Goal: Contribute content: Add original content to the website for others to see

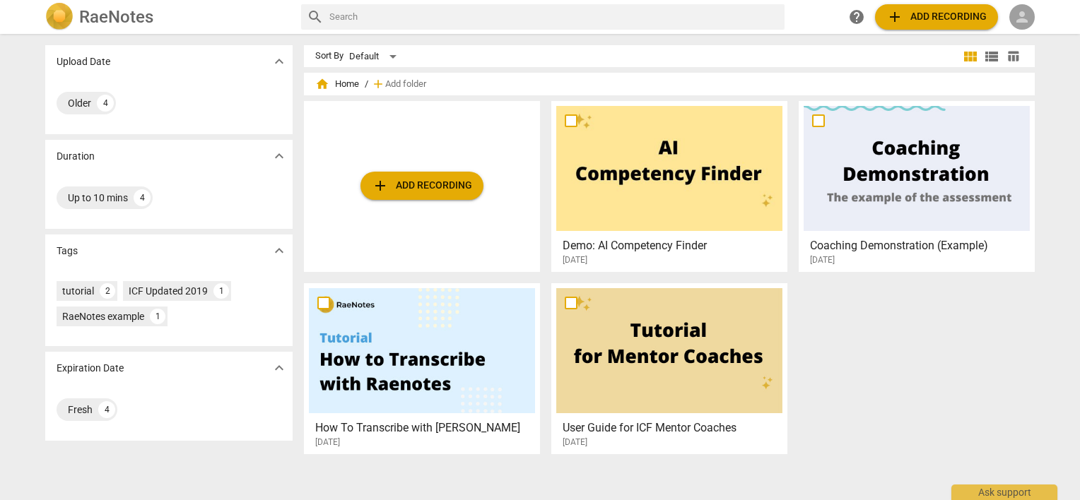
click at [1020, 9] on span "person" at bounding box center [1021, 16] width 17 height 17
click at [1025, 36] on li "Login" at bounding box center [1034, 34] width 51 height 34
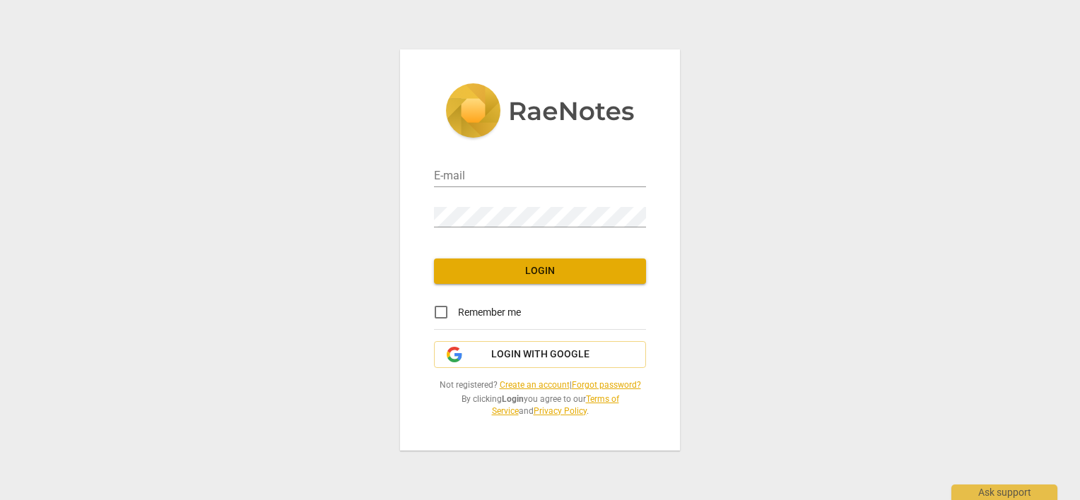
type input "sara@addca.com"
click at [444, 311] on input "Remember me" at bounding box center [441, 312] width 34 height 34
checkbox input "true"
click at [461, 285] on div "E-mail sara@addca.com Password Login Remember me Login with Google Not register…" at bounding box center [540, 249] width 280 height 401
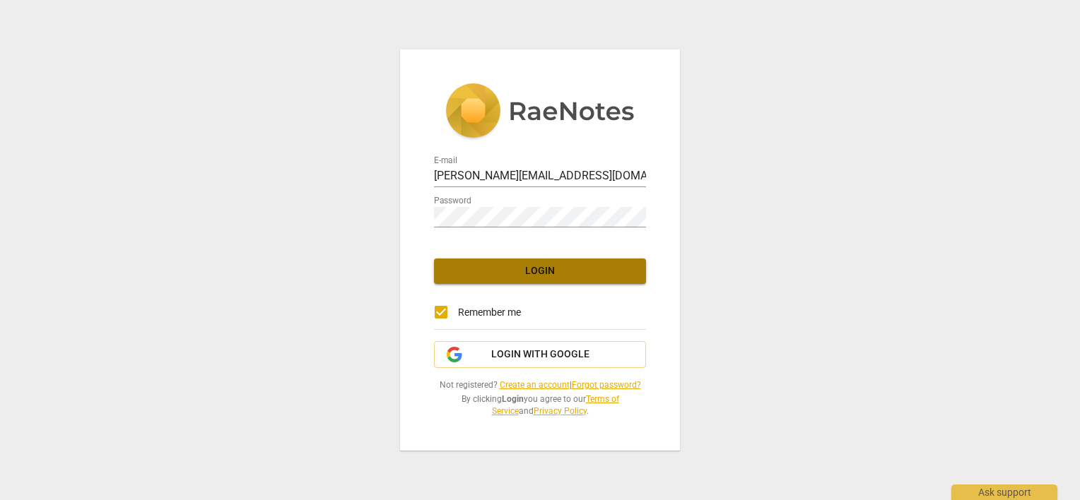
click at [466, 271] on span "Login" at bounding box center [539, 271] width 189 height 14
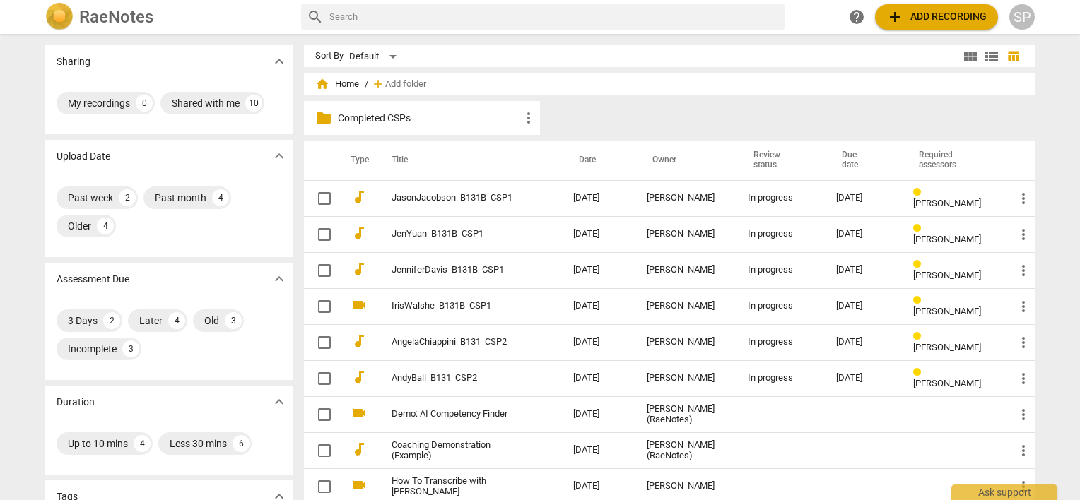
click at [374, 119] on p "Completed CSPs" at bounding box center [429, 118] width 182 height 15
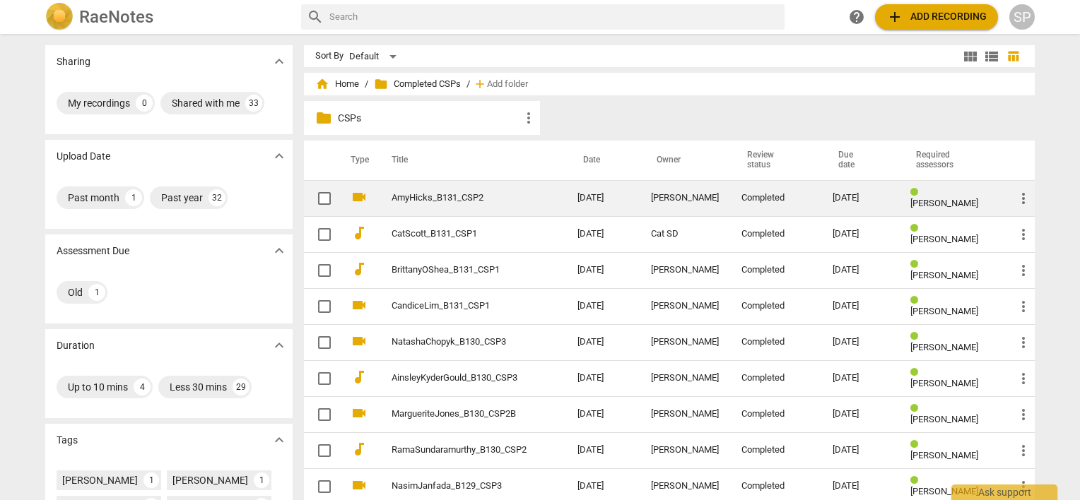
click at [397, 196] on link "AmyHicks_B131_CSP2" at bounding box center [459, 198] width 135 height 11
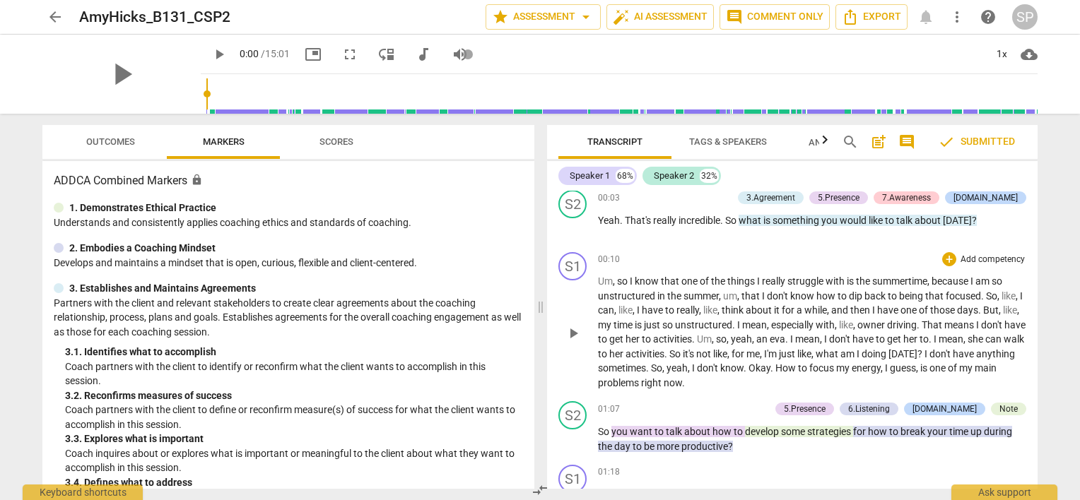
scroll to position [919, 0]
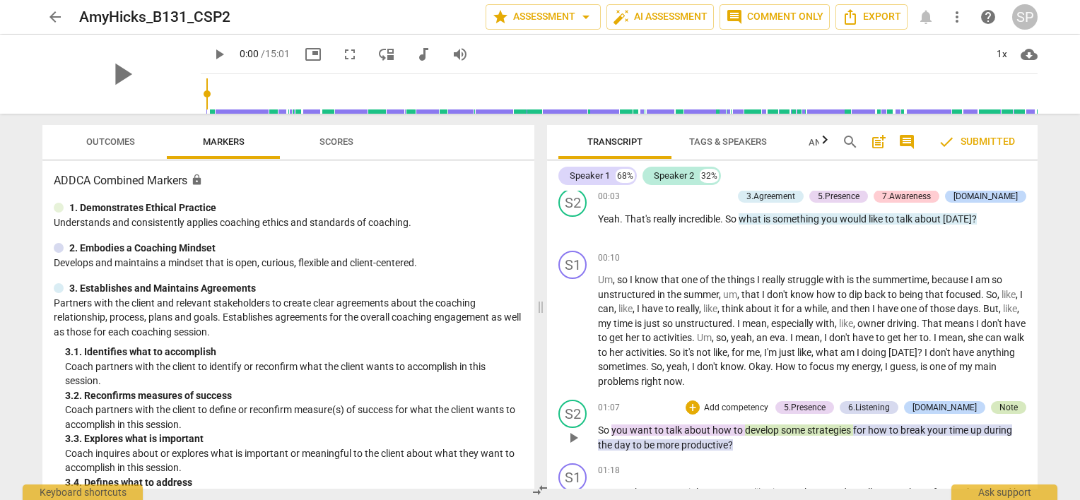
click at [992, 411] on div "Note" at bounding box center [1008, 407] width 35 height 13
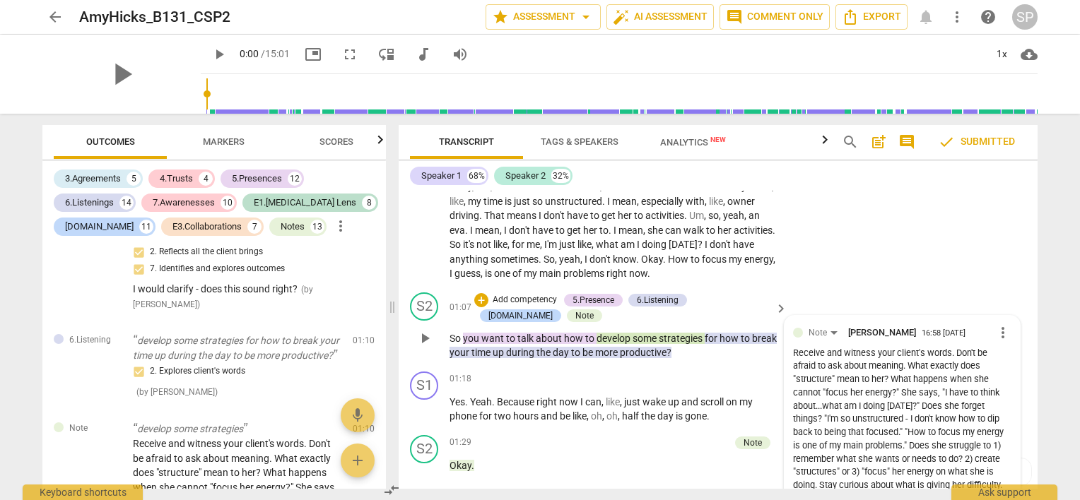
scroll to position [1043, 0]
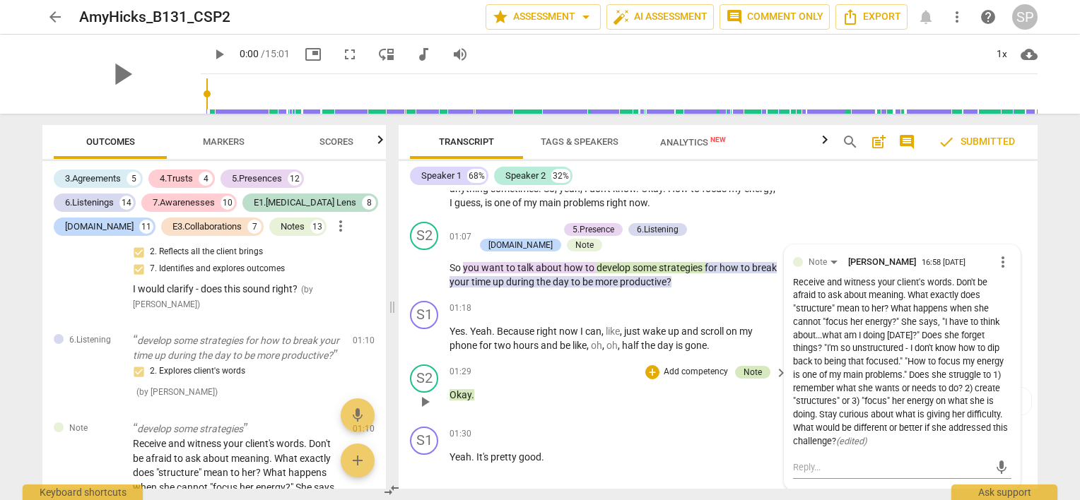
click at [760, 379] on div "Note" at bounding box center [752, 372] width 35 height 13
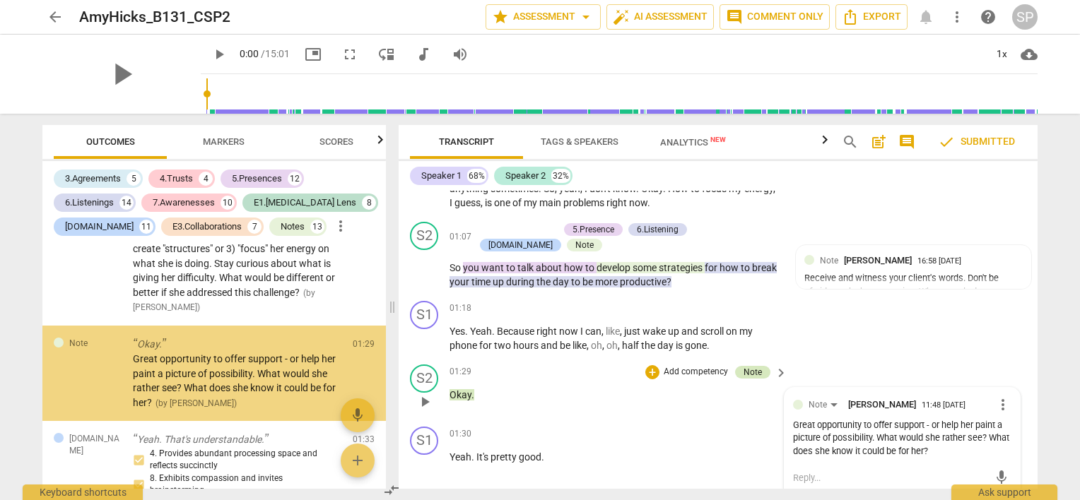
scroll to position [966, 0]
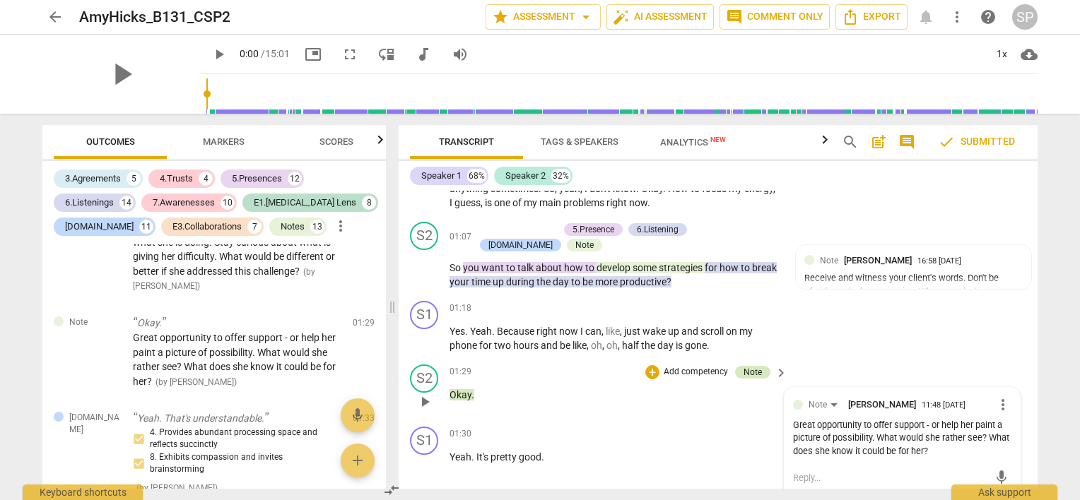
click at [750, 379] on div "Note" at bounding box center [752, 372] width 18 height 13
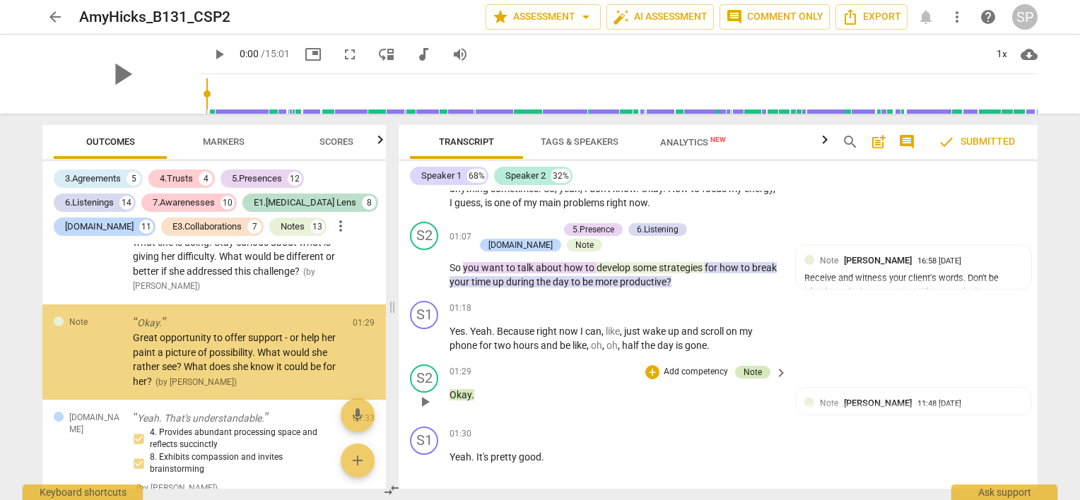
click at [750, 379] on div "Note" at bounding box center [752, 372] width 18 height 13
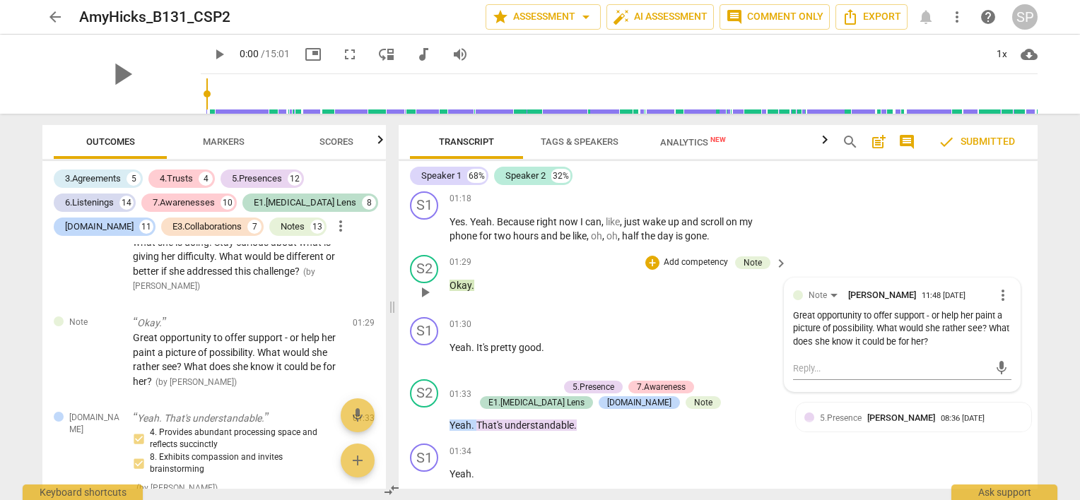
scroll to position [1184, 0]
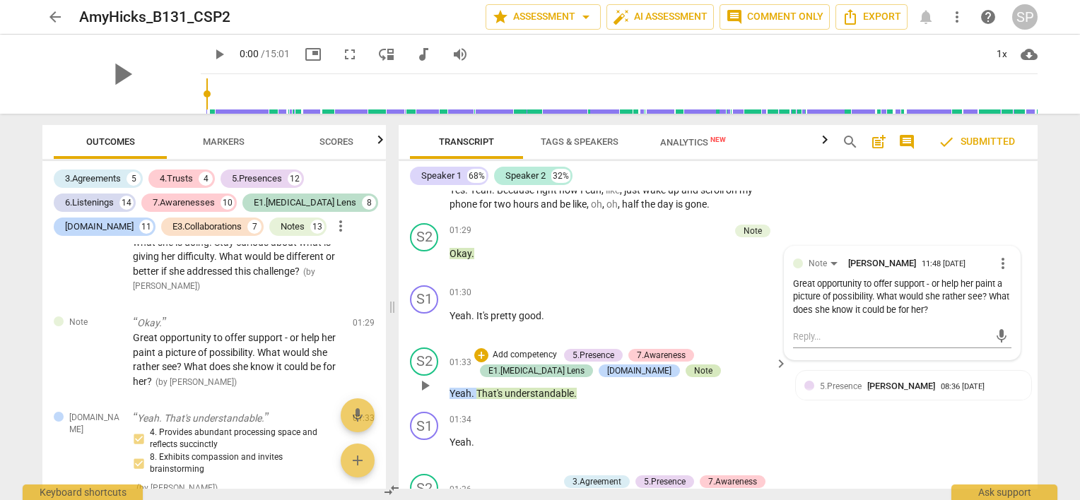
click at [685, 377] on div "Note" at bounding box center [702, 371] width 35 height 13
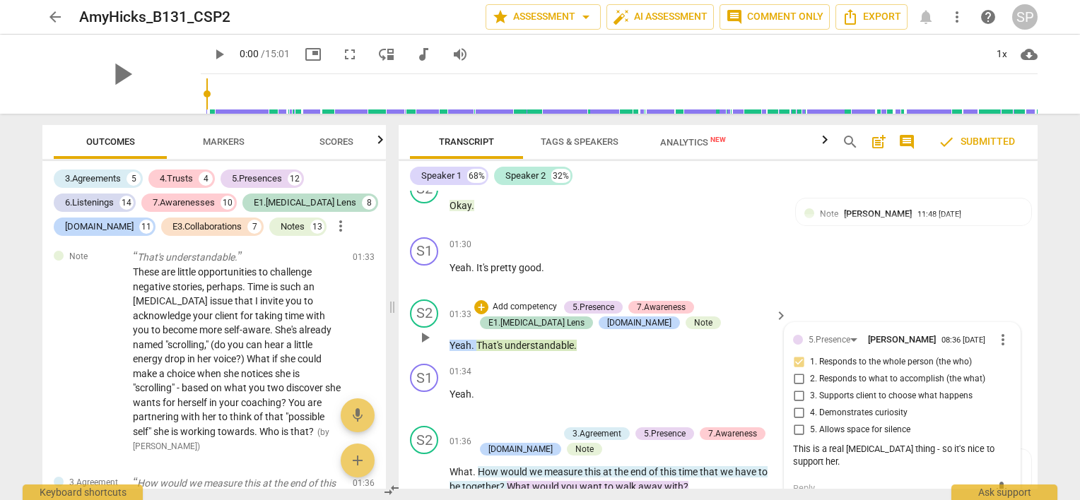
scroll to position [1255, 0]
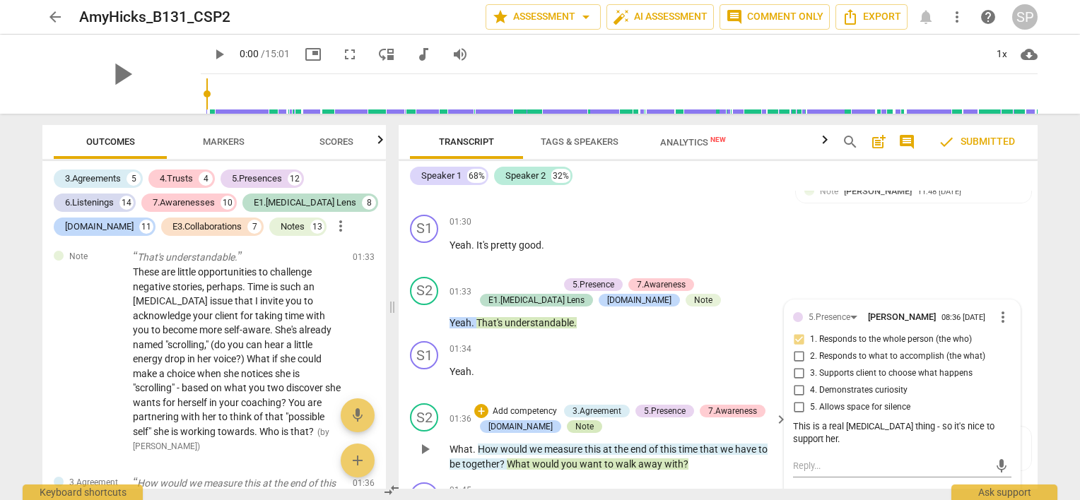
click at [575, 433] on div "Note" at bounding box center [584, 426] width 18 height 13
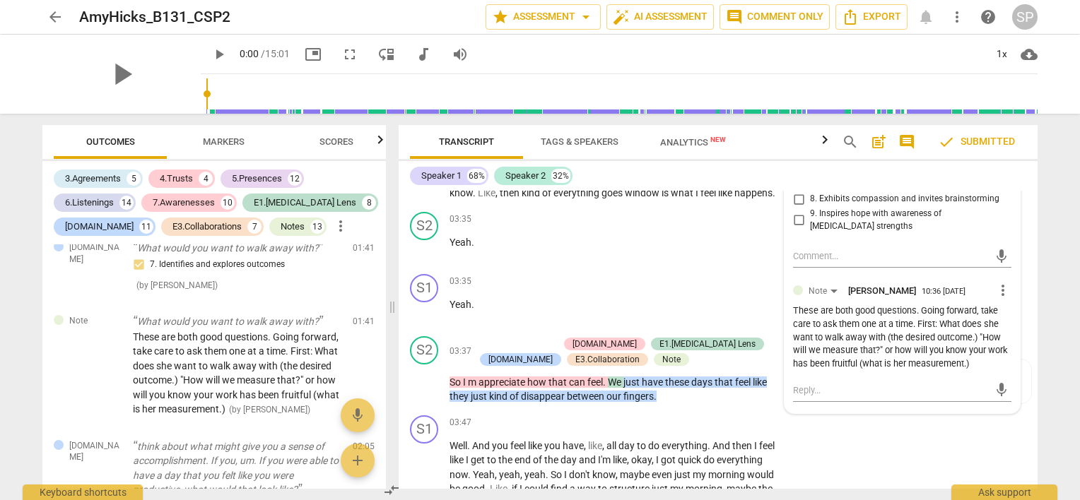
scroll to position [2059, 0]
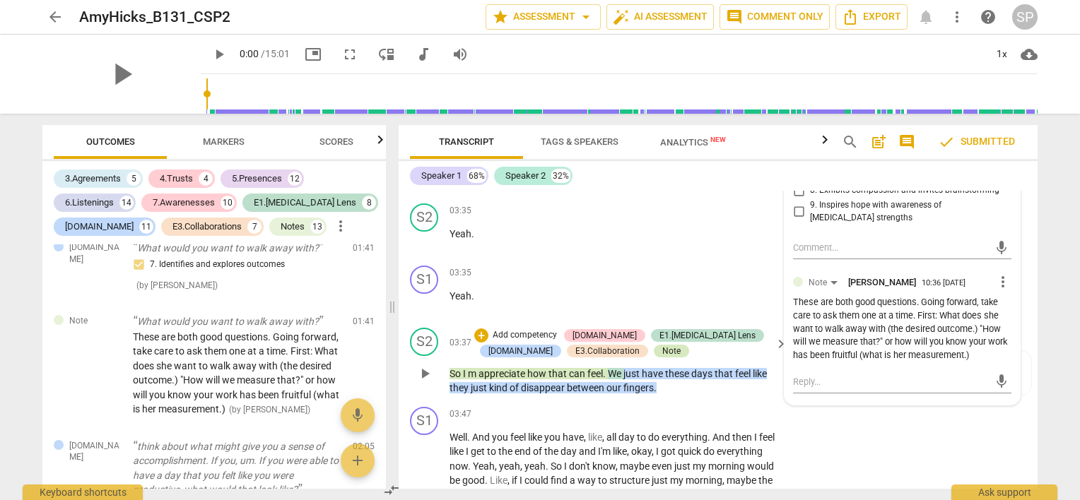
click at [654, 358] on div "Note" at bounding box center [671, 351] width 35 height 13
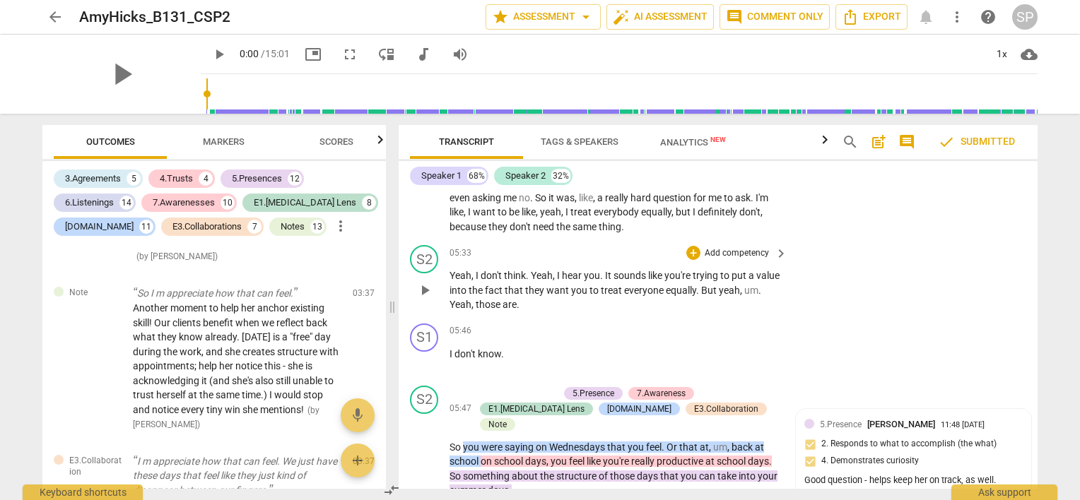
scroll to position [2765, 0]
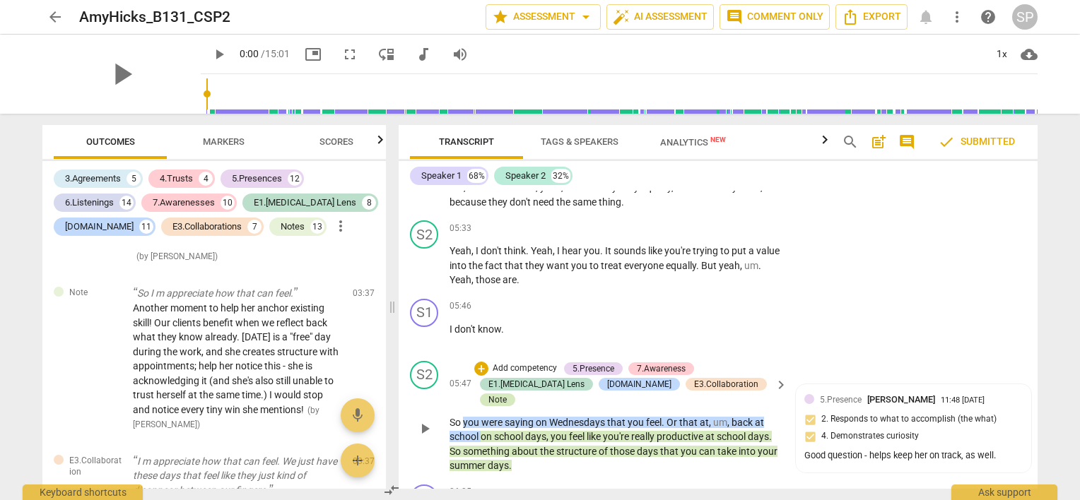
click at [515, 394] on div "Note" at bounding box center [497, 400] width 35 height 13
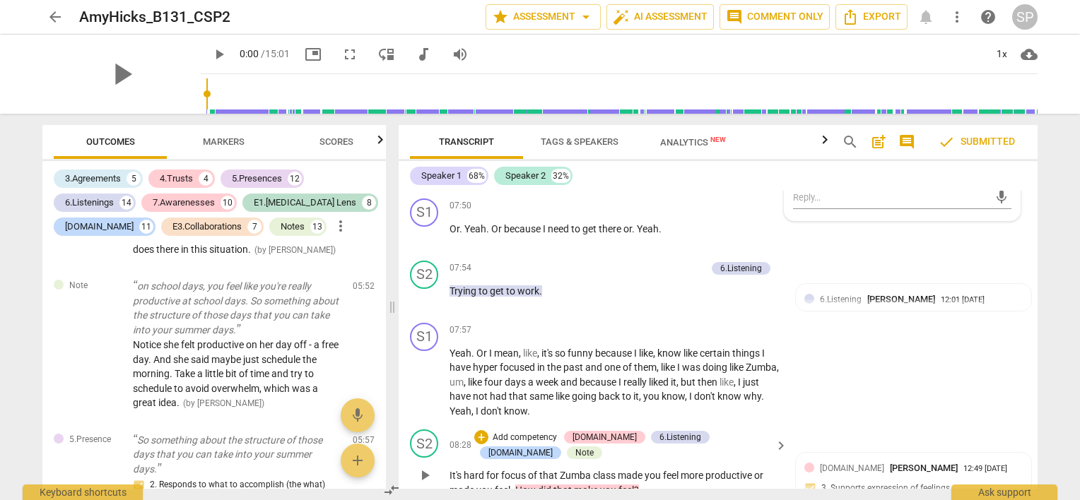
scroll to position [3652, 0]
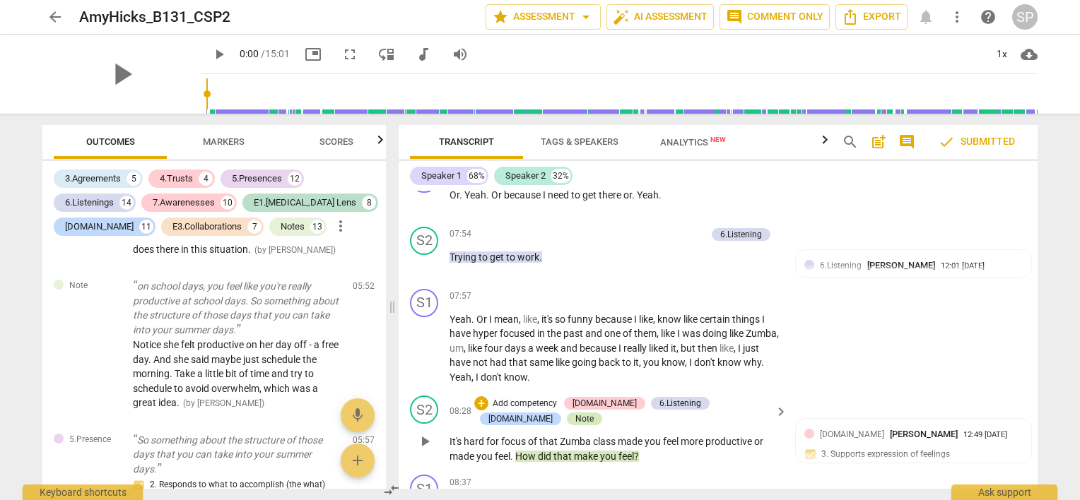
click at [575, 413] on div "Note" at bounding box center [584, 419] width 18 height 13
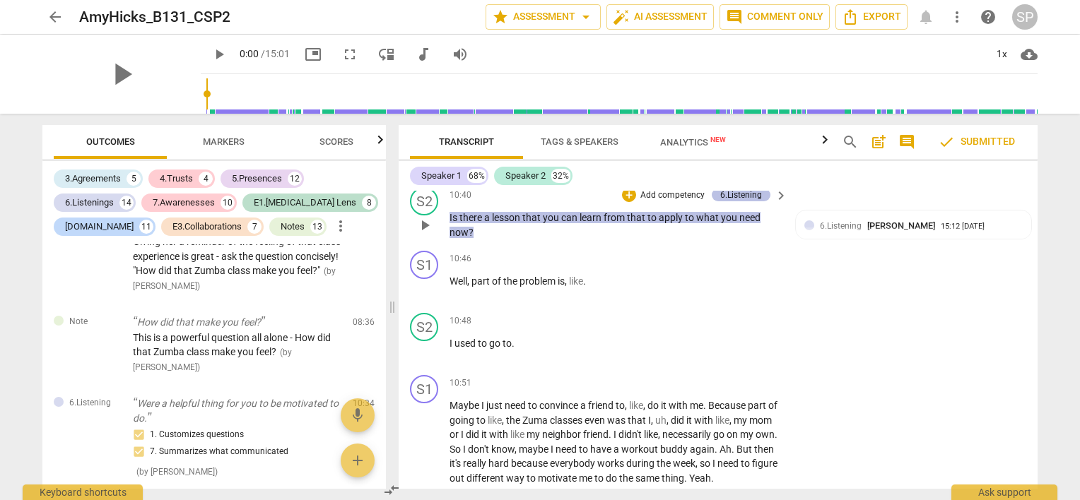
scroll to position [5065, 0]
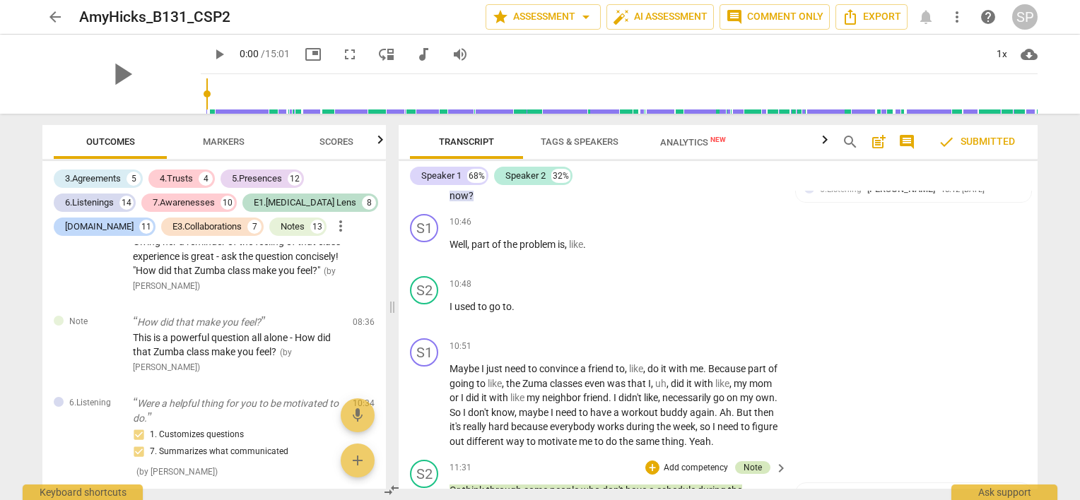
click at [755, 461] on div "Note" at bounding box center [752, 467] width 18 height 13
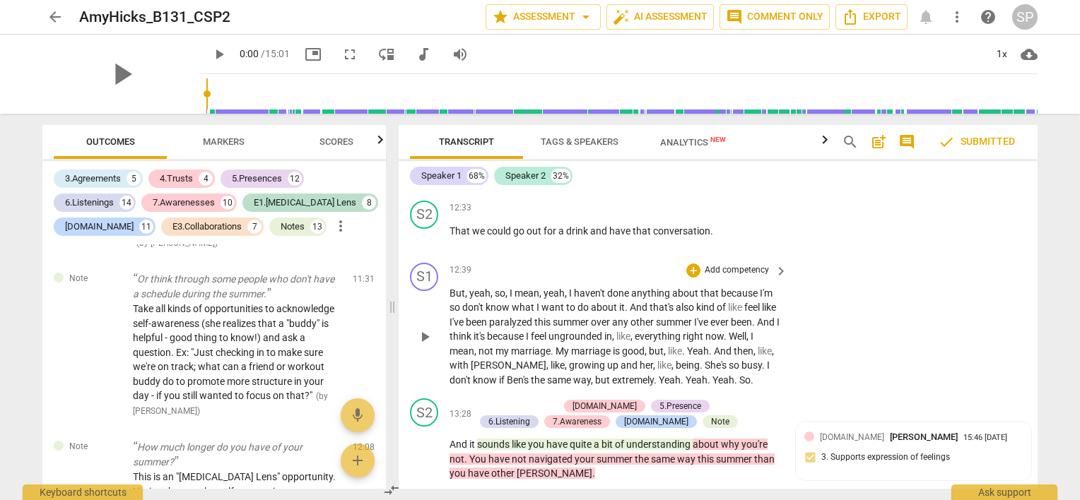
scroll to position [5762, 0]
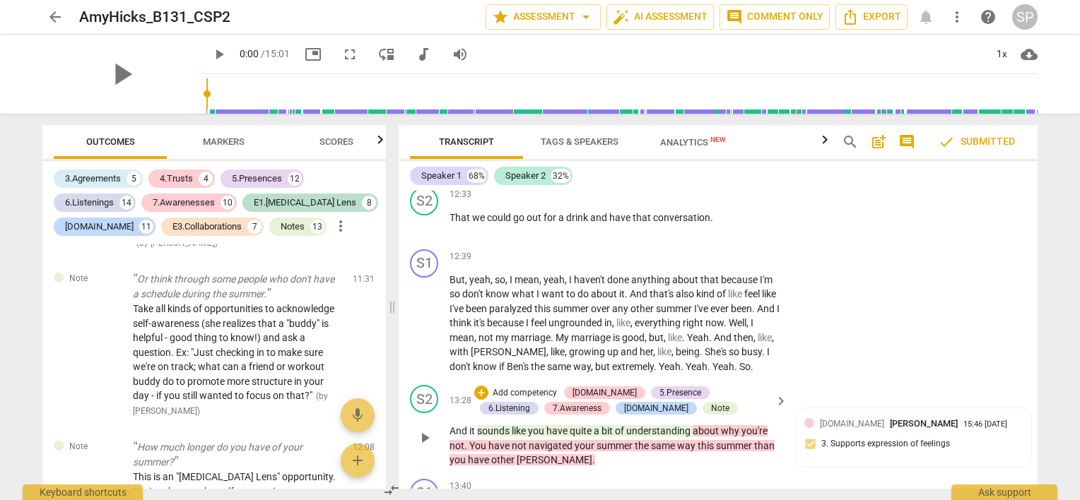
click at [669, 425] on span "understanding" at bounding box center [659, 430] width 66 height 11
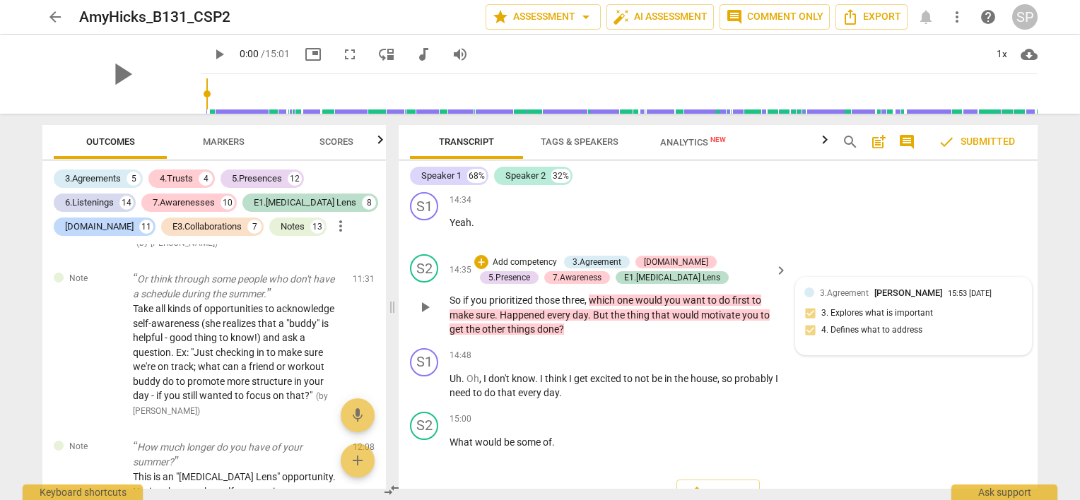
scroll to position [6403, 0]
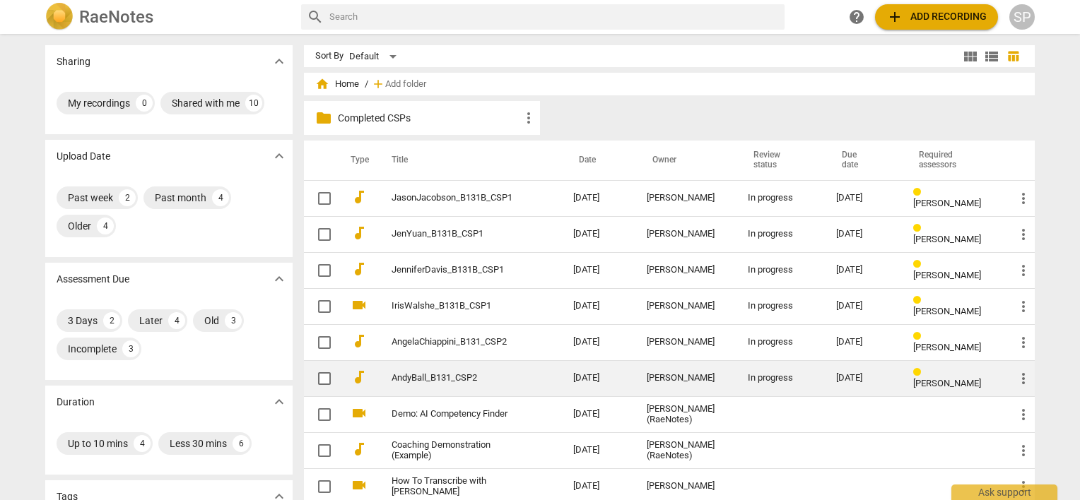
click at [650, 374] on div "[PERSON_NAME]" at bounding box center [686, 378] width 78 height 11
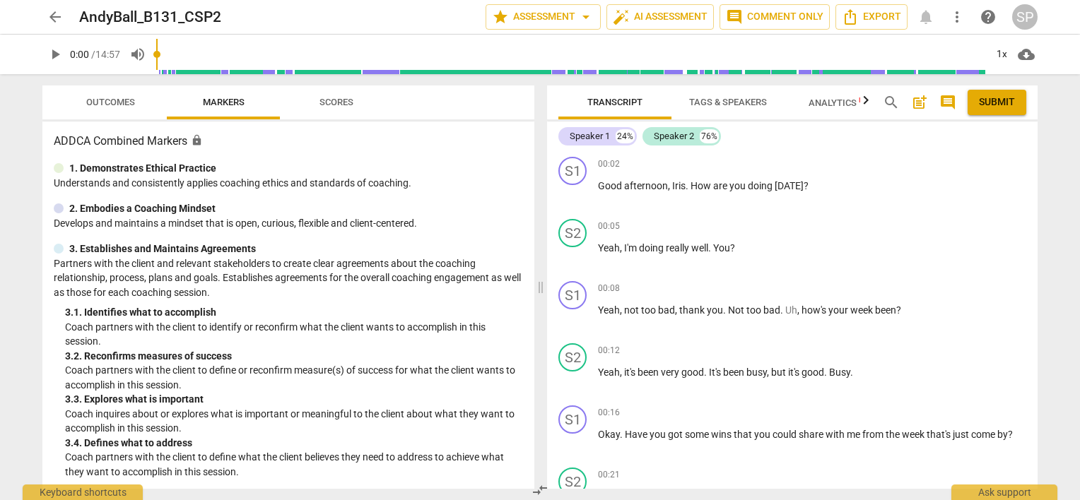
click at [52, 54] on span "play_arrow" at bounding box center [55, 54] width 17 height 17
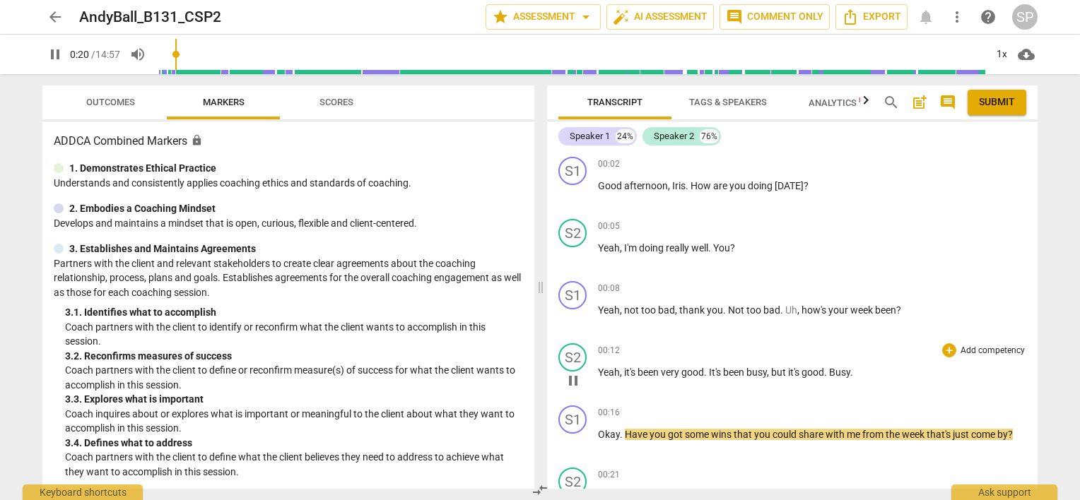
click at [782, 392] on div "00:12 + Add competency keyboard_arrow_right Yeah , it's been very good . It's b…" at bounding box center [812, 368] width 428 height 51
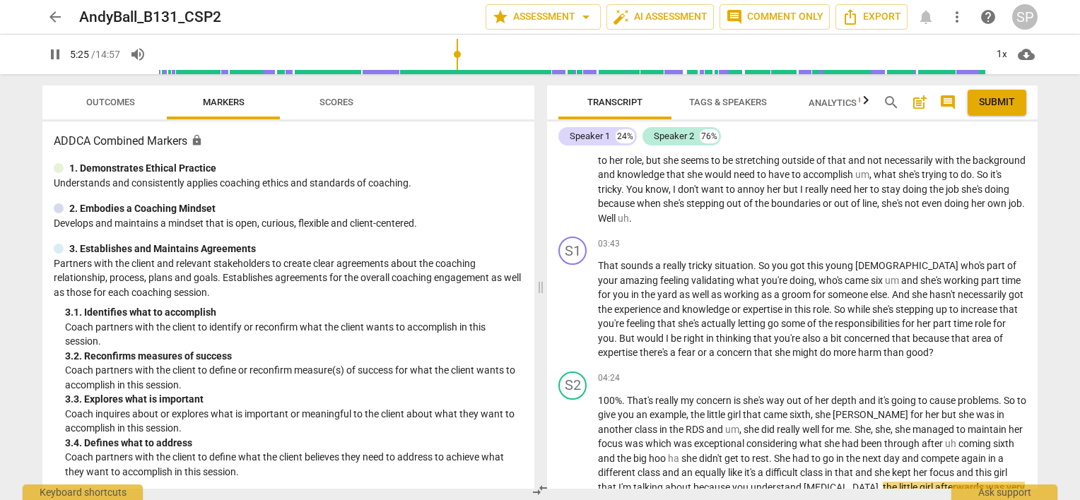
scroll to position [1211, 0]
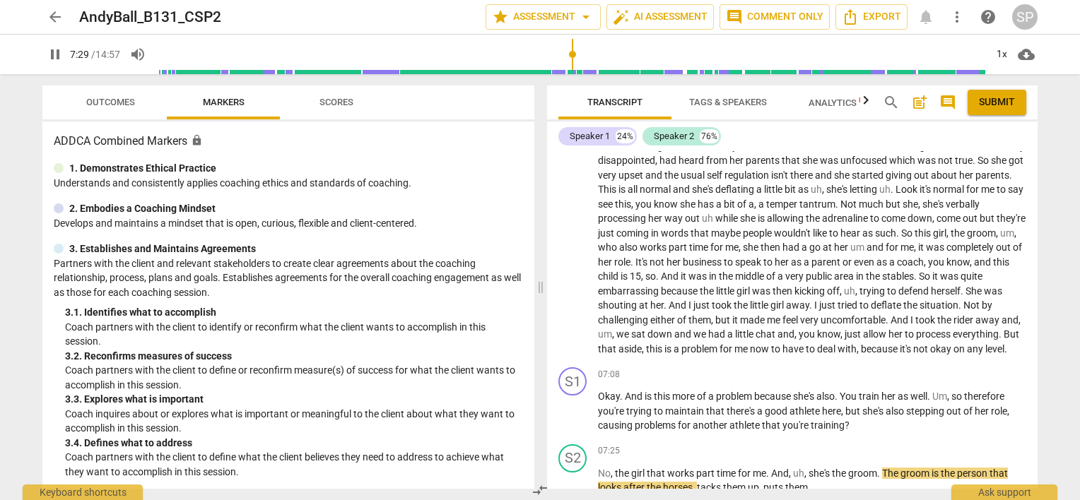
drag, startPoint x: 1065, startPoint y: 233, endPoint x: 999, endPoint y: 42, distance: 201.8
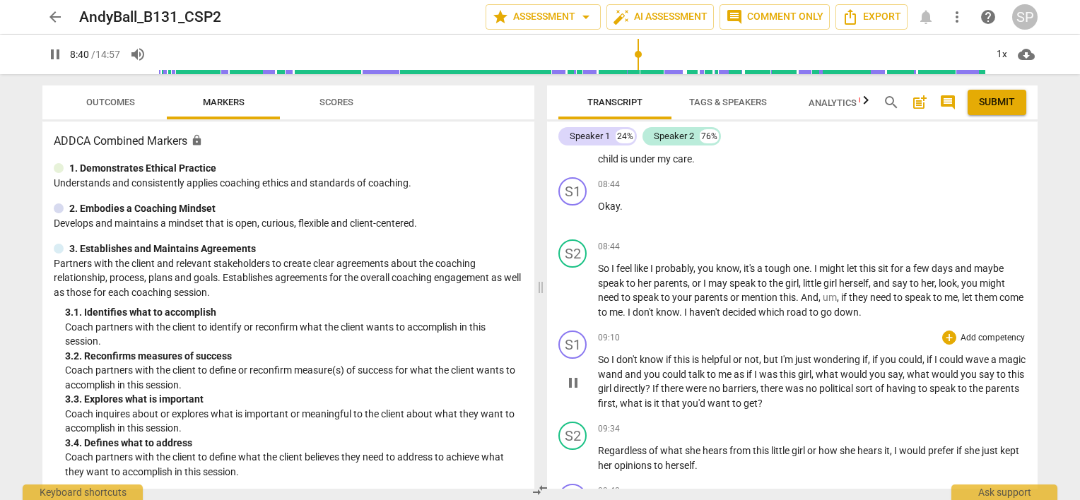
scroll to position [1953, 0]
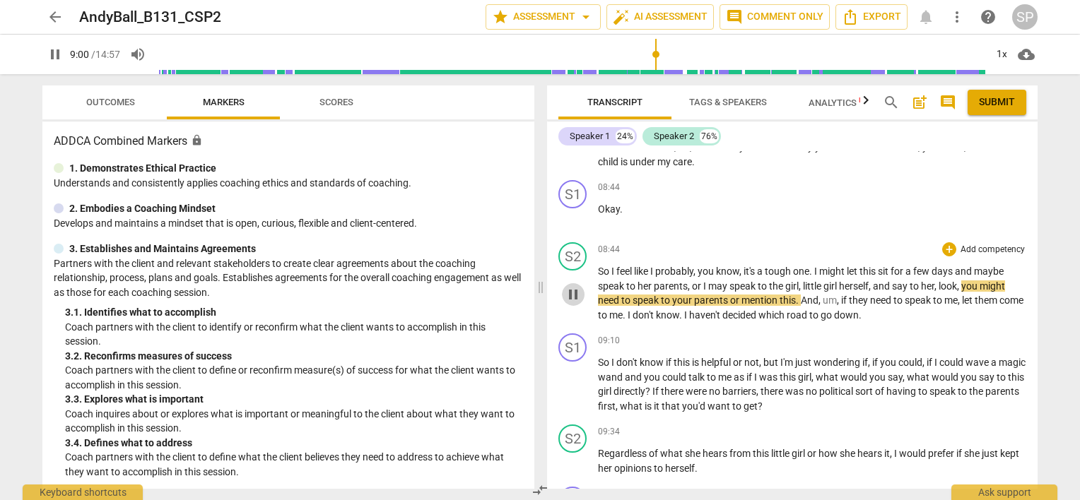
click at [576, 303] on span "pause" at bounding box center [573, 294] width 17 height 17
type input "540"
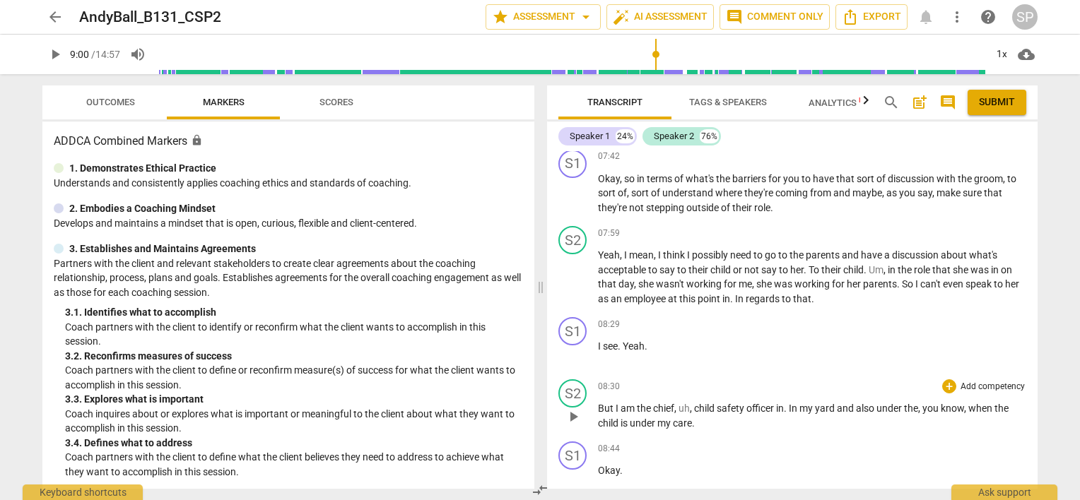
scroll to position [1671, 0]
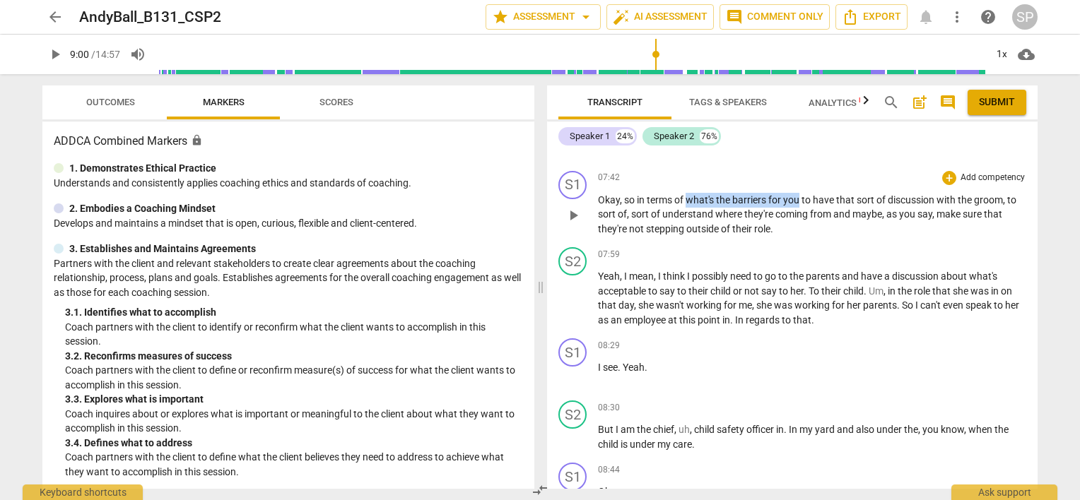
drag, startPoint x: 686, startPoint y: 209, endPoint x: 800, endPoint y: 217, distance: 114.0
click at [800, 217] on p "Okay , so in terms of what's the barriers for you to have that sort of discussi…" at bounding box center [812, 215] width 428 height 44
click at [946, 185] on div "+" at bounding box center [949, 178] width 14 height 14
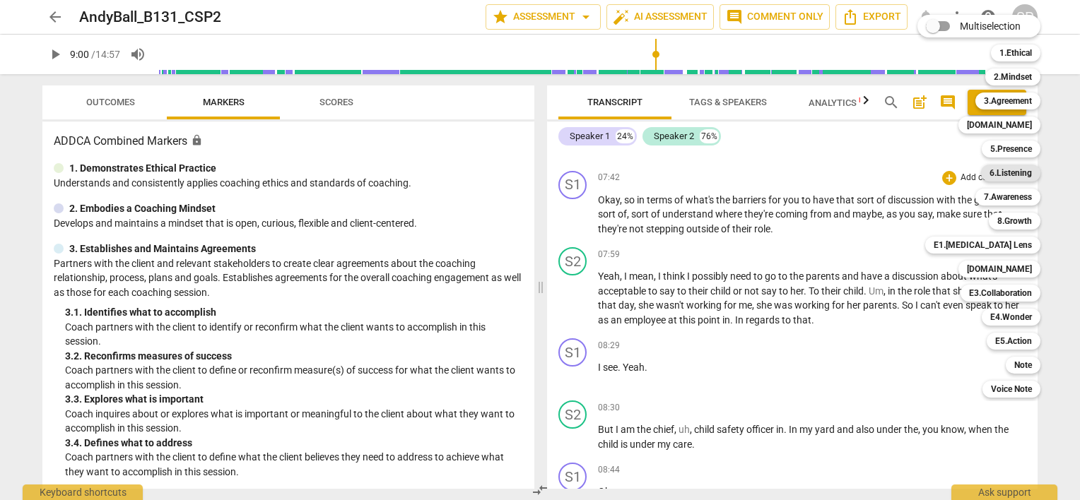
click at [1023, 170] on b "6.Listening" at bounding box center [1010, 173] width 42 height 17
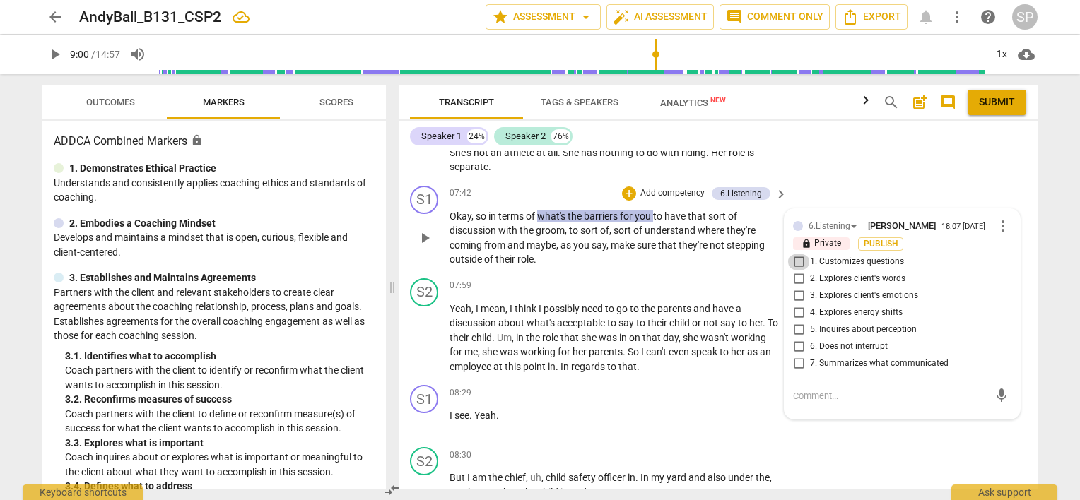
click at [794, 259] on input "1. Customizes questions" at bounding box center [798, 262] width 23 height 17
checkbox input "true"
click at [636, 264] on div "S1 play_arrow pause 07:42 + Add competency 6.Listening keyboard_arrow_right Oka…" at bounding box center [718, 226] width 639 height 93
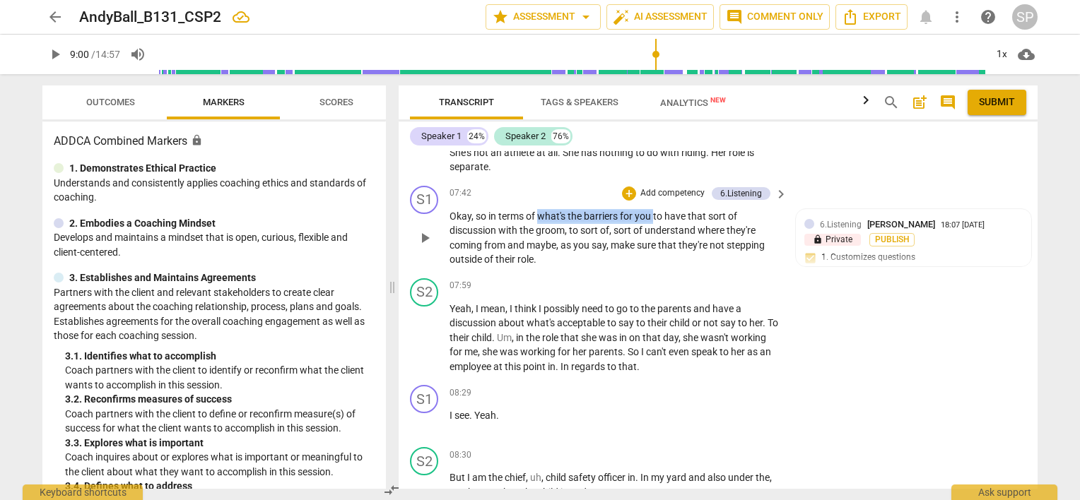
drag, startPoint x: 537, startPoint y: 209, endPoint x: 654, endPoint y: 215, distance: 117.4
click at [654, 215] on p "Okay , so in terms of what's the barriers for you to have that sort of discussi…" at bounding box center [614, 238] width 331 height 58
click at [626, 190] on div "+" at bounding box center [629, 194] width 14 height 14
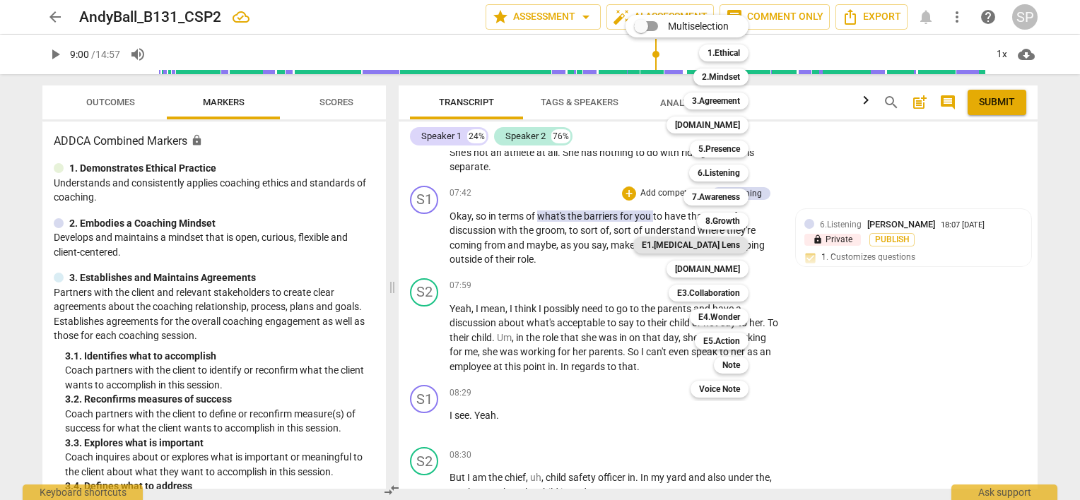
click at [723, 245] on b "E1.[MEDICAL_DATA] Lens" at bounding box center [691, 245] width 98 height 17
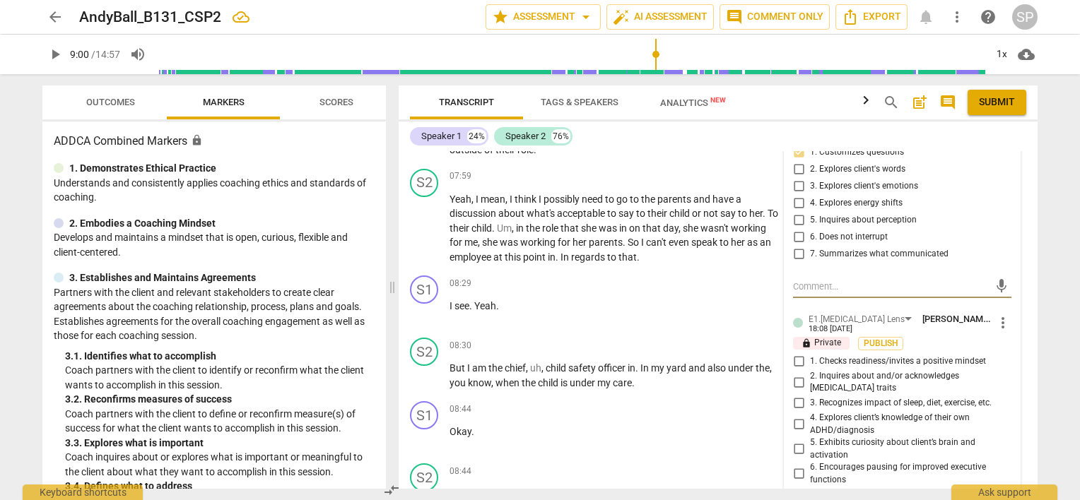
scroll to position [2076, 0]
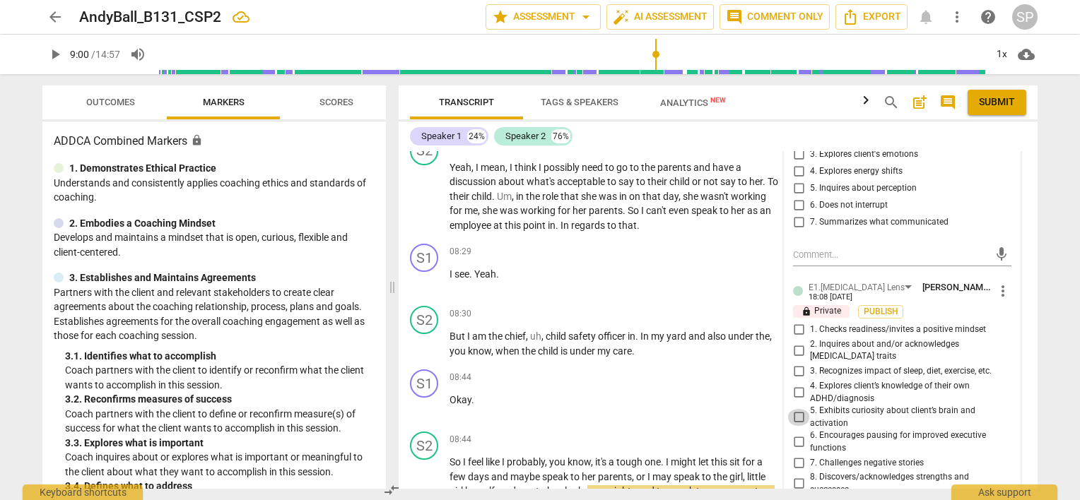
click at [794, 409] on input "5. Exhibits curiosity about client’s brain and activation" at bounding box center [798, 417] width 23 height 17
checkbox input "true"
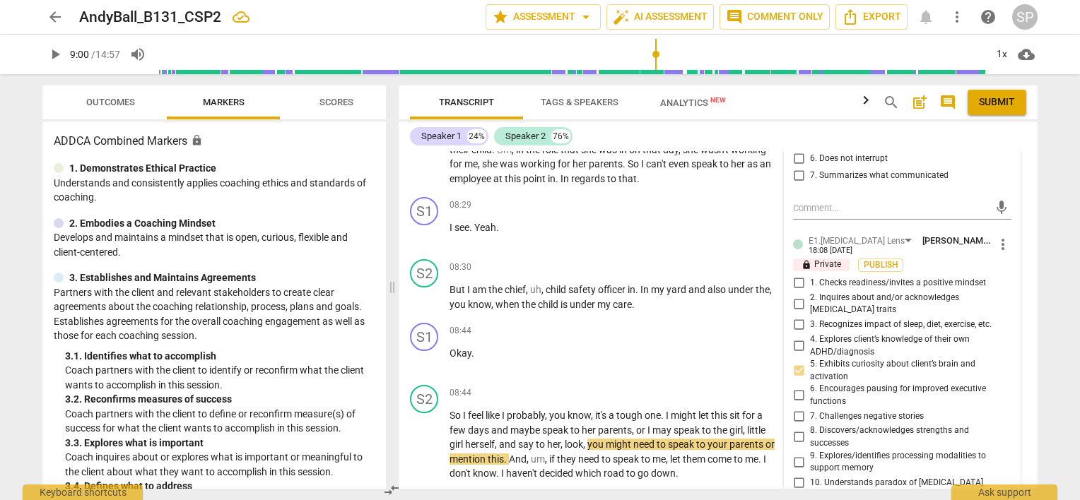
scroll to position [2147, 0]
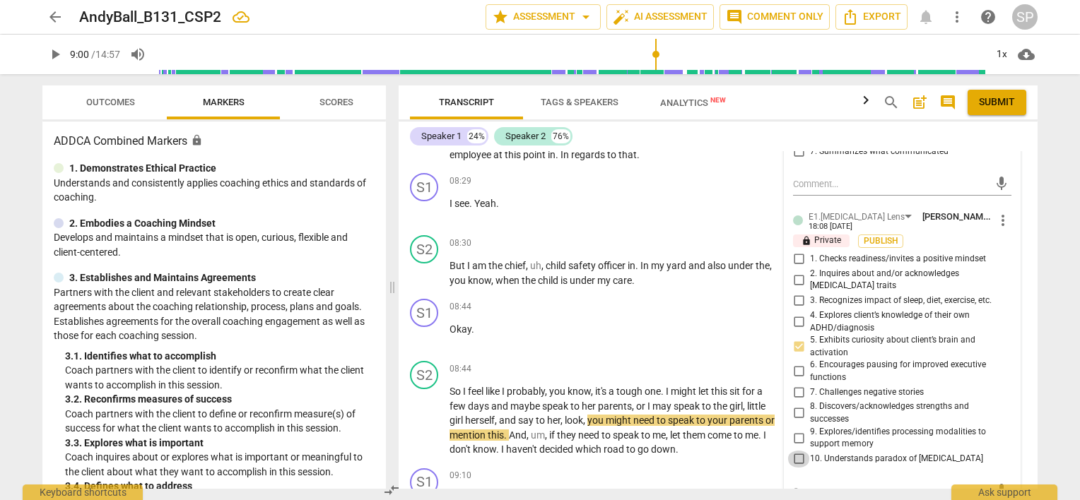
click at [796, 451] on input "10. Understands paradox of [MEDICAL_DATA]" at bounding box center [798, 459] width 23 height 17
checkbox input "true"
click at [796, 384] on input "7. Challenges negative stories" at bounding box center [798, 392] width 23 height 17
checkbox input "true"
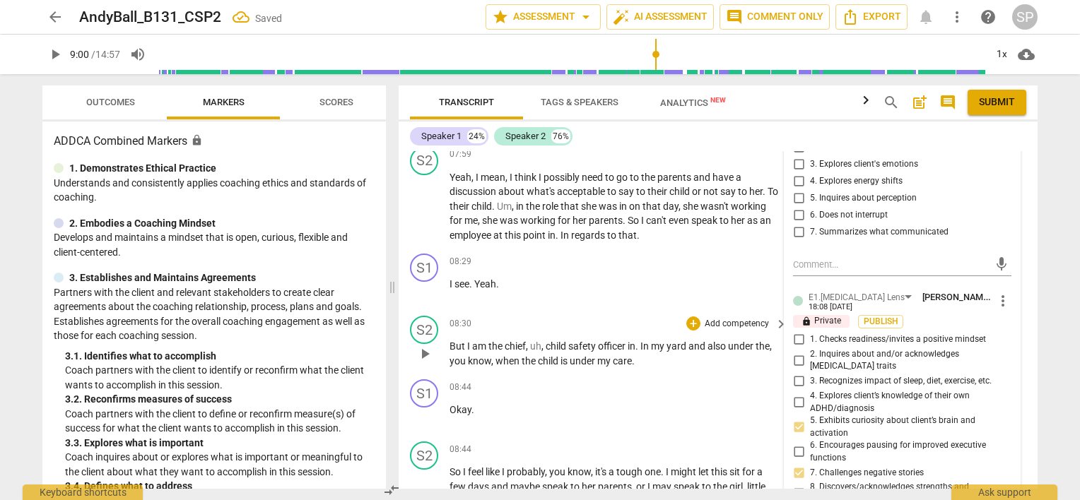
scroll to position [1864, 0]
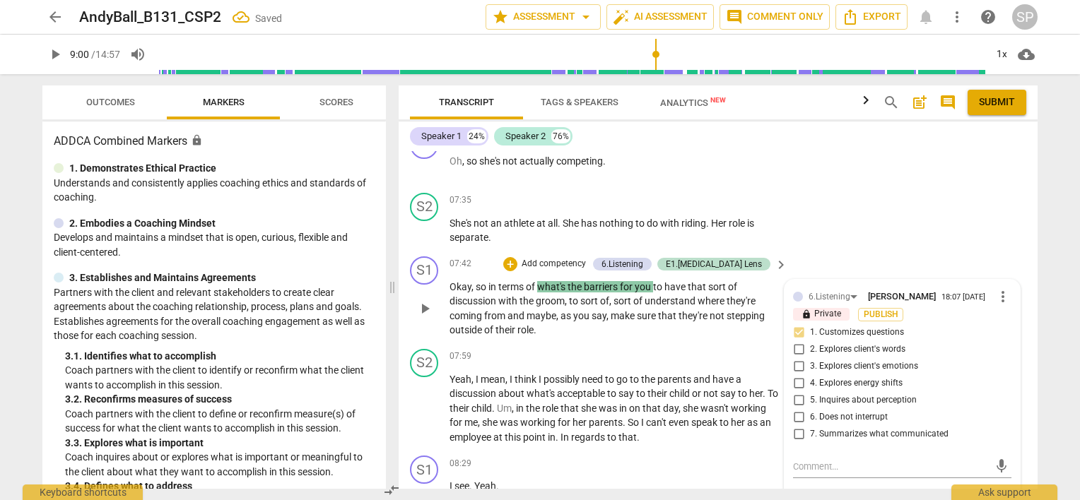
click at [576, 251] on div "S1 play_arrow pause 07:42 + Add competency 6.Listening E1.[MEDICAL_DATA] Lens k…" at bounding box center [718, 297] width 639 height 93
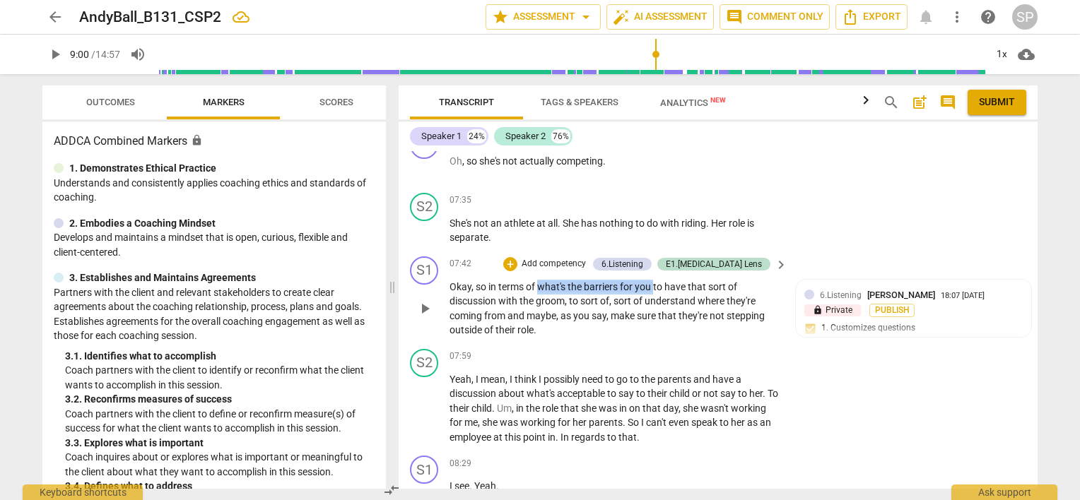
drag, startPoint x: 537, startPoint y: 280, endPoint x: 654, endPoint y: 288, distance: 116.9
click at [654, 288] on p "Okay , so in terms of what's the barriers for you to have that sort of discussi…" at bounding box center [614, 309] width 331 height 58
click at [517, 263] on div "+" at bounding box center [510, 264] width 14 height 14
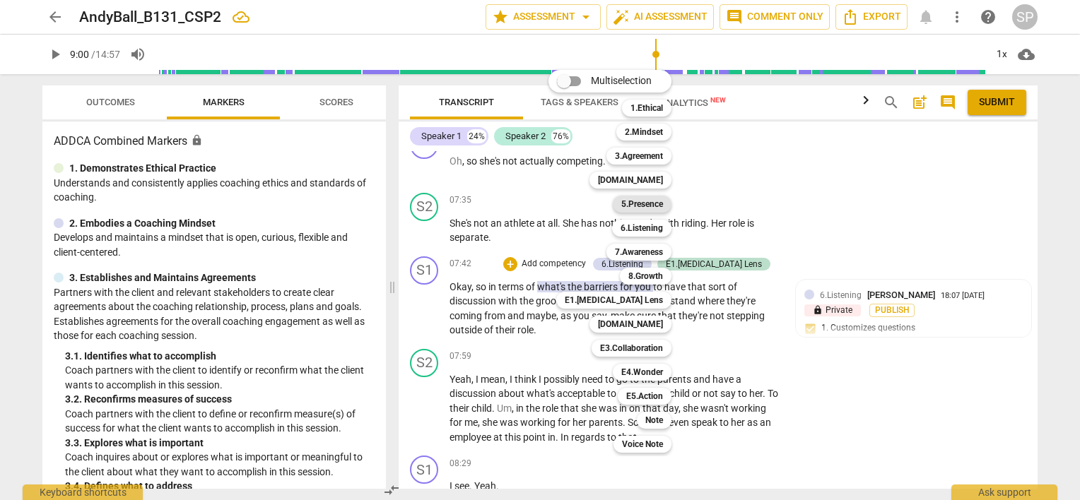
click at [640, 206] on b "5.Presence" at bounding box center [642, 204] width 42 height 17
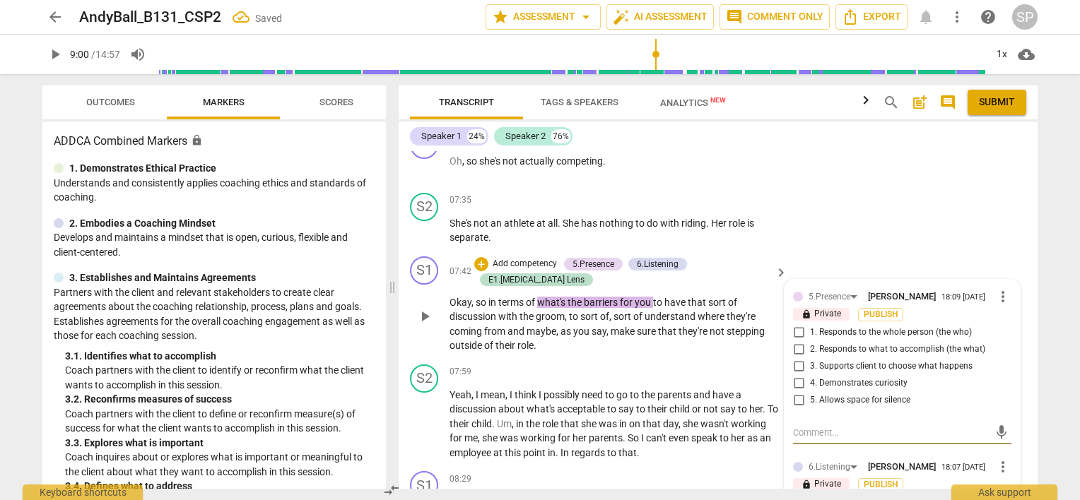
click at [794, 377] on input "4. Demonstrates curiosity" at bounding box center [798, 383] width 23 height 17
checkbox input "true"
click at [794, 330] on input "1. Responds to the whole person (the who)" at bounding box center [798, 332] width 23 height 17
checkbox input "true"
click at [817, 251] on div "S1 play_arrow pause 07:42 + Add competency 5.Presence 6.Listening E1.[MEDICAL_D…" at bounding box center [718, 305] width 639 height 108
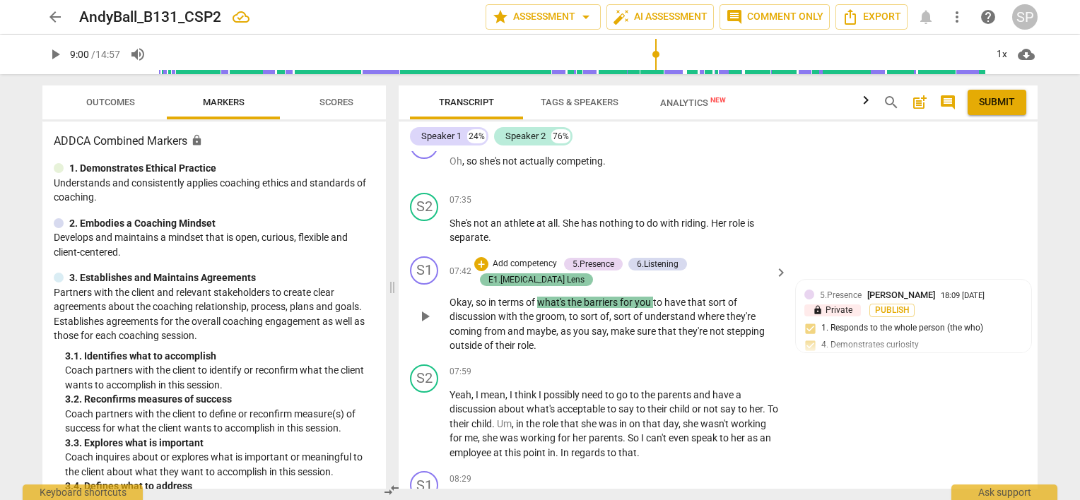
click at [584, 273] on div "E1.[MEDICAL_DATA] Lens" at bounding box center [536, 279] width 96 height 13
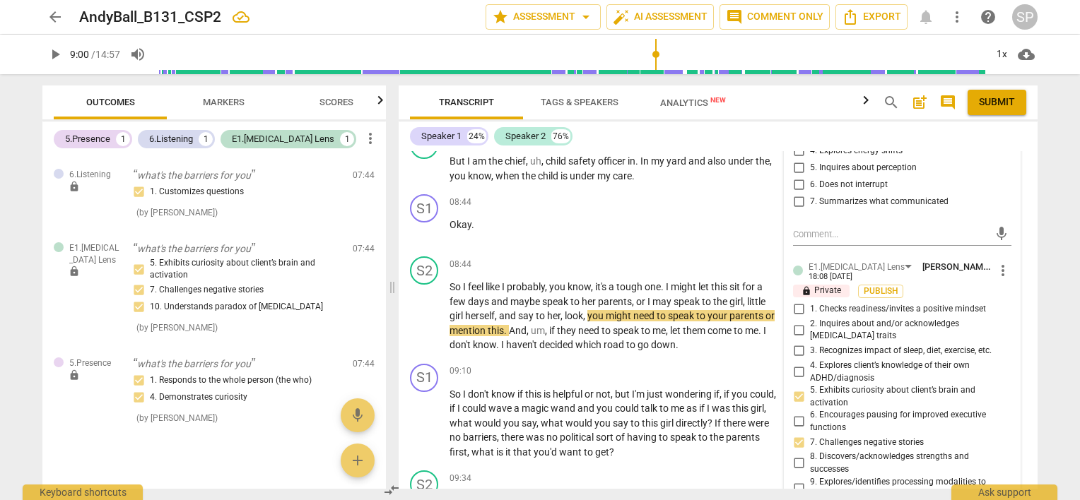
scroll to position [2288, 0]
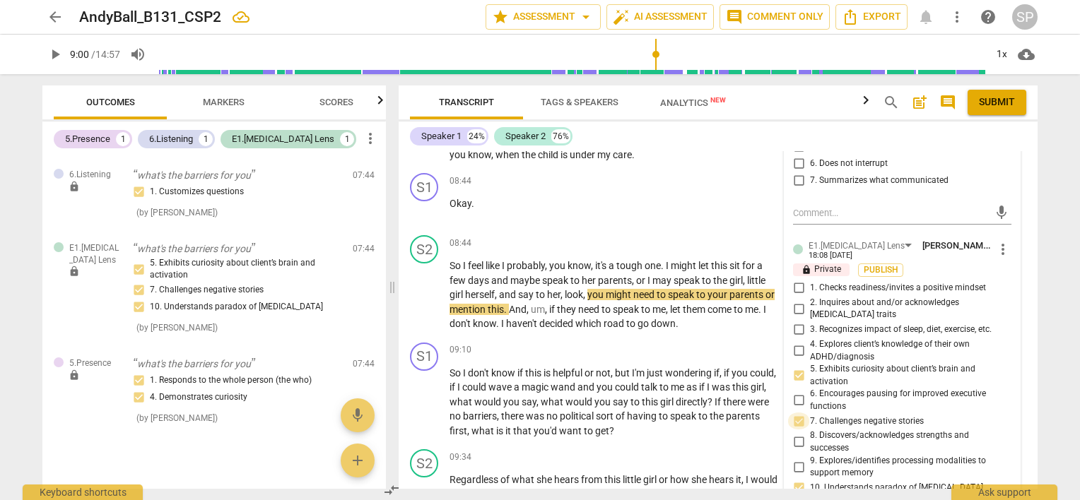
click at [792, 413] on input "7. Challenges negative stories" at bounding box center [798, 421] width 23 height 17
checkbox input "false"
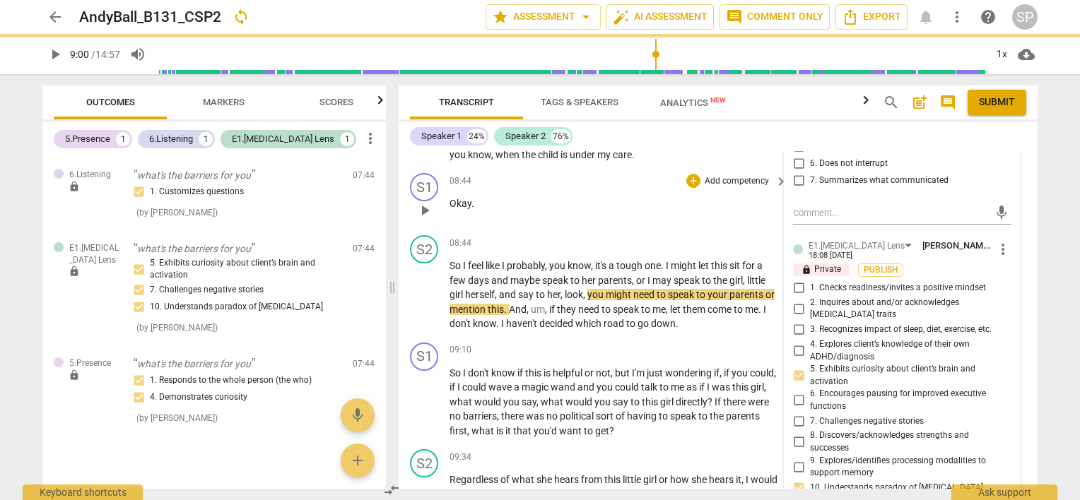
click at [631, 204] on div "S1 play_arrow pause 08:44 + Add competency keyboard_arrow_right Okay ." at bounding box center [718, 198] width 639 height 62
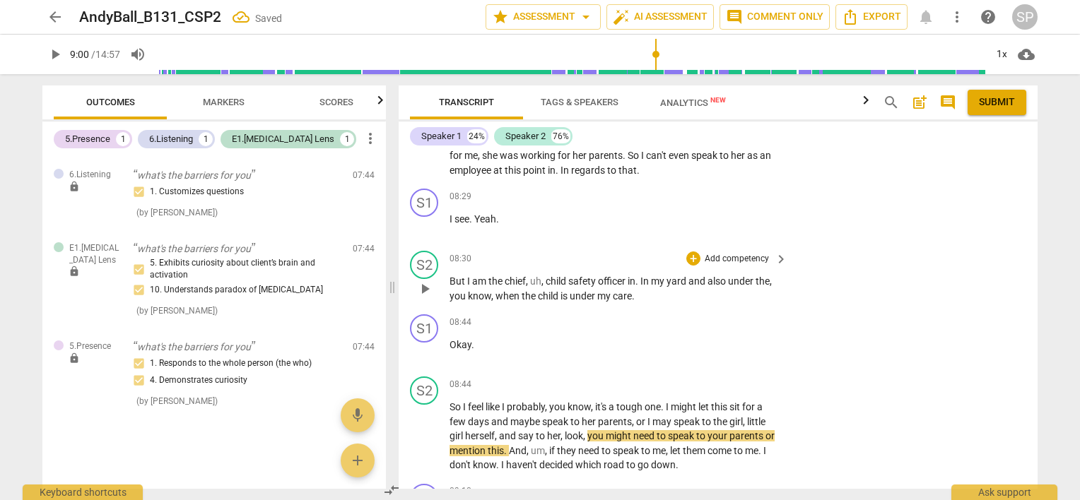
scroll to position [2076, 0]
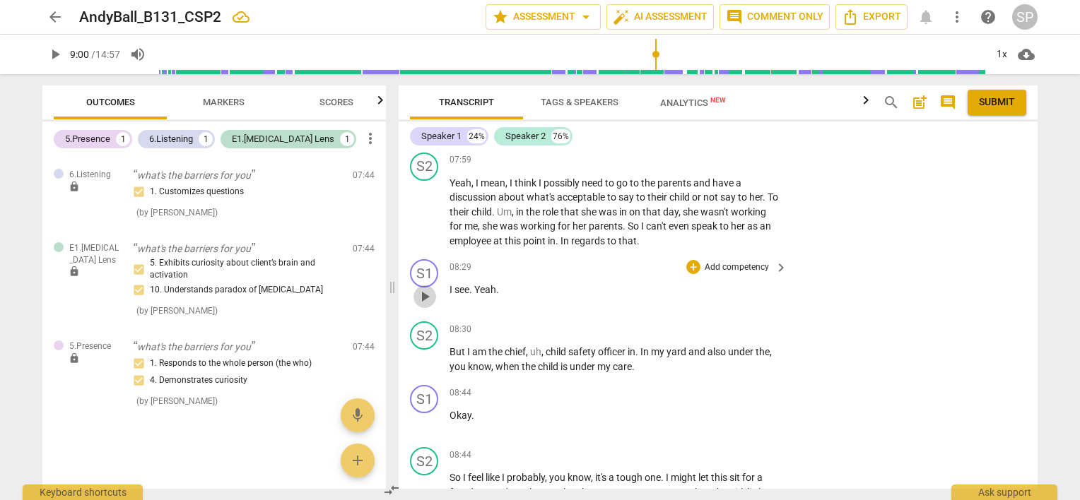
click at [420, 288] on span "play_arrow" at bounding box center [424, 296] width 17 height 17
click at [428, 288] on span "pause" at bounding box center [424, 296] width 17 height 17
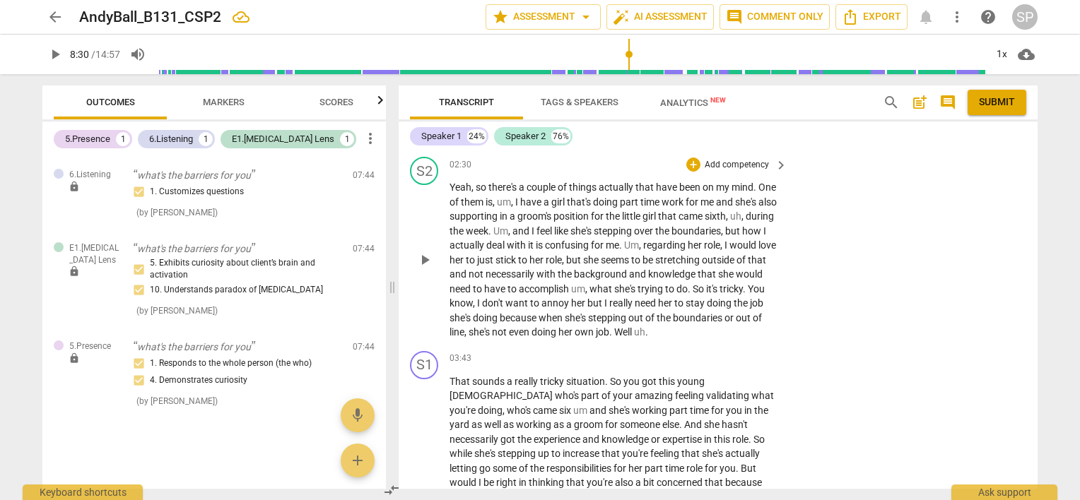
scroll to position [875, 0]
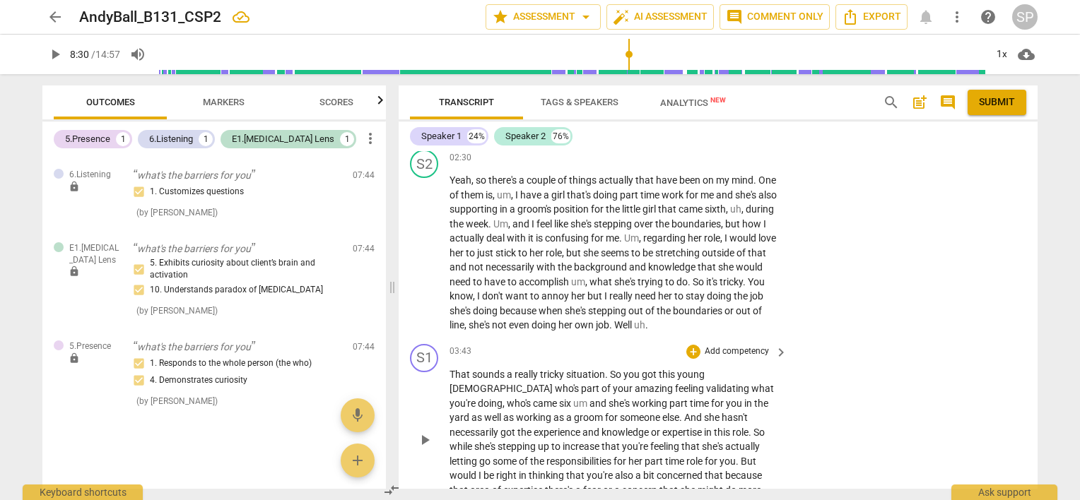
click at [423, 437] on span "play_arrow" at bounding box center [424, 440] width 17 height 17
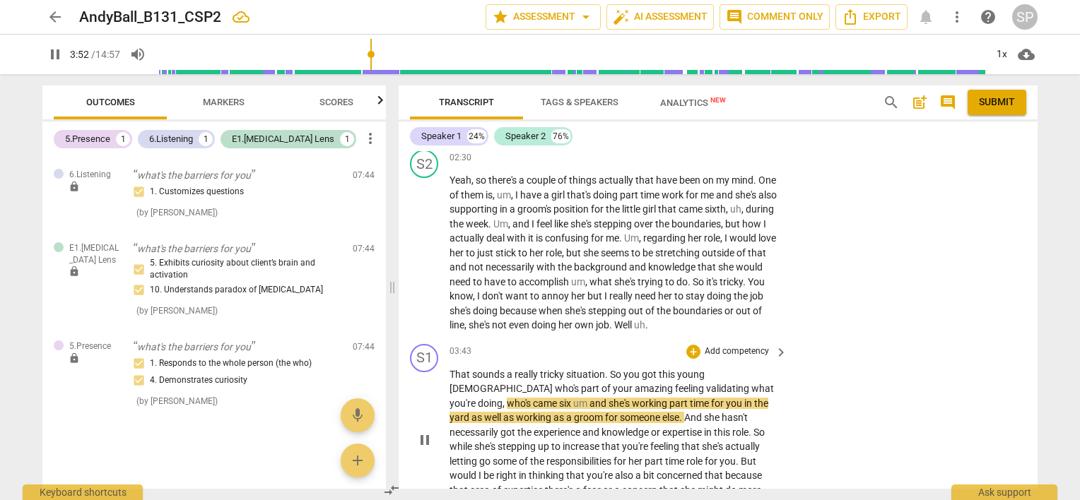
scroll to position [946, 0]
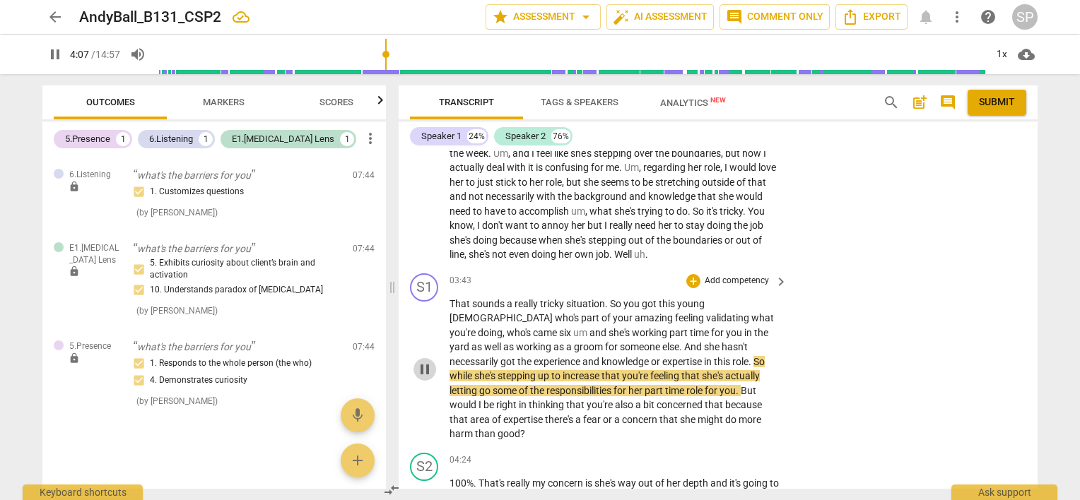
drag, startPoint x: 423, startPoint y: 369, endPoint x: 429, endPoint y: 308, distance: 61.0
click at [424, 367] on span "pause" at bounding box center [424, 369] width 17 height 17
click at [427, 180] on span "play_arrow" at bounding box center [424, 182] width 17 height 17
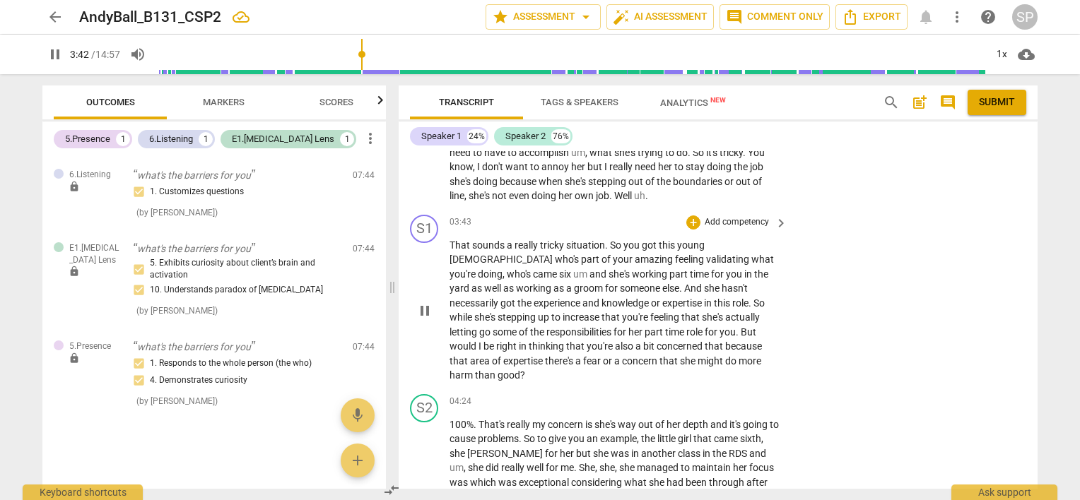
scroll to position [1016, 0]
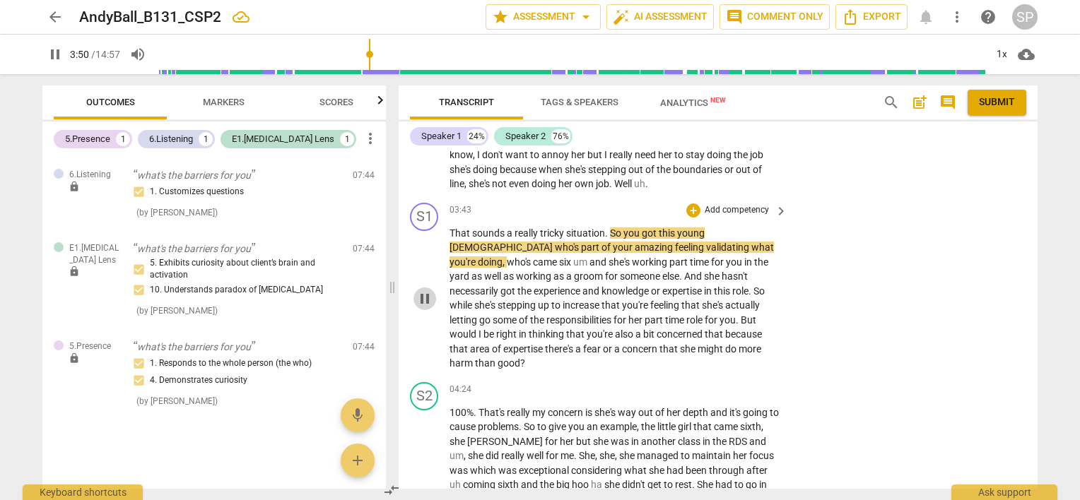
click at [430, 301] on span "pause" at bounding box center [424, 298] width 17 height 17
type input "231"
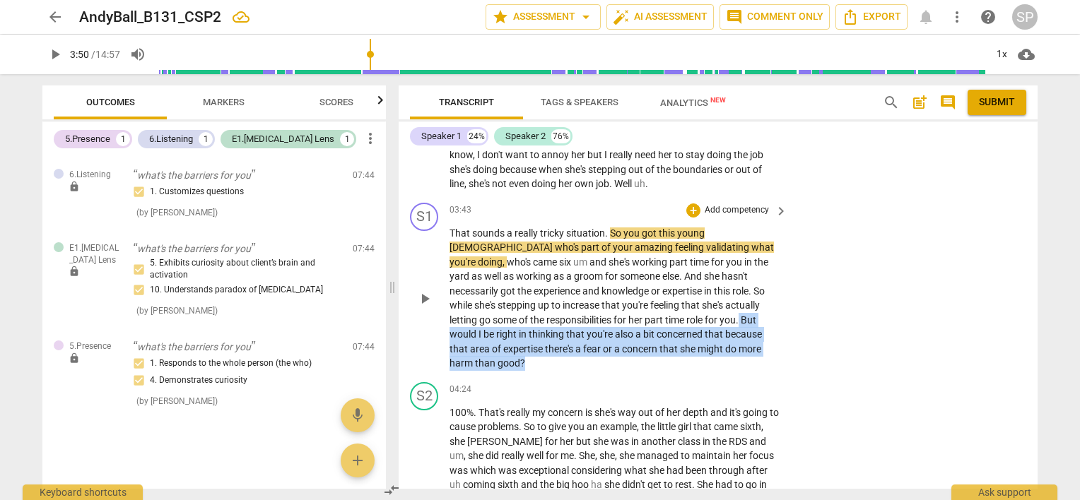
drag, startPoint x: 644, startPoint y: 317, endPoint x: 657, endPoint y: 358, distance: 42.9
click at [657, 358] on p "That sounds a really tricky situation . So you got this young [DEMOGRAPHIC_DATA…" at bounding box center [614, 298] width 331 height 145
click at [686, 206] on div "+" at bounding box center [693, 211] width 14 height 14
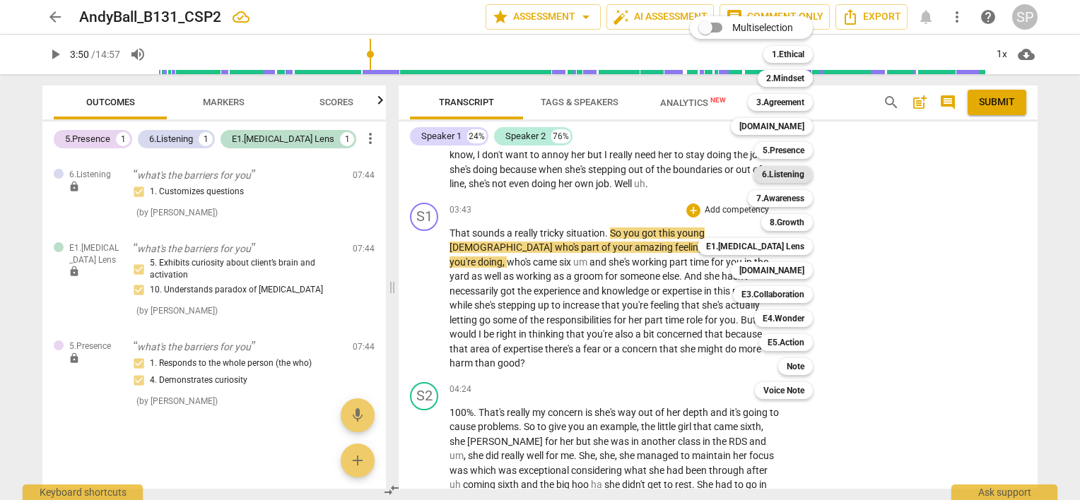
click at [791, 173] on b "6.Listening" at bounding box center [783, 174] width 42 height 17
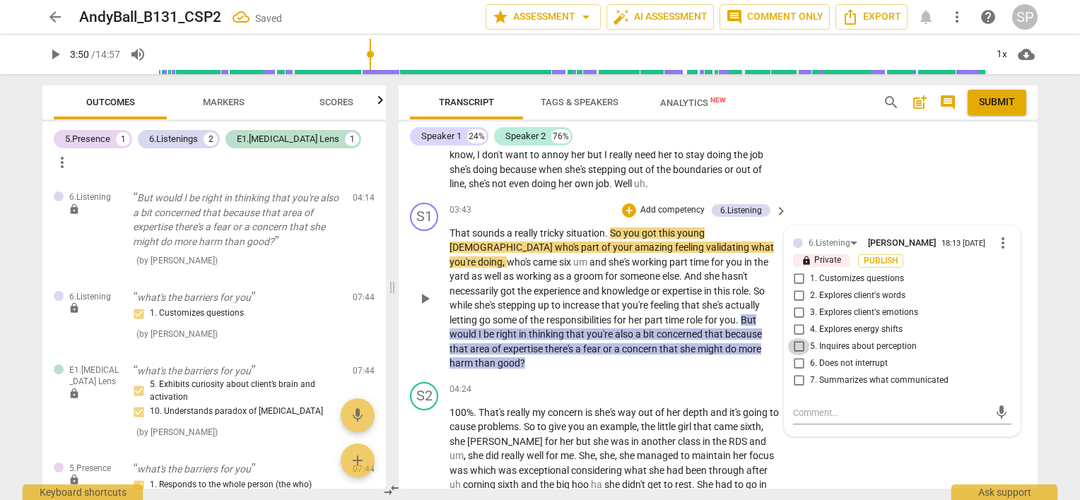
click at [798, 342] on input "5. Inquires about perception" at bounding box center [798, 347] width 23 height 17
checkbox input "true"
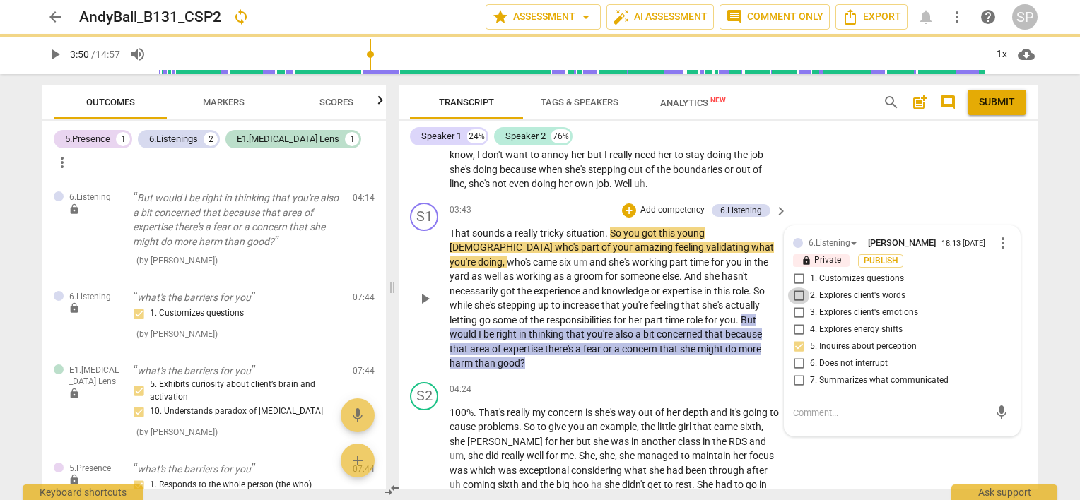
click at [798, 291] on input "2. Explores client's words" at bounding box center [798, 296] width 23 height 17
checkbox input "true"
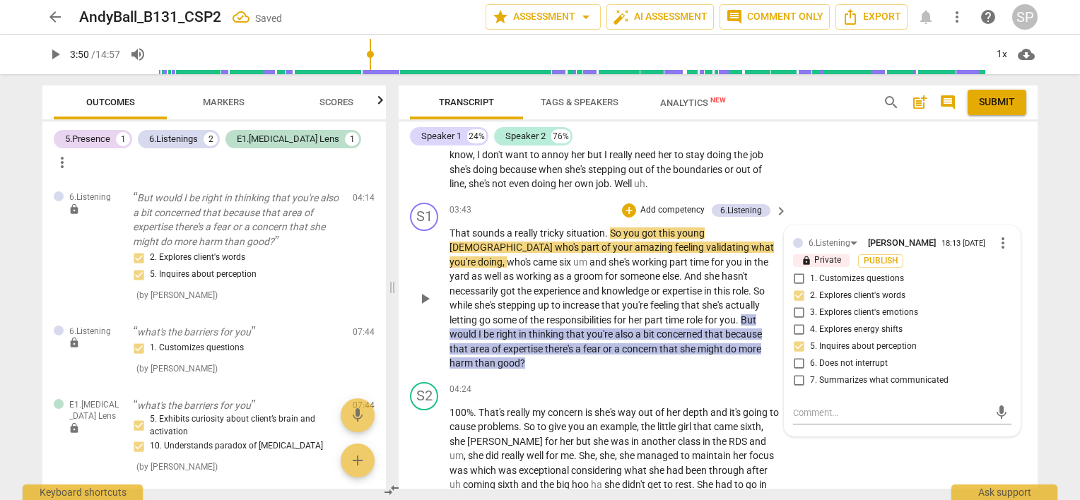
click at [710, 370] on div "S1 play_arrow pause 03:43 + Add competency 6.Listening keyboard_arrow_right Tha…" at bounding box center [718, 286] width 639 height 179
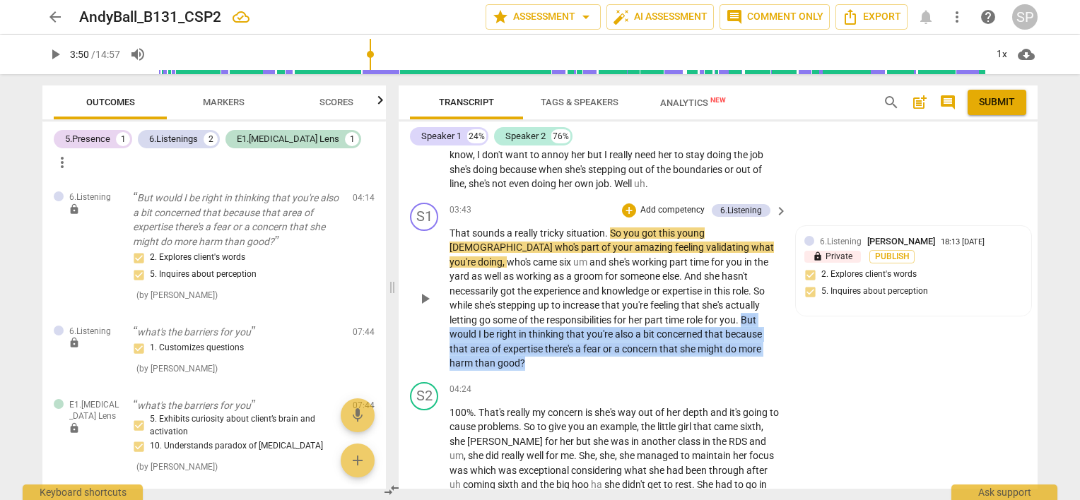
drag, startPoint x: 644, startPoint y: 317, endPoint x: 701, endPoint y: 358, distance: 69.8
click at [701, 358] on p "That sounds a really tricky situation . So you got this young [DEMOGRAPHIC_DATA…" at bounding box center [614, 298] width 331 height 145
click at [687, 372] on div "S1 play_arrow pause 03:43 + Add competency 6.Listening keyboard_arrow_right Tha…" at bounding box center [718, 286] width 639 height 179
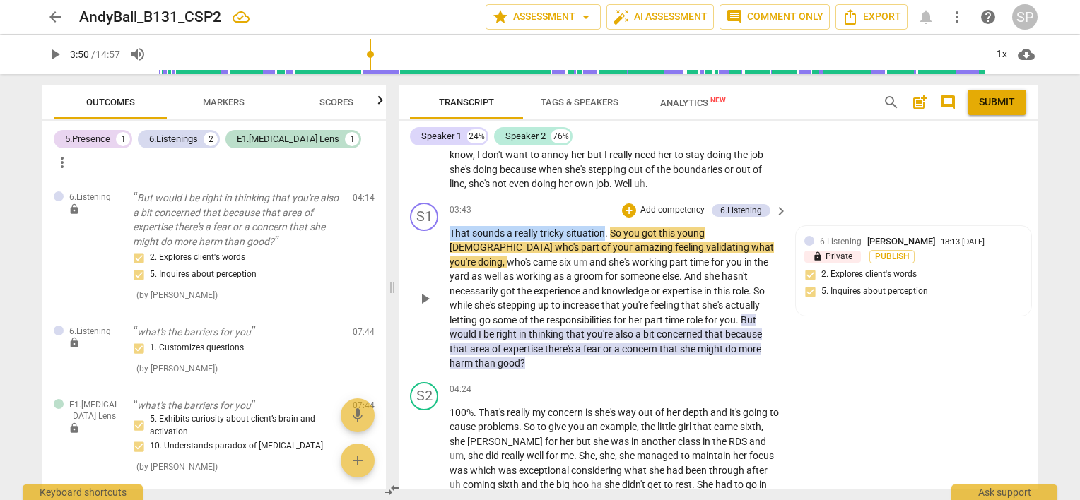
drag, startPoint x: 449, startPoint y: 230, endPoint x: 604, endPoint y: 230, distance: 155.5
click at [604, 230] on p "That sounds a really tricky situation . So you got this young [DEMOGRAPHIC_DATA…" at bounding box center [614, 298] width 331 height 145
click at [627, 208] on div "+" at bounding box center [629, 211] width 14 height 14
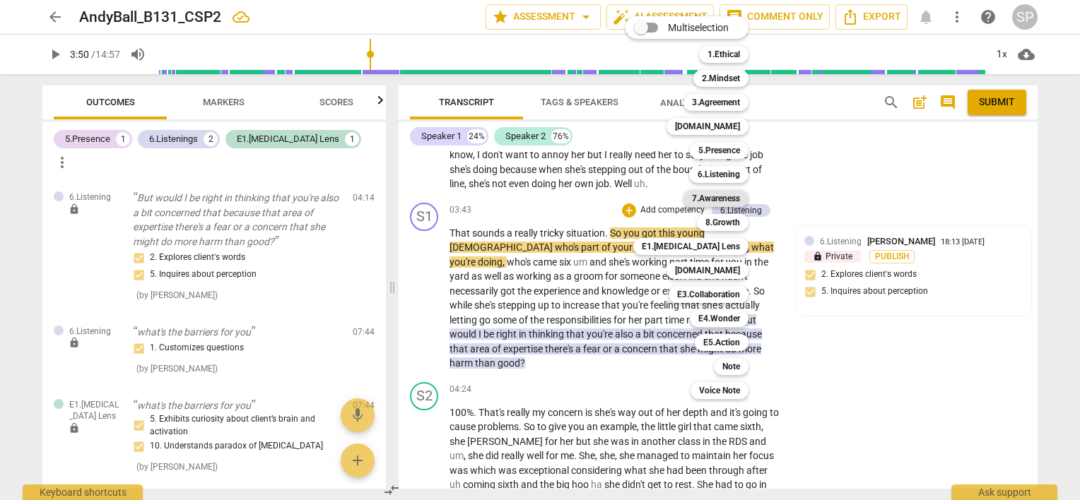
click at [712, 194] on b "7.Awareness" at bounding box center [716, 198] width 48 height 17
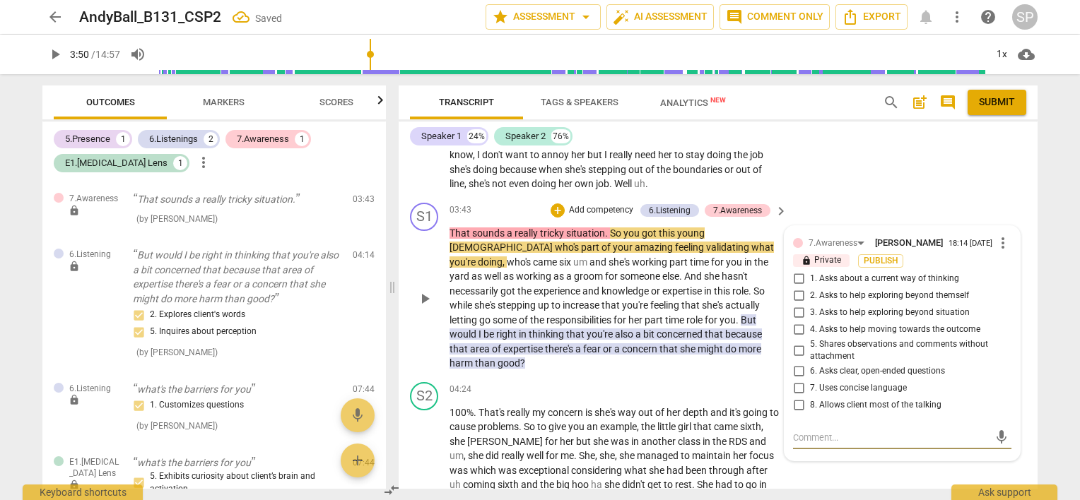
click at [796, 346] on input "5. Shares observations and comments without attachment" at bounding box center [798, 350] width 23 height 17
checkbox input "true"
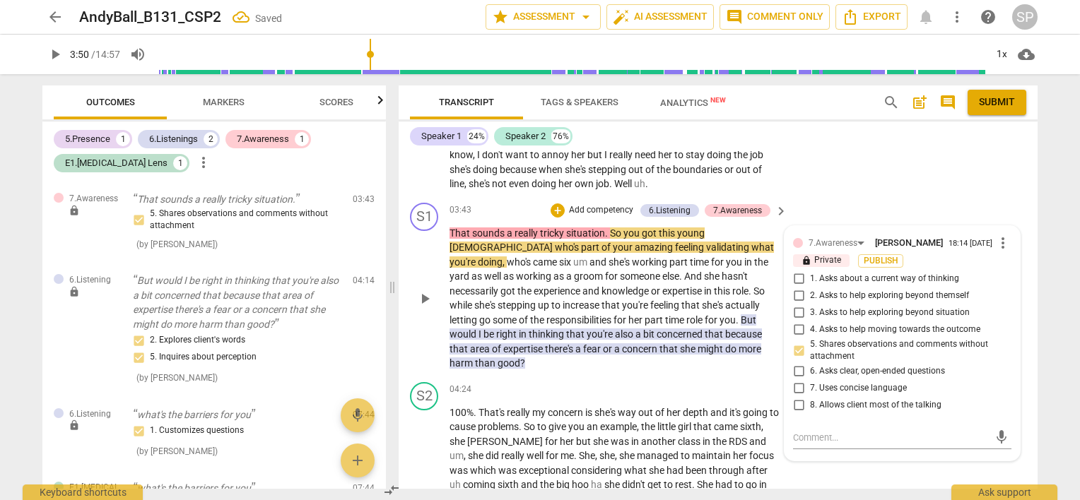
click at [747, 360] on p "That sounds a really tricky situation . So you got this young [DEMOGRAPHIC_DATA…" at bounding box center [614, 298] width 331 height 145
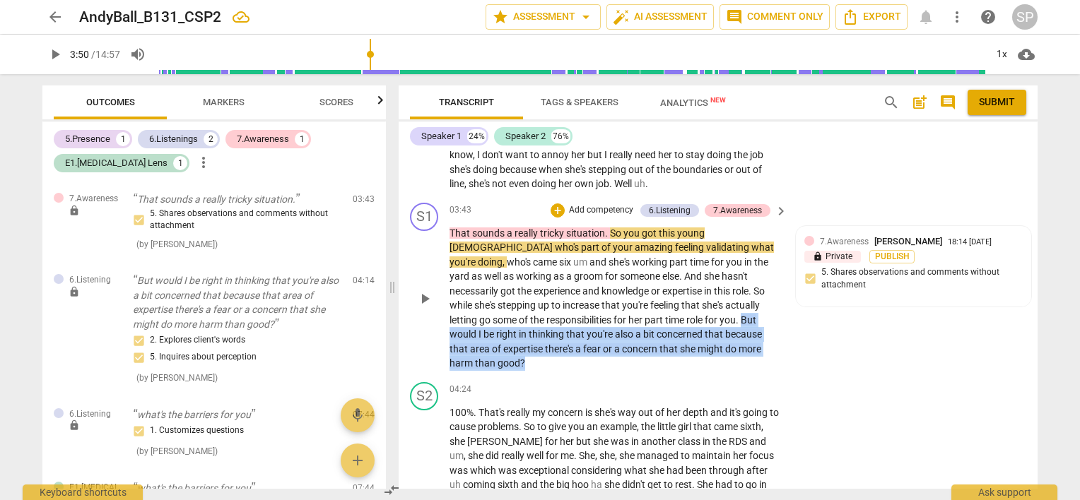
drag, startPoint x: 647, startPoint y: 315, endPoint x: 759, endPoint y: 351, distance: 117.1
click at [757, 355] on p "That sounds a really tricky situation . So you got this young [DEMOGRAPHIC_DATA…" at bounding box center [614, 298] width 331 height 145
click at [556, 209] on div "+" at bounding box center [558, 211] width 14 height 14
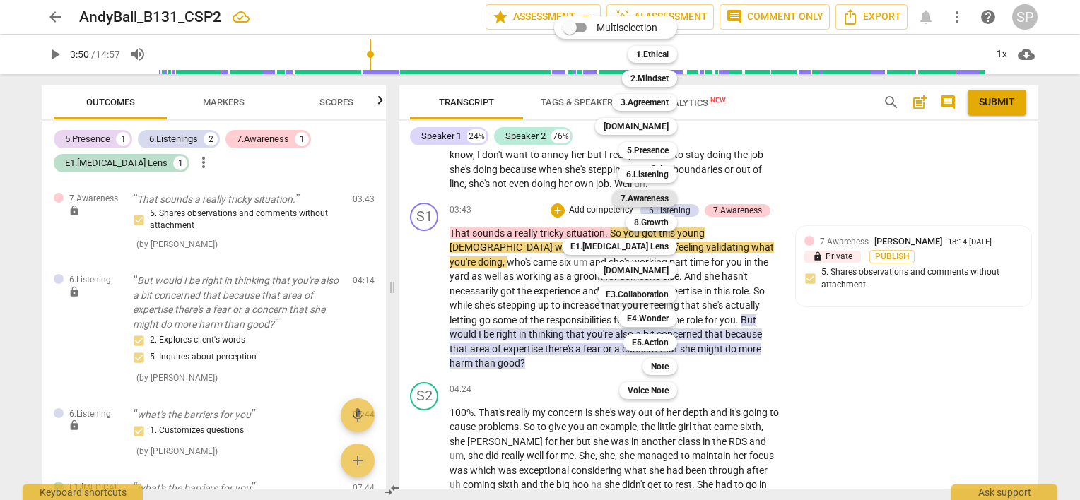
click at [640, 198] on b "7.Awareness" at bounding box center [644, 198] width 48 height 17
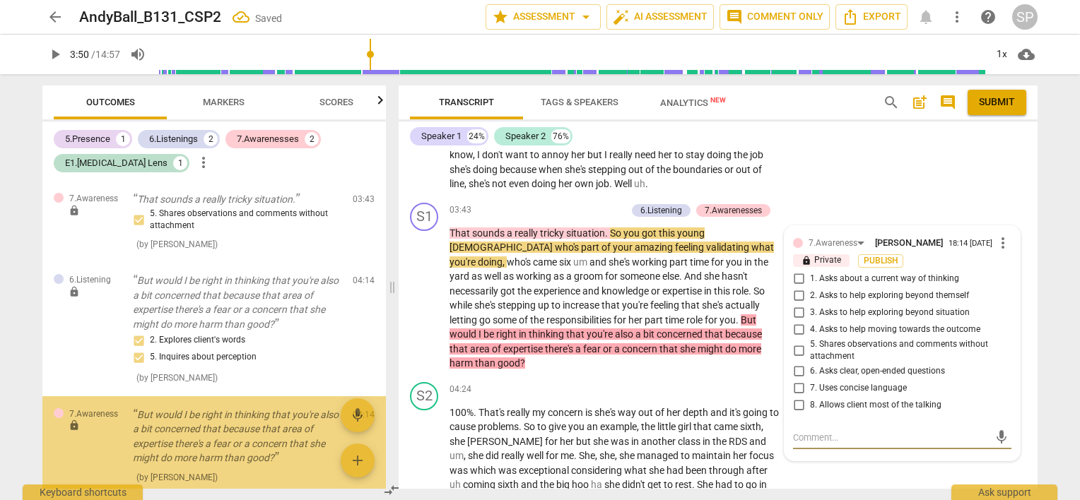
scroll to position [110, 0]
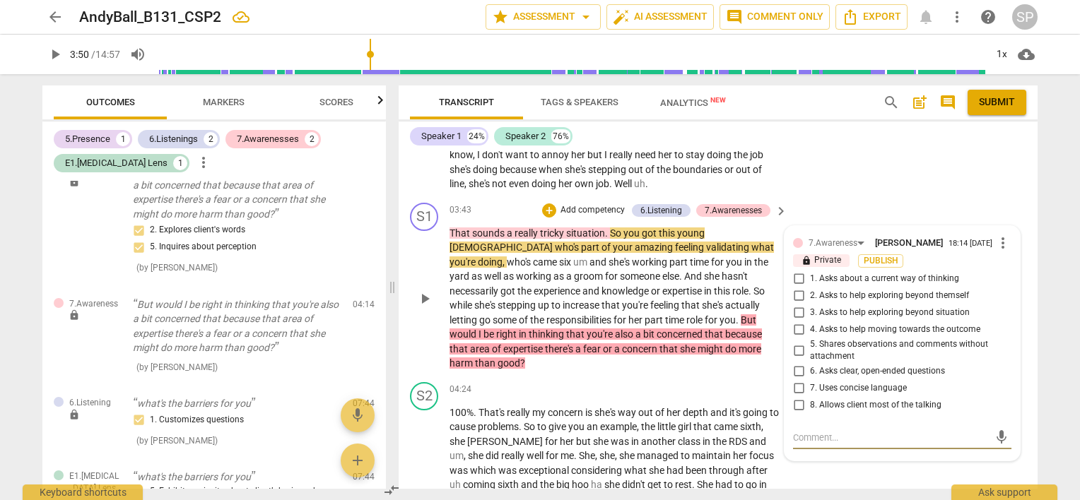
click at [998, 240] on span "more_vert" at bounding box center [1002, 243] width 17 height 17
click at [1001, 269] on li "Delete" at bounding box center [1014, 267] width 49 height 27
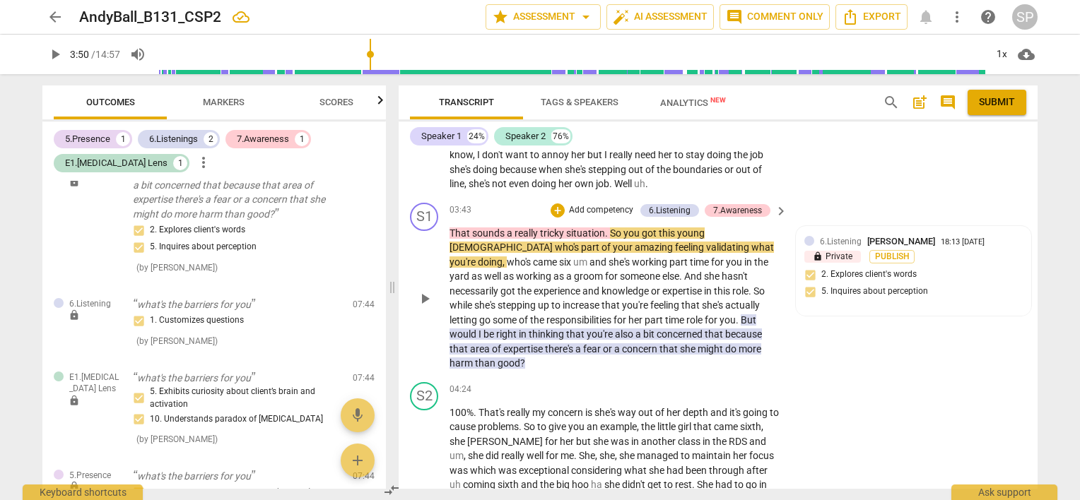
click at [753, 288] on span "So" at bounding box center [758, 290] width 11 height 11
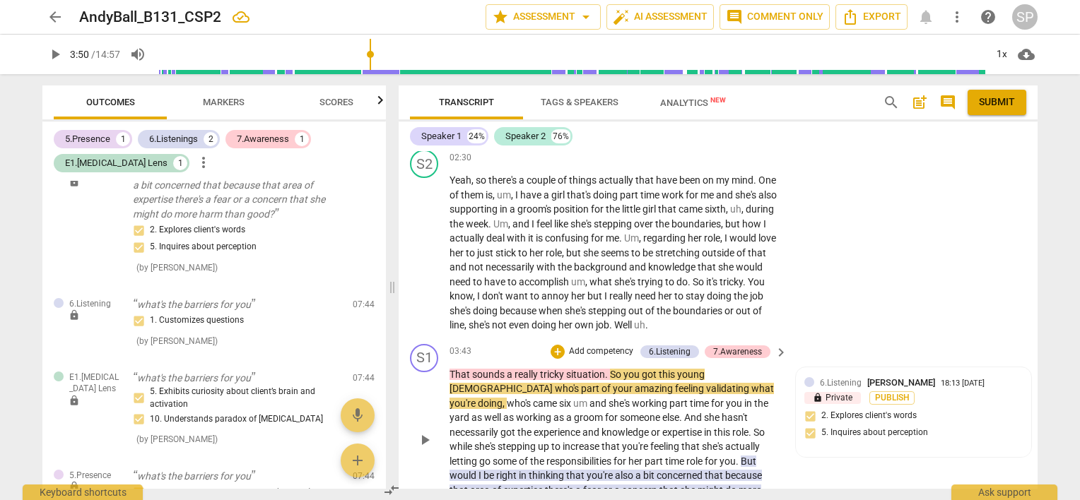
scroll to position [946, 0]
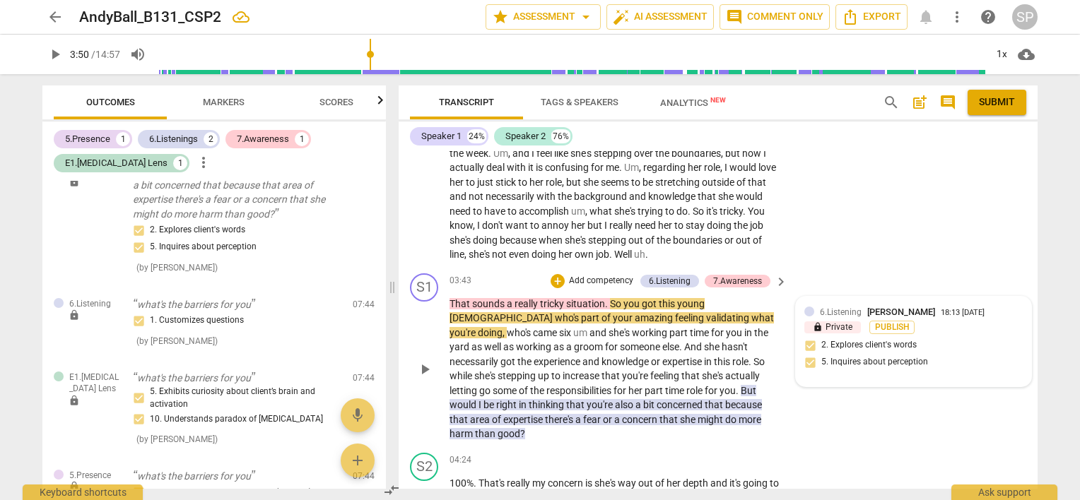
click at [804, 311] on div at bounding box center [809, 312] width 10 height 10
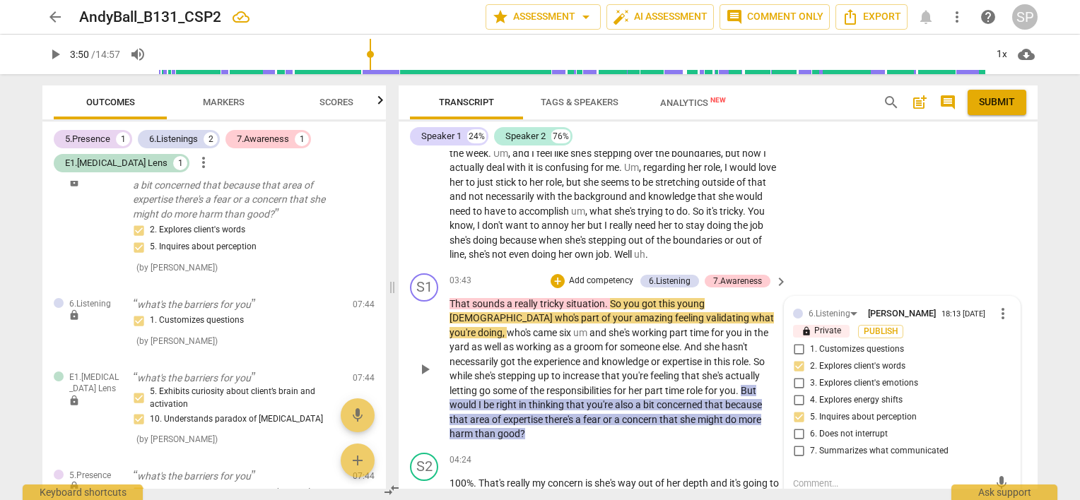
click at [998, 311] on span "more_vert" at bounding box center [1002, 313] width 17 height 17
click at [795, 448] on div at bounding box center [540, 250] width 1080 height 500
click at [997, 310] on span "more_vert" at bounding box center [1002, 313] width 17 height 17
click at [998, 334] on li "Delete" at bounding box center [1014, 337] width 49 height 27
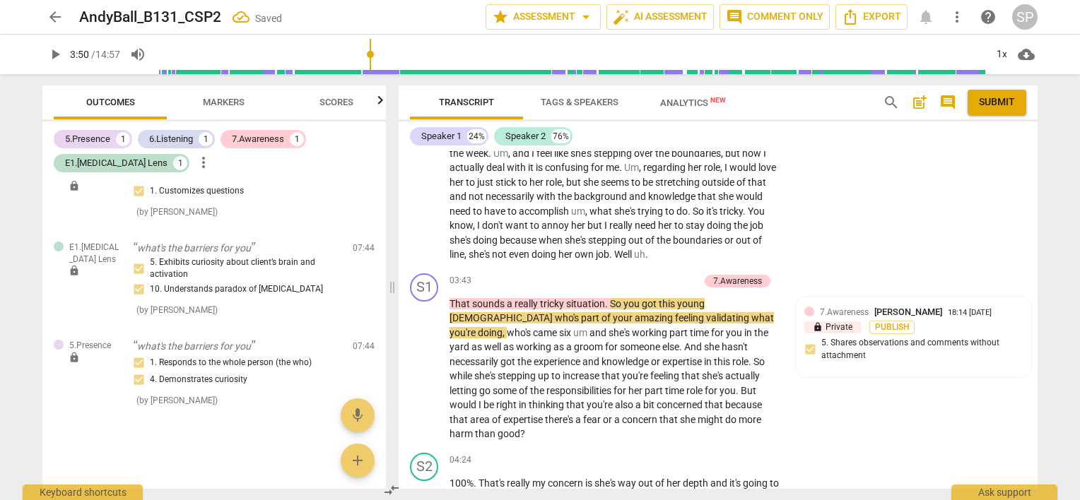
scroll to position [0, 0]
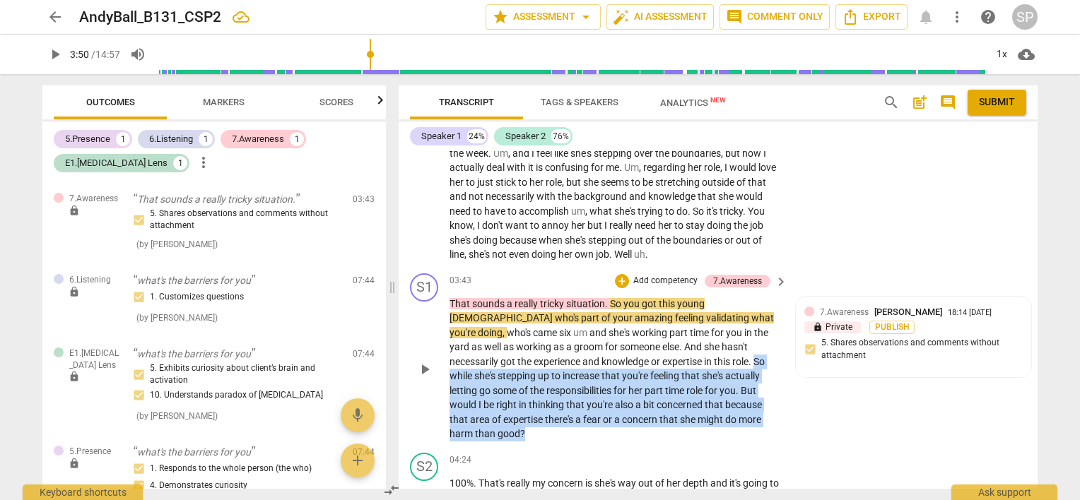
drag, startPoint x: 625, startPoint y: 361, endPoint x: 653, endPoint y: 427, distance: 71.5
click at [653, 427] on p "That sounds a really tricky situation . So you got this young [DEMOGRAPHIC_DATA…" at bounding box center [614, 369] width 331 height 145
click at [616, 281] on div "+" at bounding box center [622, 281] width 14 height 14
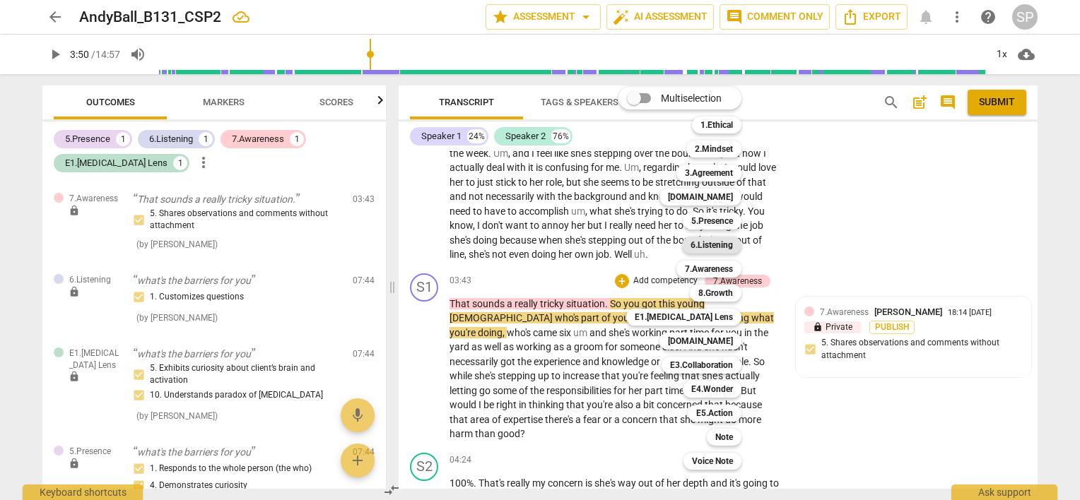
click at [693, 242] on b "6.Listening" at bounding box center [711, 245] width 42 height 17
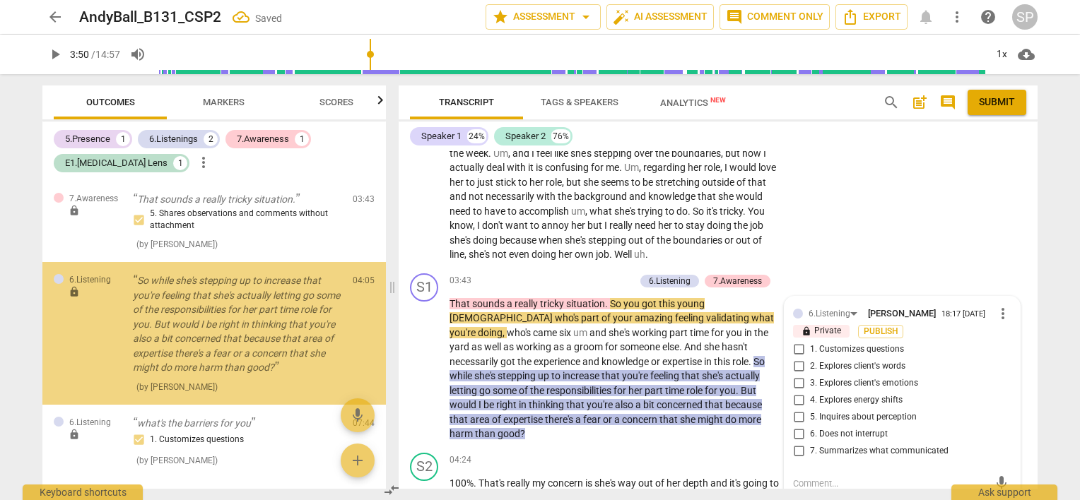
scroll to position [6, 0]
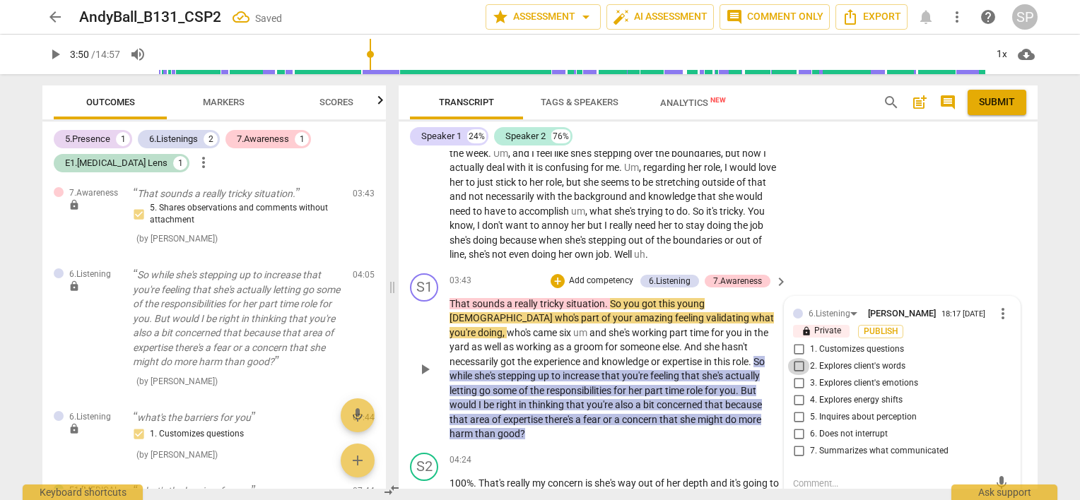
click at [797, 359] on input "2. Explores client's words" at bounding box center [798, 366] width 23 height 17
checkbox input "true"
click at [794, 348] on input "1. Customizes questions" at bounding box center [798, 349] width 23 height 17
checkbox input "true"
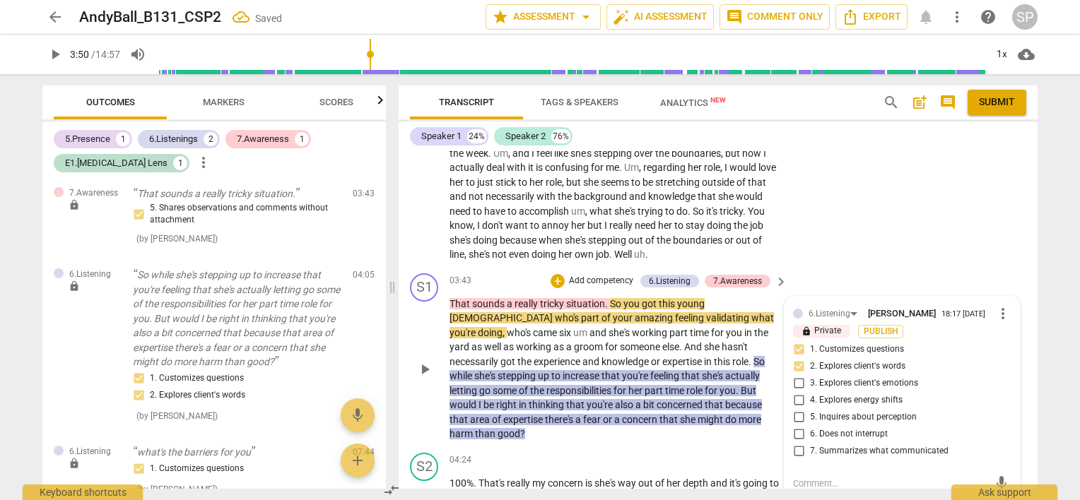
click at [799, 413] on input "5. Inquires about perception" at bounding box center [798, 417] width 23 height 17
checkbox input "true"
click at [799, 449] on input "7. Summarizes what communicated" at bounding box center [798, 451] width 23 height 17
checkbox input "true"
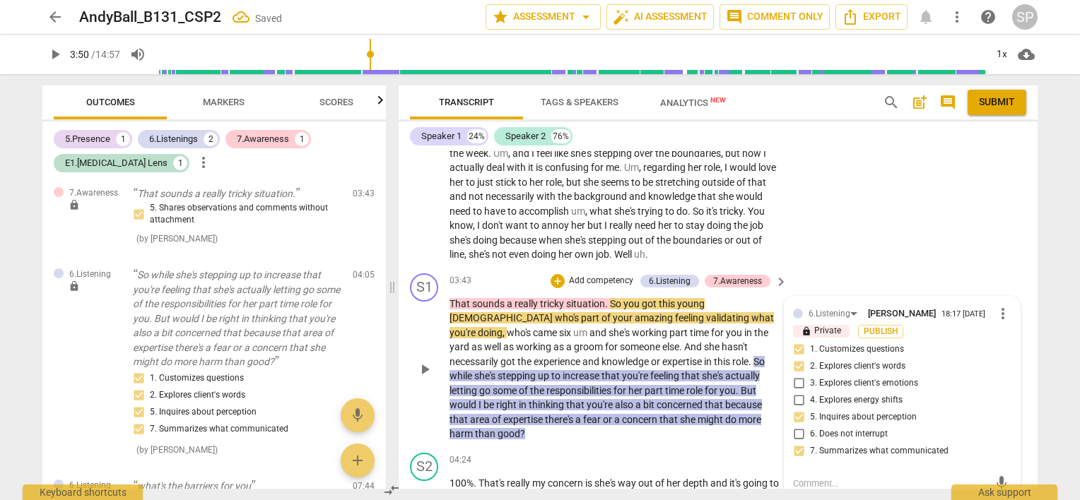
click at [821, 268] on div "S1 play_arrow pause 03:43 + Add competency 6.Listening 7.Awareness keyboard_arr…" at bounding box center [718, 357] width 639 height 179
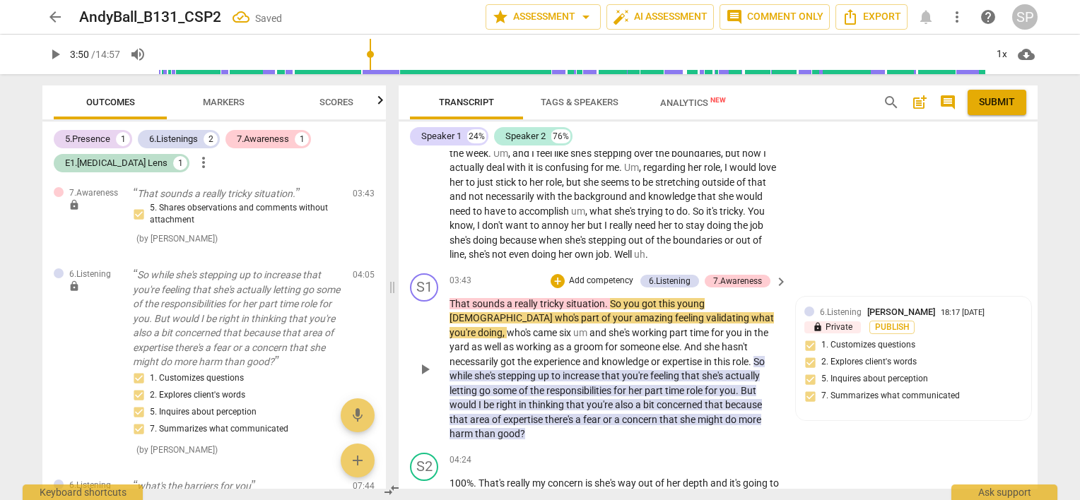
click at [606, 437] on p "That sounds a really tricky situation . So you got this young [DEMOGRAPHIC_DATA…" at bounding box center [614, 369] width 331 height 145
click at [756, 390] on p "That sounds a really tricky situation . So you got this young [DEMOGRAPHIC_DATA…" at bounding box center [614, 369] width 331 height 145
click at [818, 272] on div "S1 play_arrow pause 03:43 + Add competency 6.Listening 7.Awareness keyboard_arr…" at bounding box center [718, 357] width 639 height 179
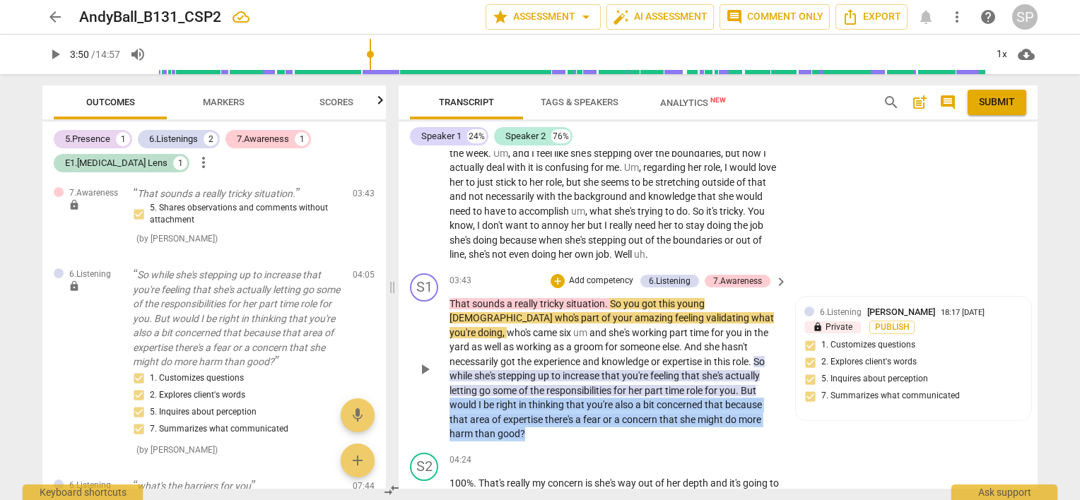
drag, startPoint x: 663, startPoint y: 387, endPoint x: 688, endPoint y: 428, distance: 47.9
click at [688, 428] on p "That sounds a really tricky situation . So you got this young [DEMOGRAPHIC_DATA…" at bounding box center [614, 369] width 331 height 145
click at [555, 283] on div "+" at bounding box center [558, 281] width 14 height 14
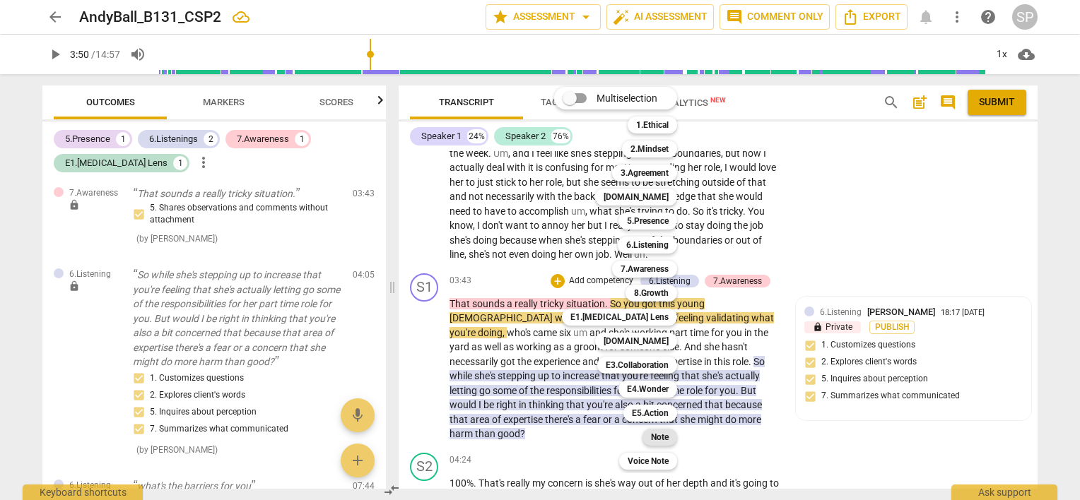
click at [650, 439] on div "Note" at bounding box center [659, 437] width 35 height 17
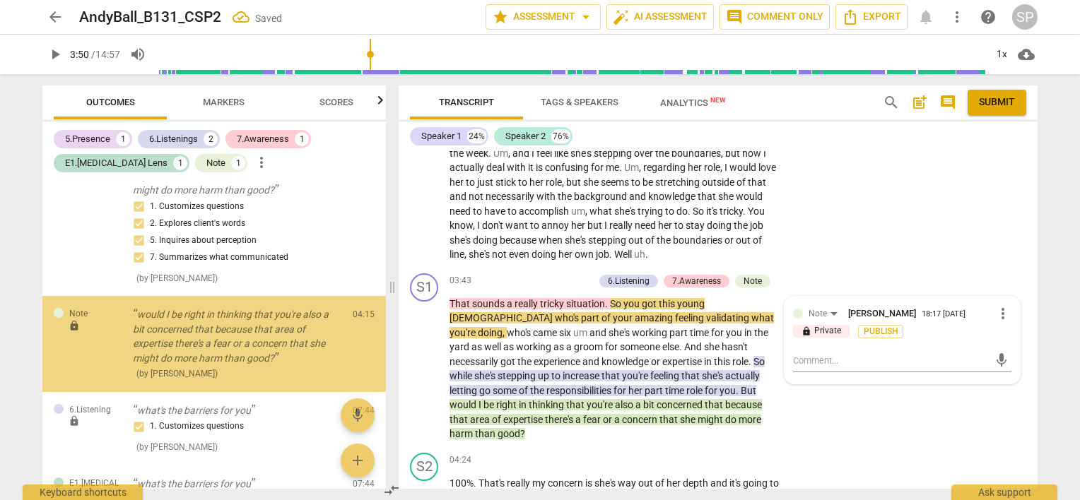
scroll to position [201, 0]
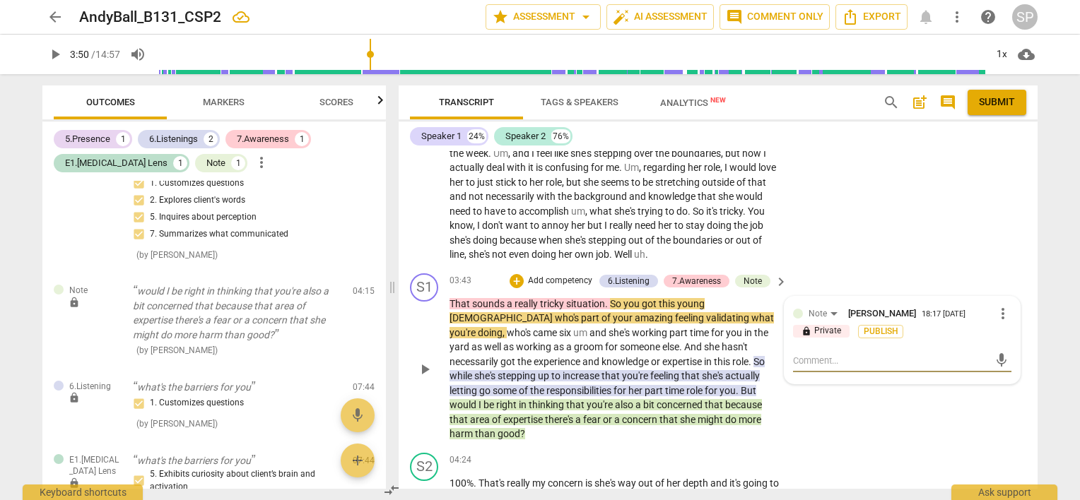
type textarea "Y"
type textarea "Yo"
type textarea "You"
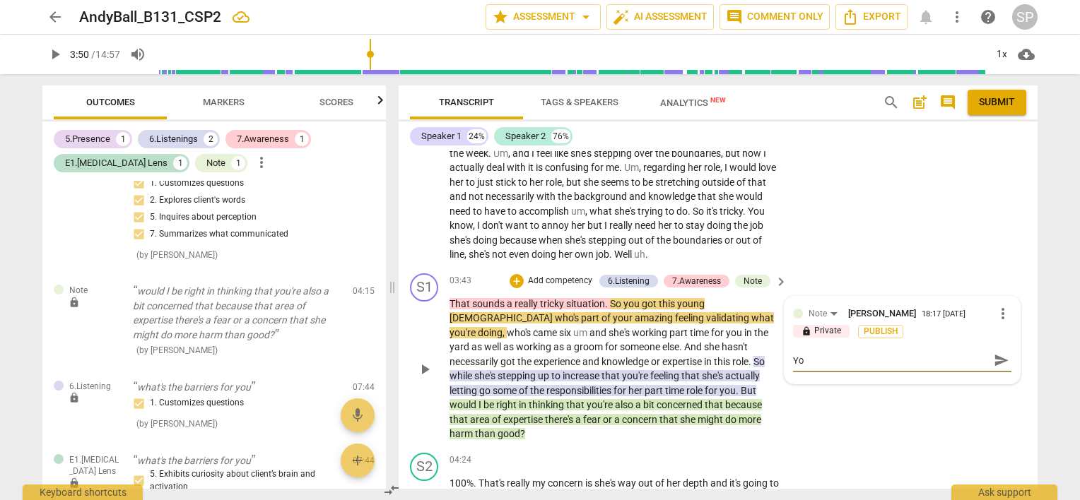
type textarea "You"
type textarea "You m"
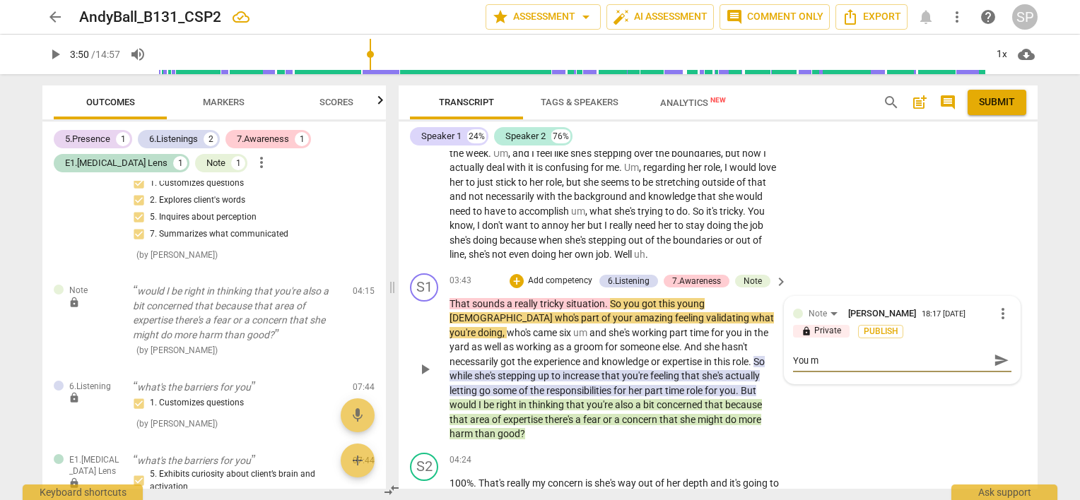
type textarea "You mi"
type textarea "You mig"
type textarea "You migh"
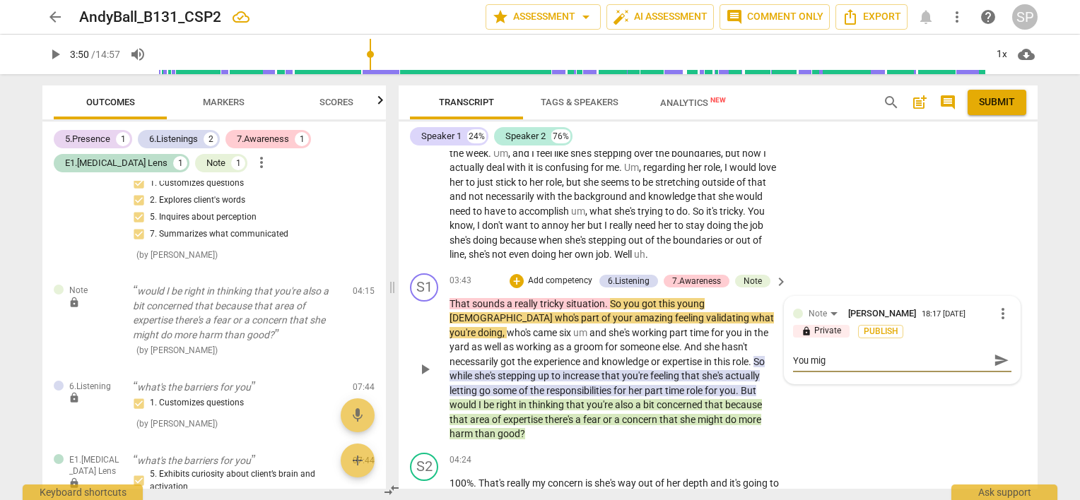
type textarea "You migh"
type textarea "You might"
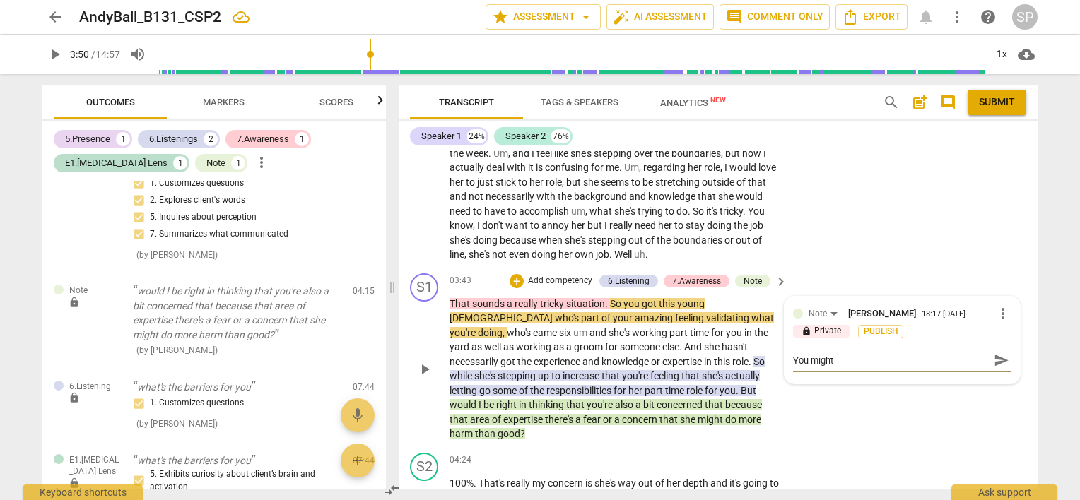
type textarea "You might c"
type textarea "You might co"
type textarea "You might cos"
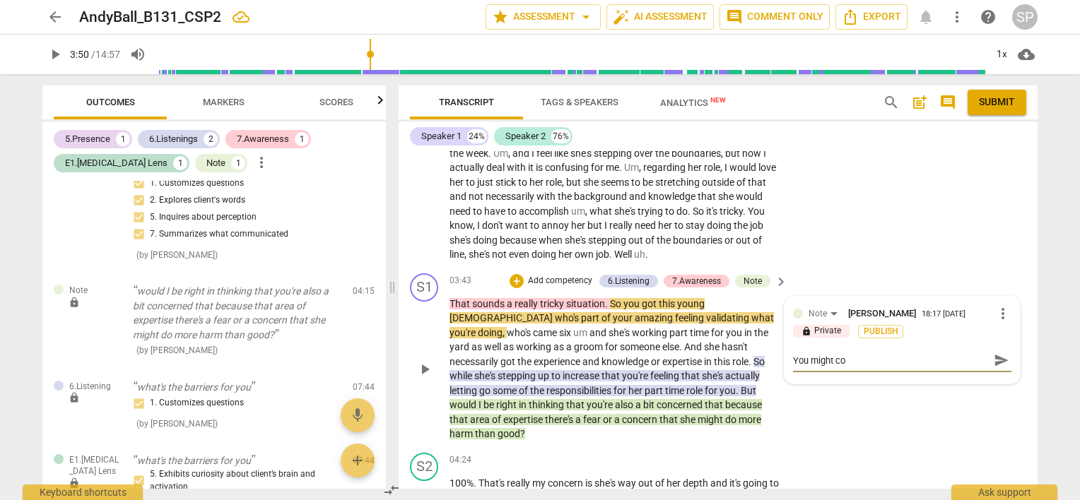
type textarea "You might cos"
type textarea "You might co"
type textarea "You might con"
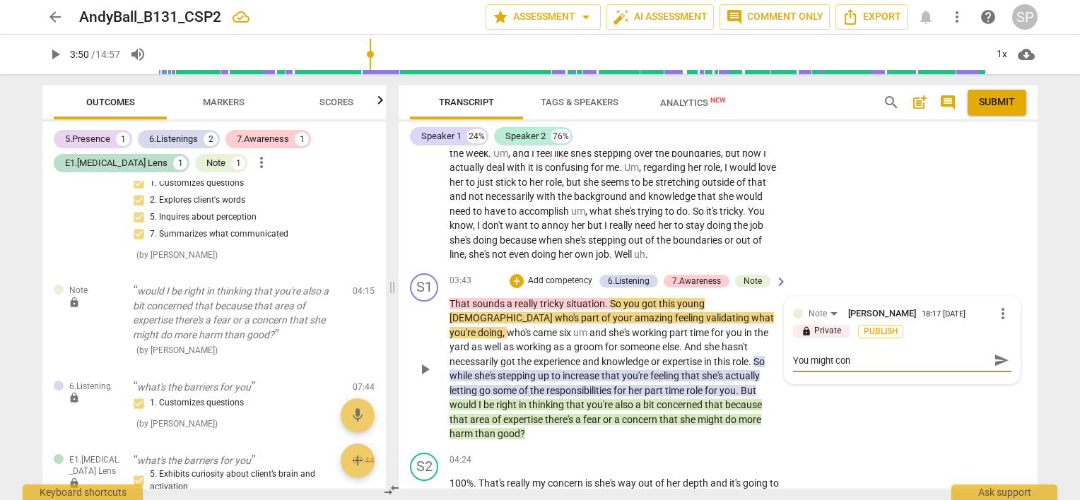
type textarea "You might conn"
type textarea "You might con"
type textarea "You might cons"
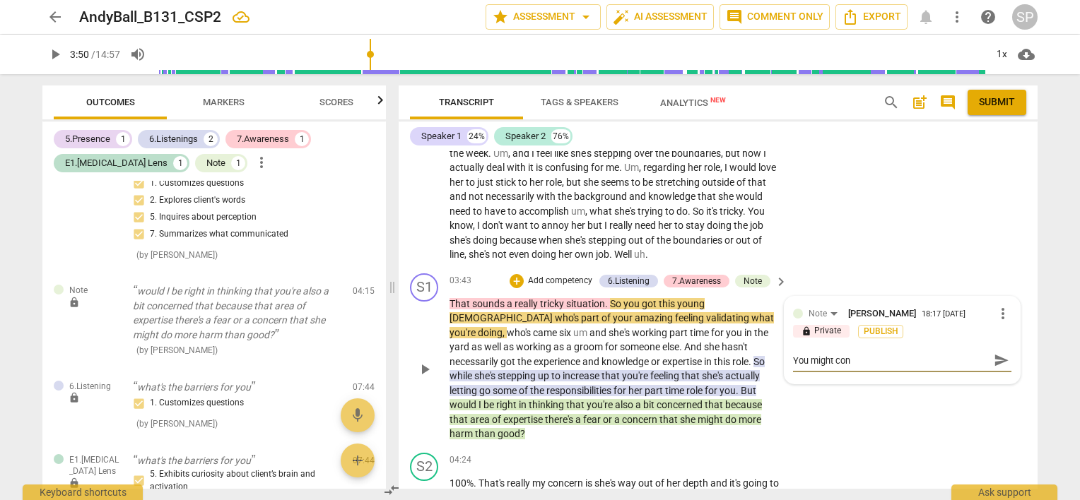
type textarea "You might cons"
type textarea "You might consi"
type textarea "You might consid"
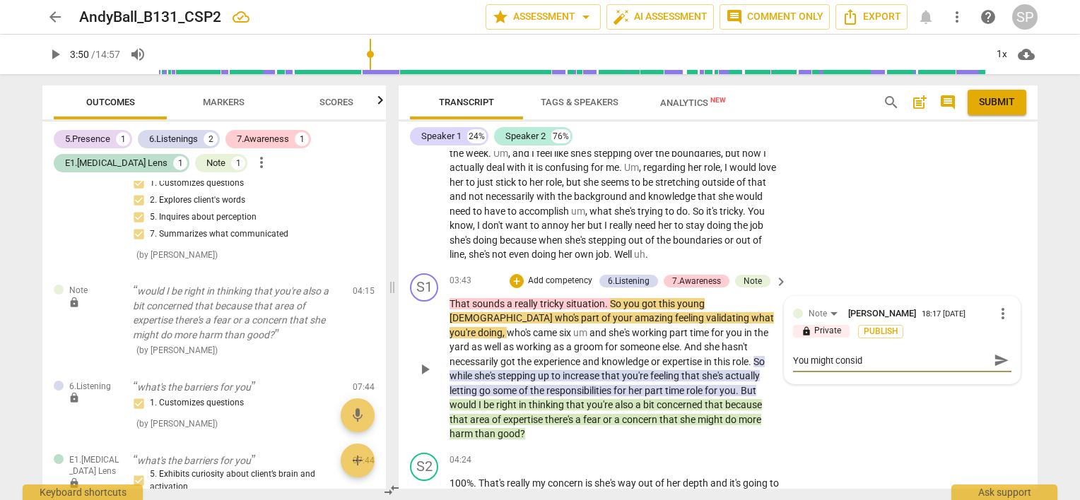
type textarea "You might conside"
type textarea "You might consider"
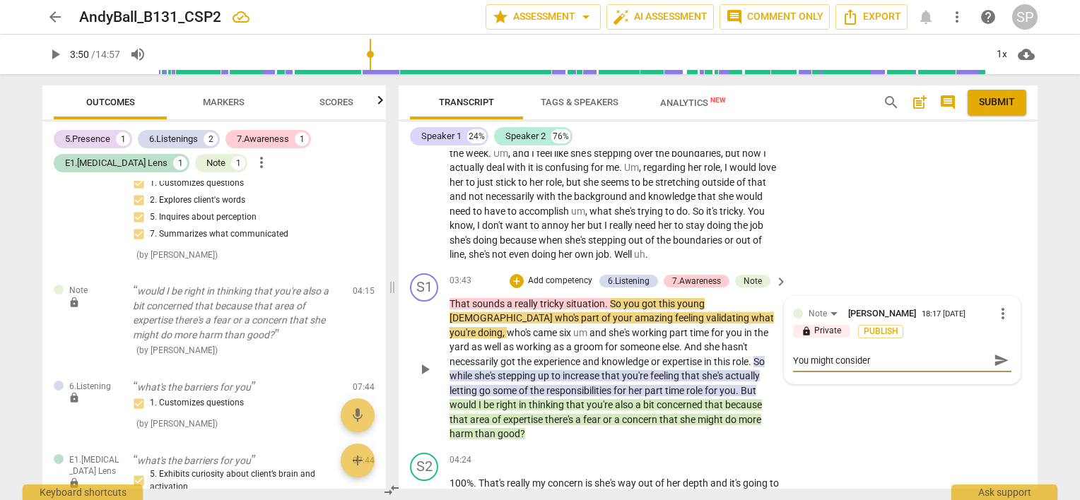
type textarea "You might consider"
type textarea "You might consider n"
type textarea "You might consider no"
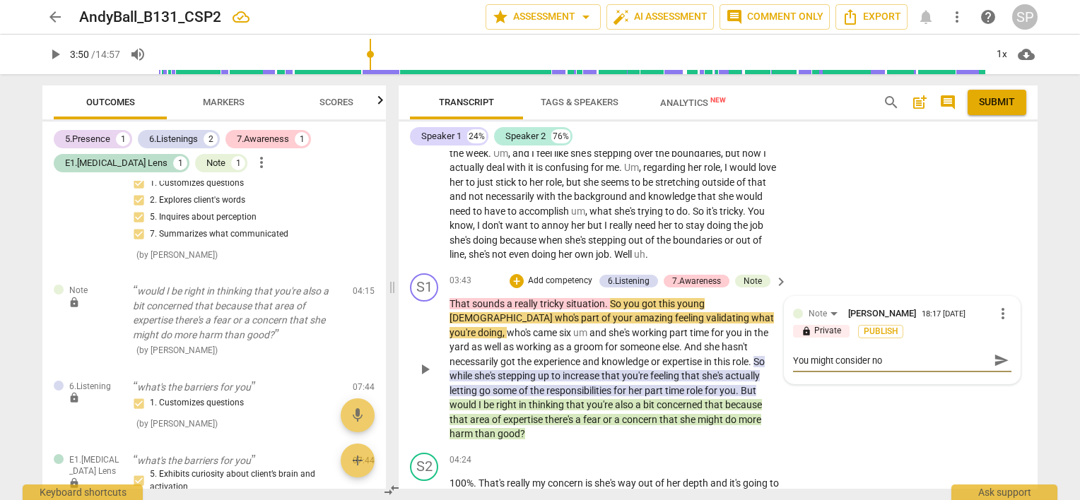
type textarea "You might consider not"
type textarea "You might consider noti"
type textarea "You might consider notic"
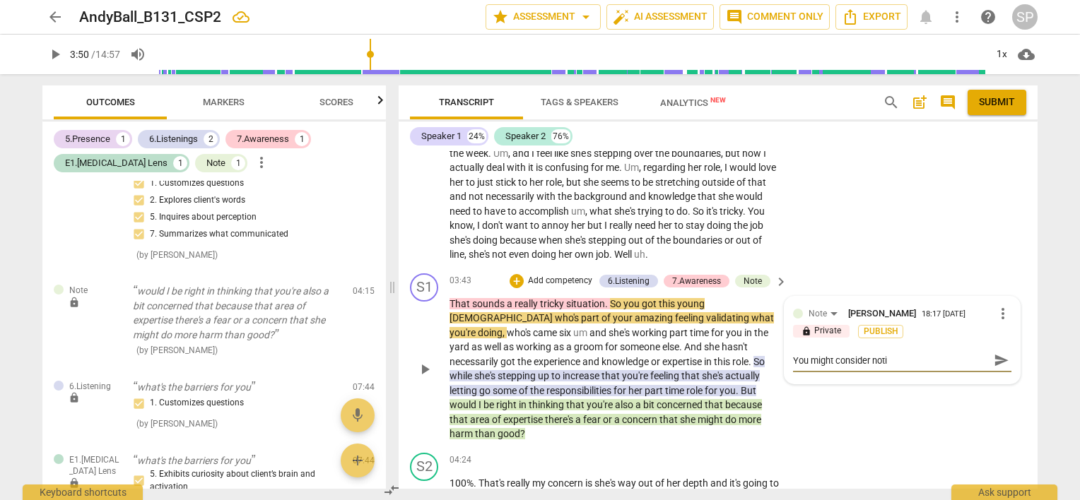
type textarea "You might consider notic"
type textarea "You might consider notici"
type textarea "You might consider noticin"
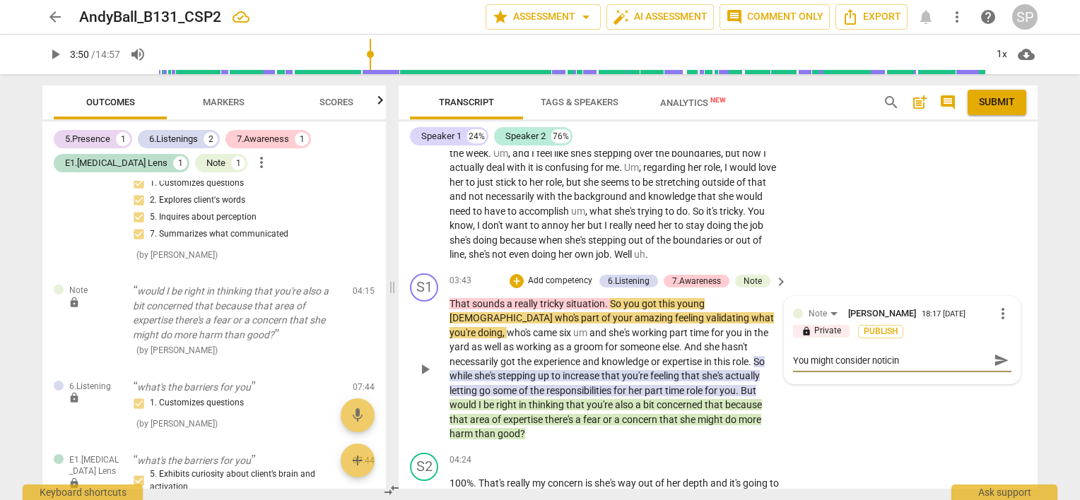
type textarea "You might consider noticing"
type textarea "You might consider noticing t"
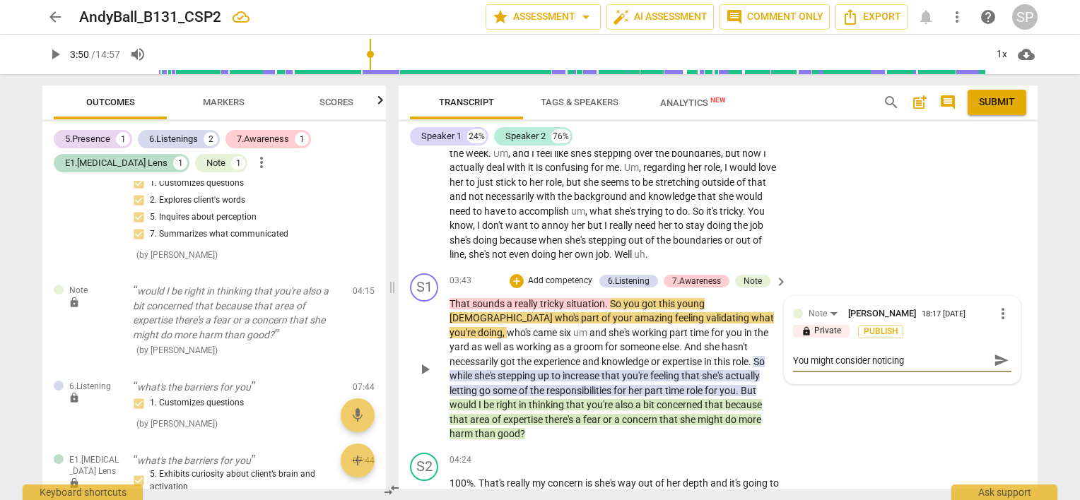
type textarea "You might consider noticing t"
type textarea "You might consider noticing th"
type textarea "You might consider noticing thi"
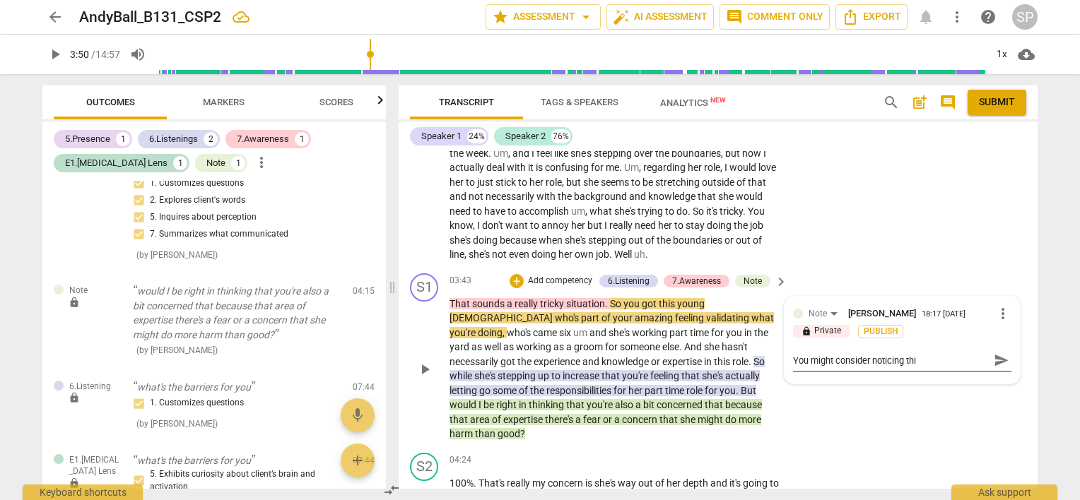
type textarea "You might consider noticing this"
type textarea "You might consider noticing this s"
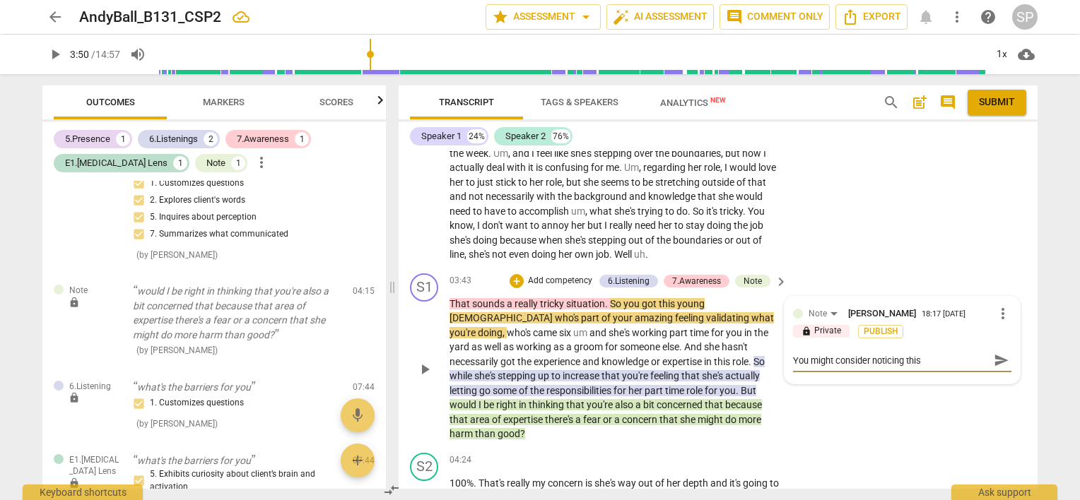
type textarea "You might consider noticing this s"
type textarea "You might consider noticing this so"
type textarea "You might consider noticing this sou"
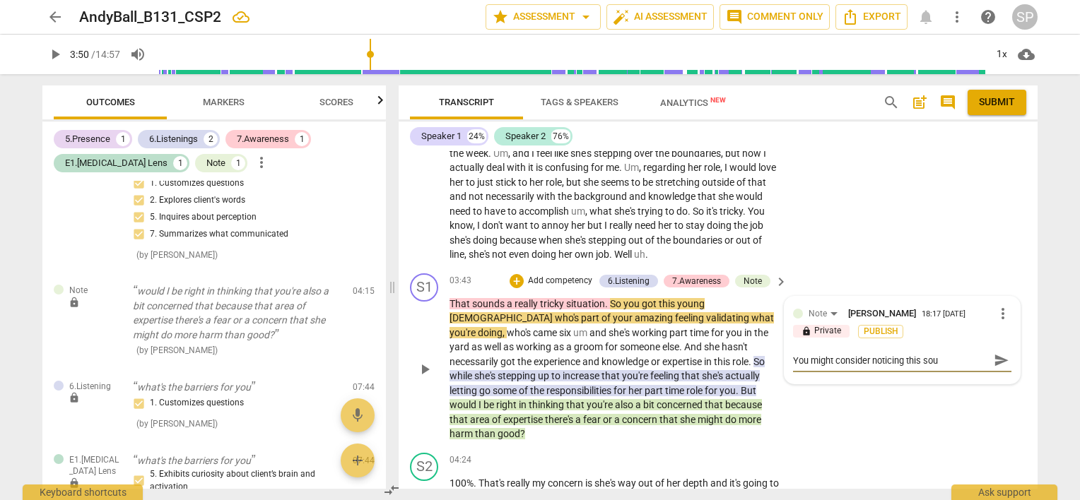
type textarea "You might consider noticing this soun"
type textarea "You might consider noticing this sound"
type textarea "You might consider noticing this sounds"
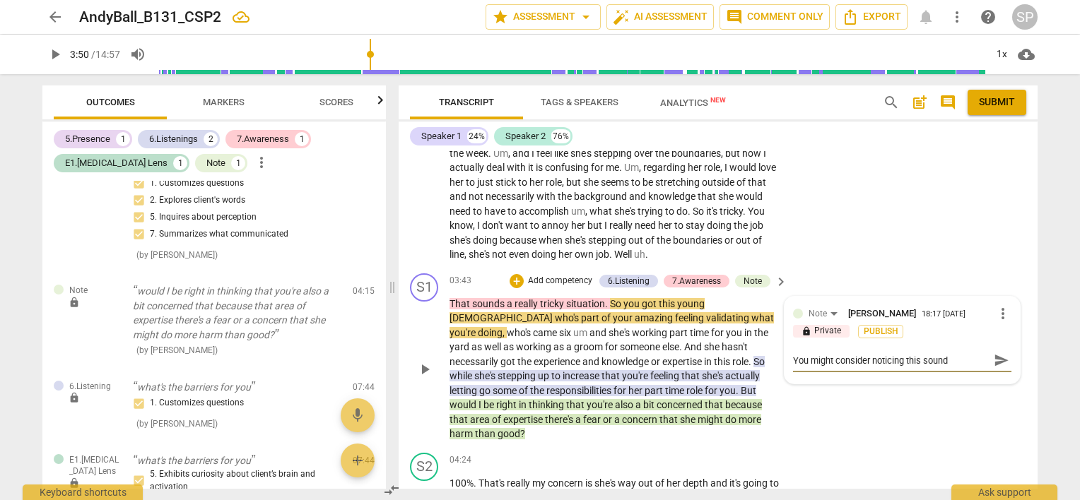
type textarea "You might consider noticing this sounds"
type textarea "You might consider noticing this sounds c"
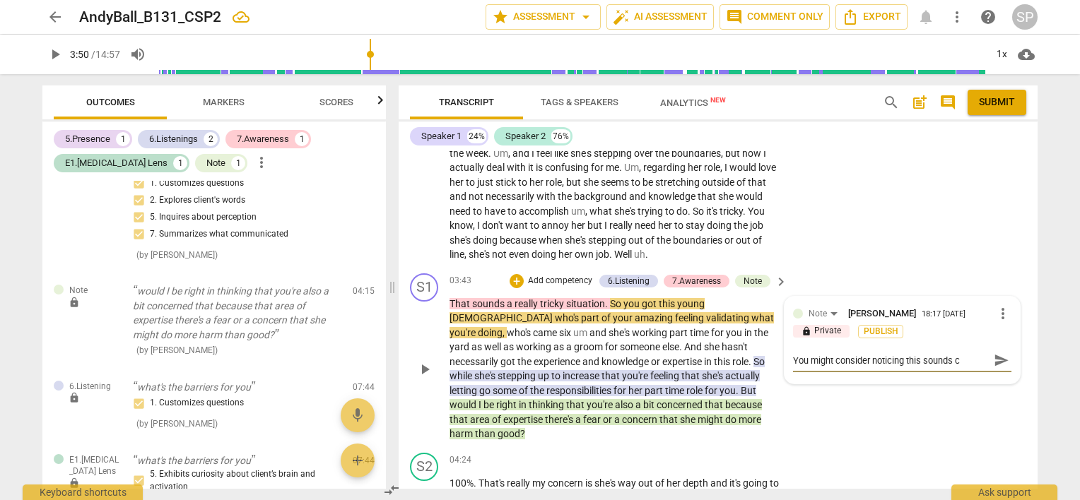
type textarea "You might consider noticing this sounds co"
type textarea "You might consider noticing this sounds com"
type textarea "You might consider noticing this sounds comp"
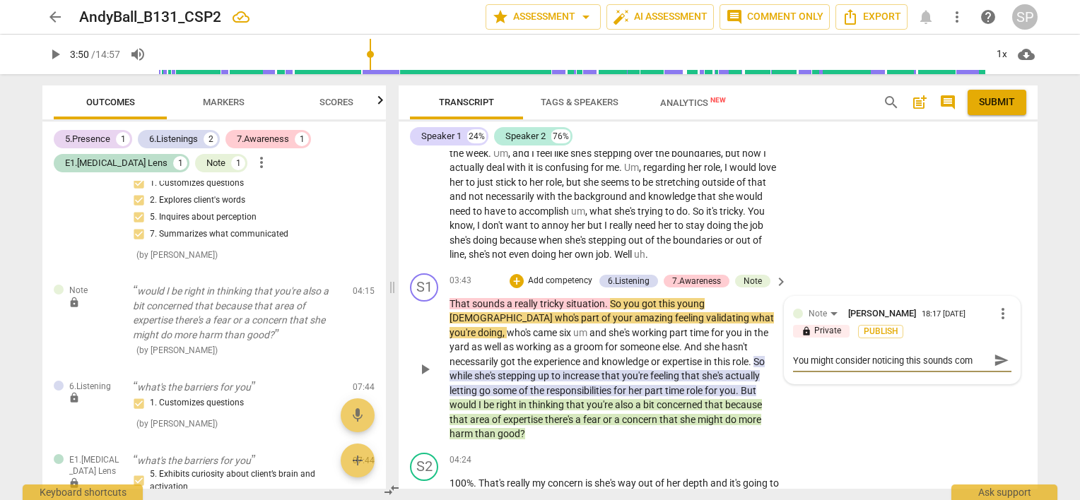
type textarea "You might consider noticing this sounds comp"
type textarea "You might consider noticing this sounds compl"
type textarea "You might consider noticing this sounds compli"
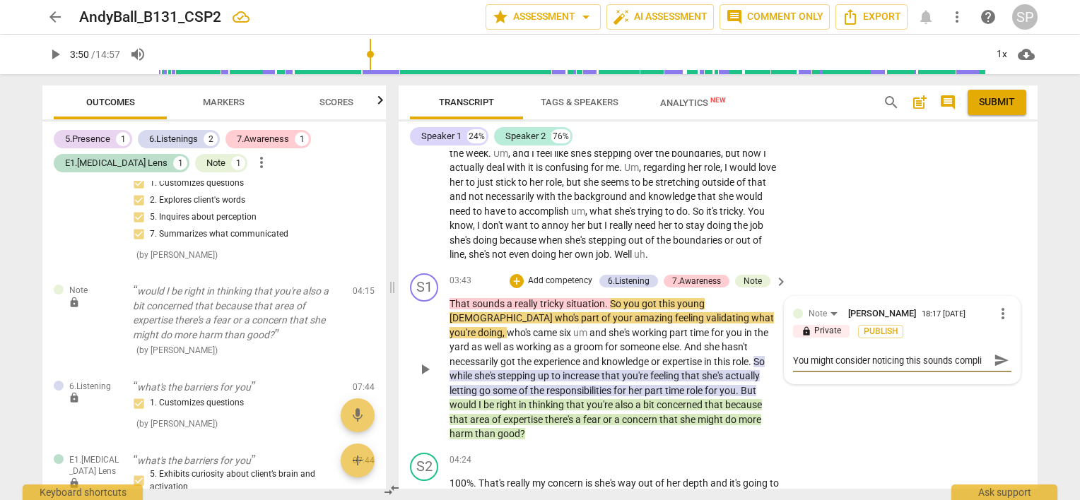
type textarea "You might consider noticing this sounds complic"
type textarea "You might consider noticing this sounds complica"
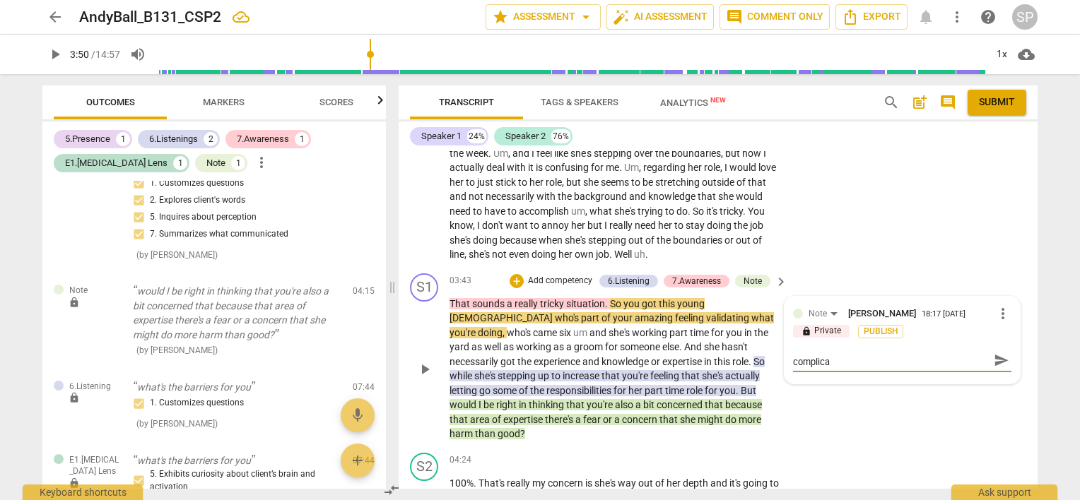
type textarea "You might consider noticing this sounds complicat"
type textarea "You might consider noticing this sounds complicate"
type textarea "You might consider noticing this sounds complicated"
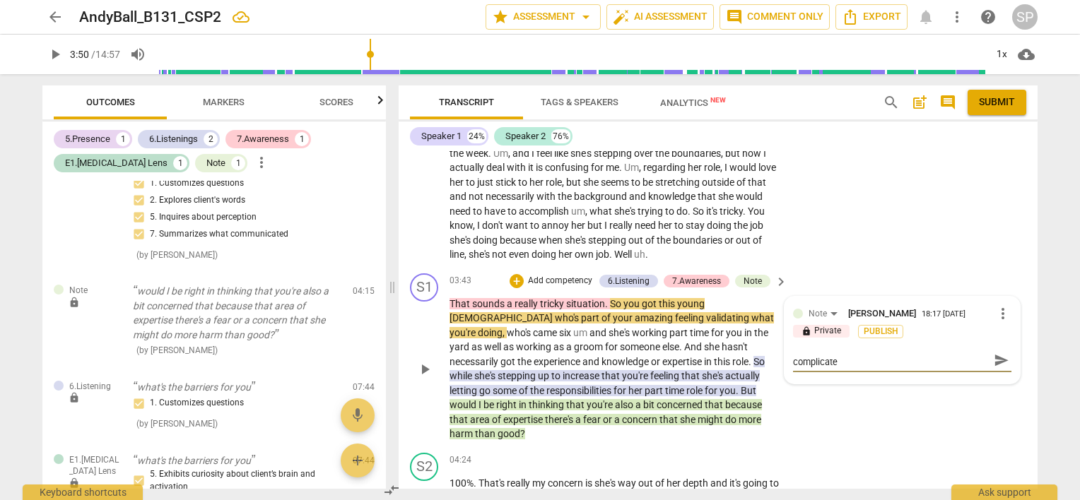
type textarea "You might consider noticing this sounds complicated"
type textarea "You might consider noticing this sounds complicated a"
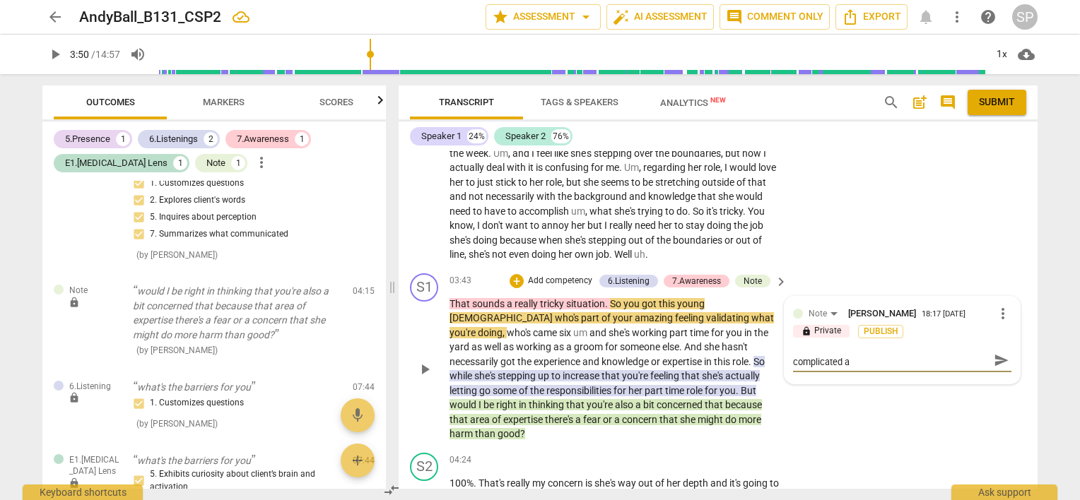
scroll to position [0, 0]
type textarea "You might consider noticing this sounds complicated an"
type textarea "You might consider noticing this sounds complicated and"
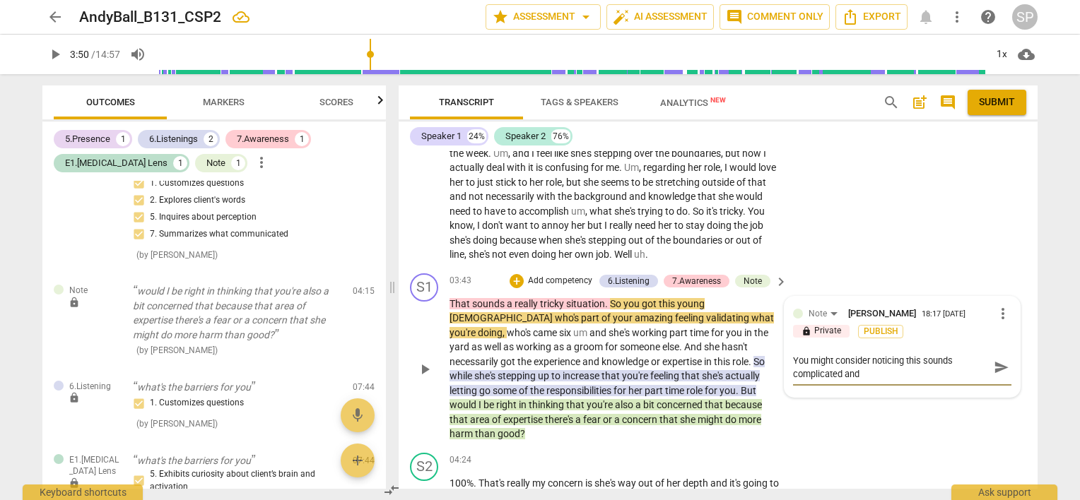
type textarea "You might consider noticing this sounds complicated and"
type textarea "You might consider noticing this sounds complicated and m"
type textarea "You might consider noticing this sounds complicated and ma"
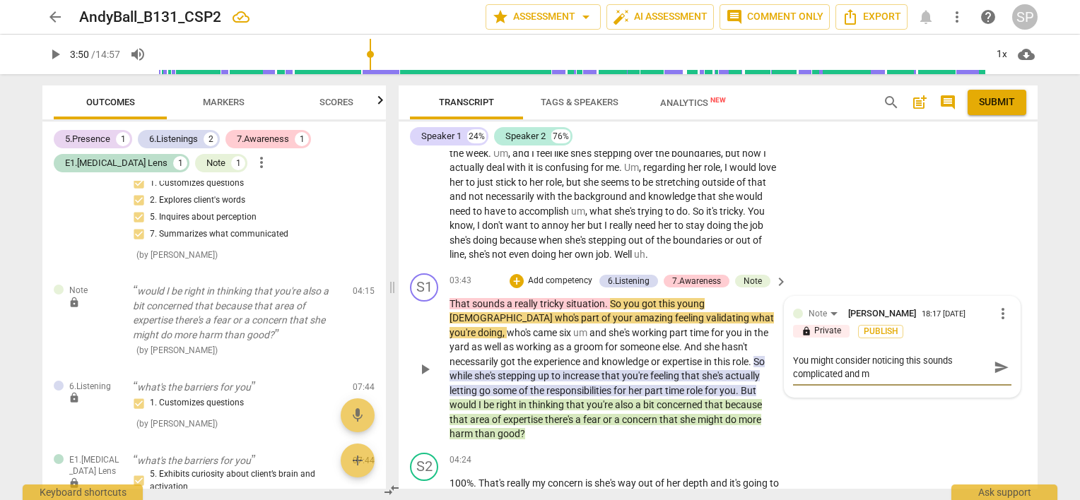
type textarea "You might consider noticing this sounds complicated and ma"
type textarea "You might consider noticing this sounds complicated and mak"
type textarea "You might consider noticing this sounds complicated and [PERSON_NAME]"
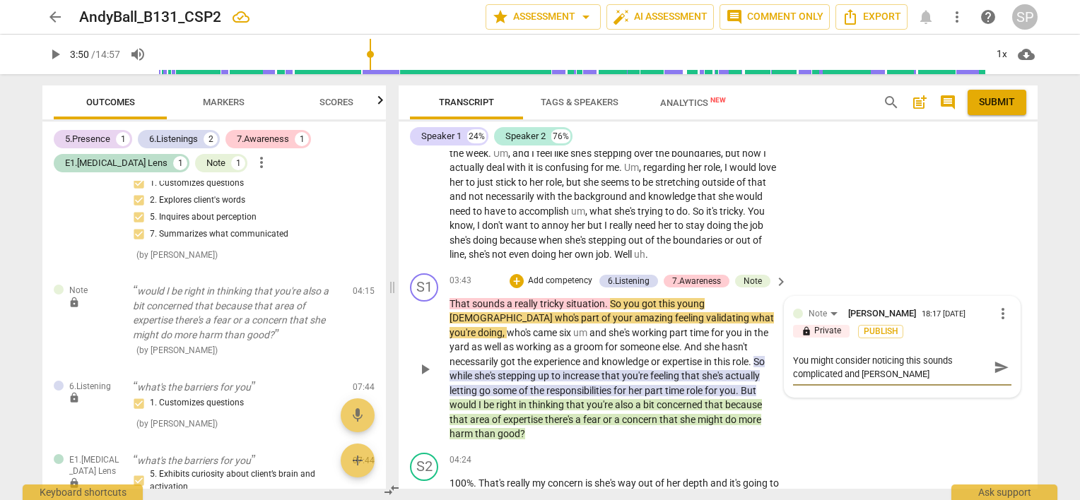
type textarea "You might consider noticing this sounds complicated and makin"
type textarea "You might consider noticing this sounds complicated and making"
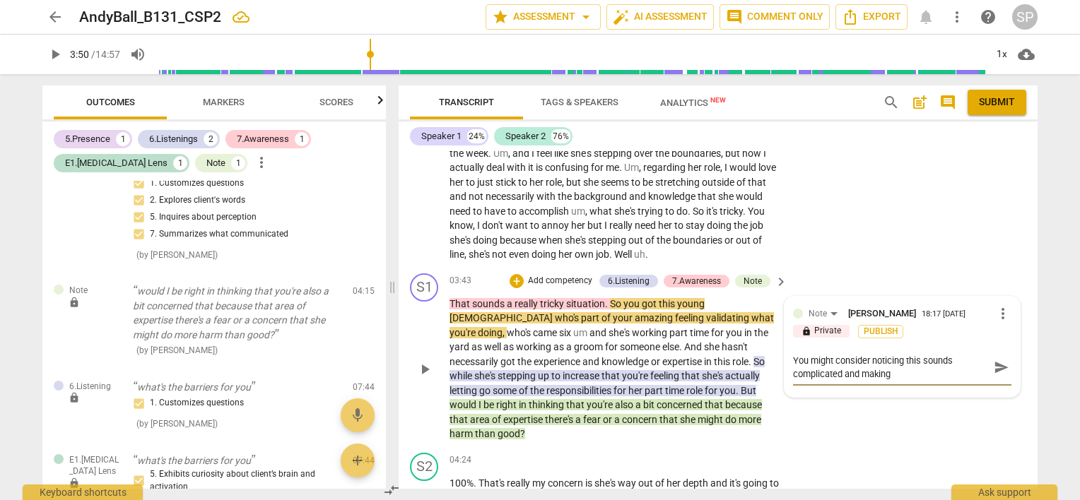
type textarea "You might consider noticing this sounds complicated and making"
type textarea "You might consider noticing this sounds complicated and making t"
type textarea "You might consider noticing this sounds complicated and making th"
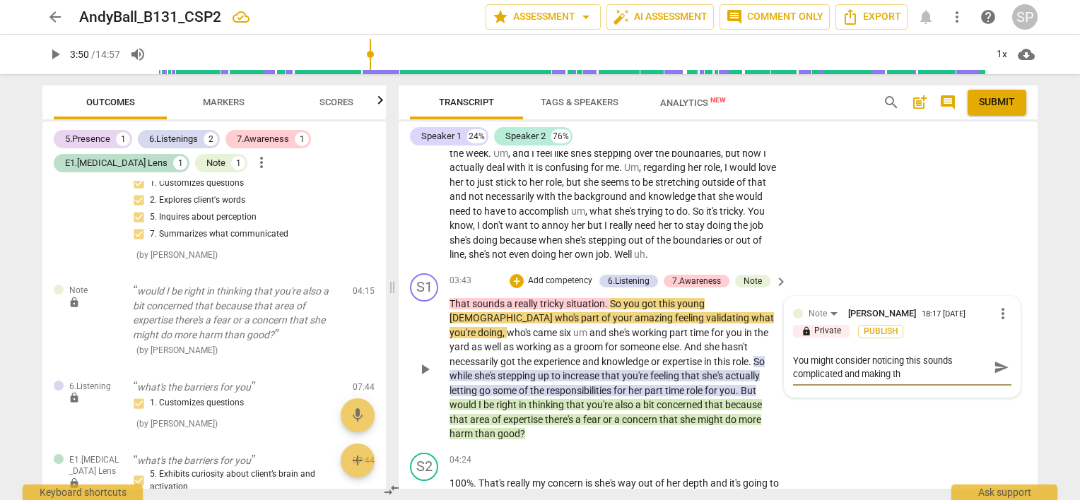
type textarea "You might consider noticing this sounds complicated and making thi"
type textarea "You might consider noticing this sounds complicated and making this"
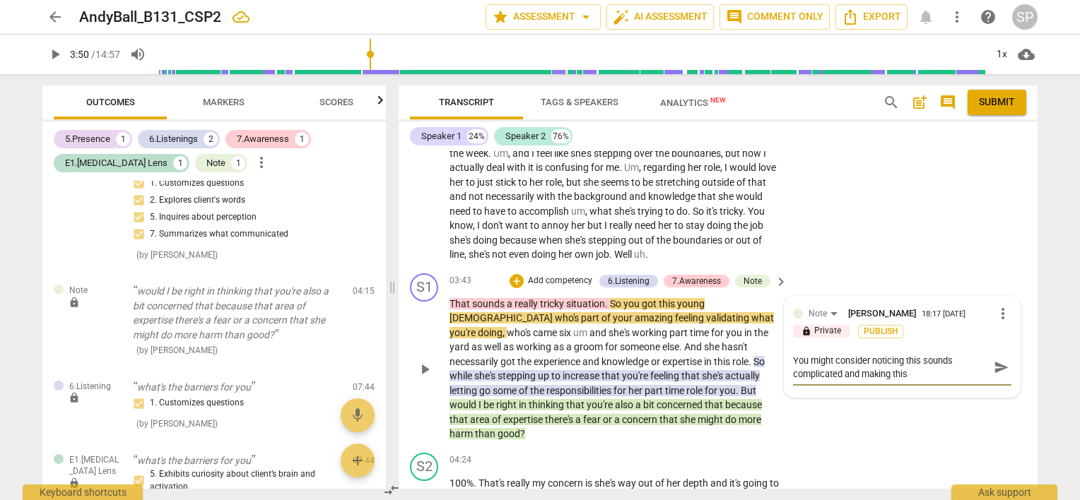
type textarea "You might consider noticing this sounds complicated and making this"
type textarea "You might consider noticing this sounds complicated and making this o"
type textarea "You might consider noticing this sounds complicated and making this ob"
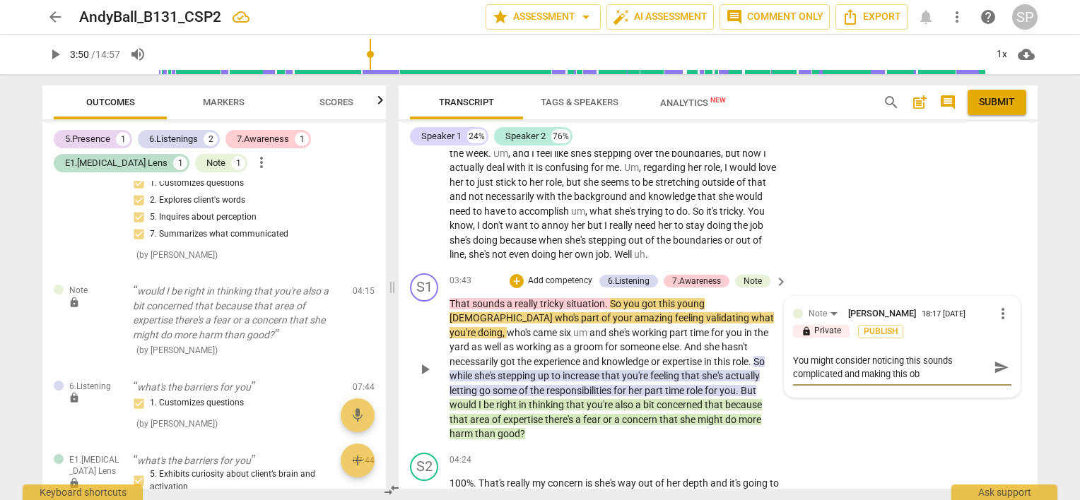
type textarea "You might consider noticing this sounds complicated and making this obs"
type textarea "You might consider noticing this sounds complicated and making this obse"
type textarea "You might consider noticing this sounds complicated and making this obser"
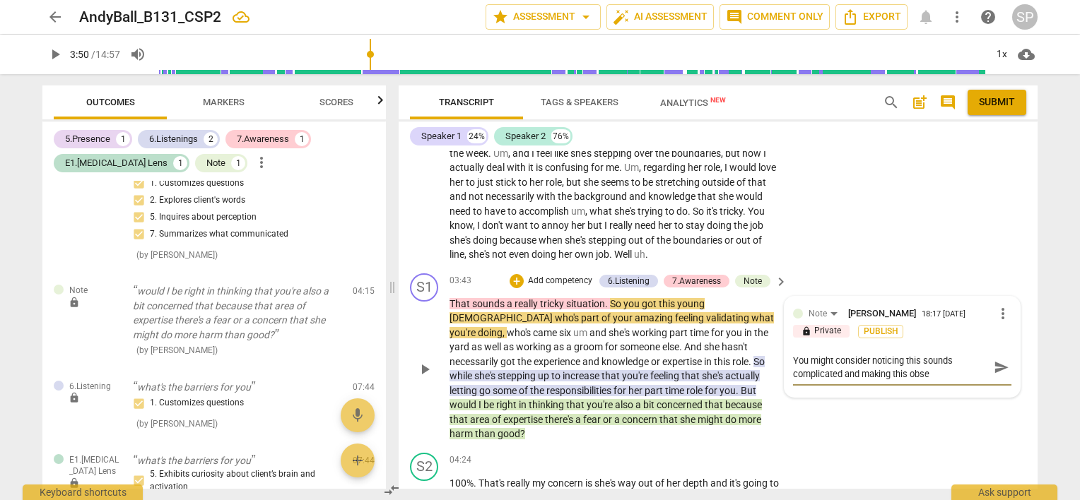
type textarea "You might consider noticing this sounds complicated and making this obser"
type textarea "You might consider noticing this sounds complicated and making this observ"
type textarea "You might consider noticing this sounds complicated and making this observa"
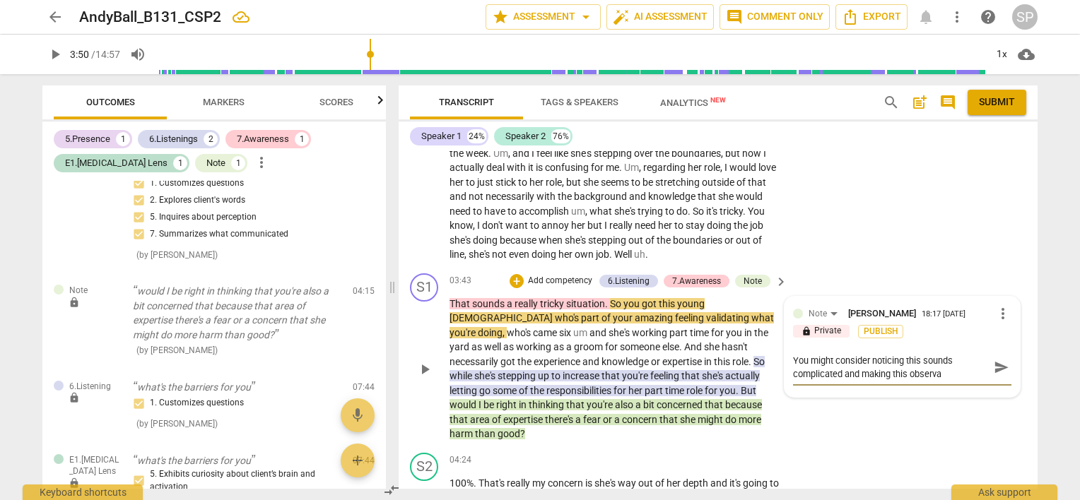
type textarea "You might consider noticing this sounds complicated and making this observat"
type textarea "You might consider noticing this sounds complicated and making this observati"
type textarea "You might consider noticing this sounds complicated and making this observatio"
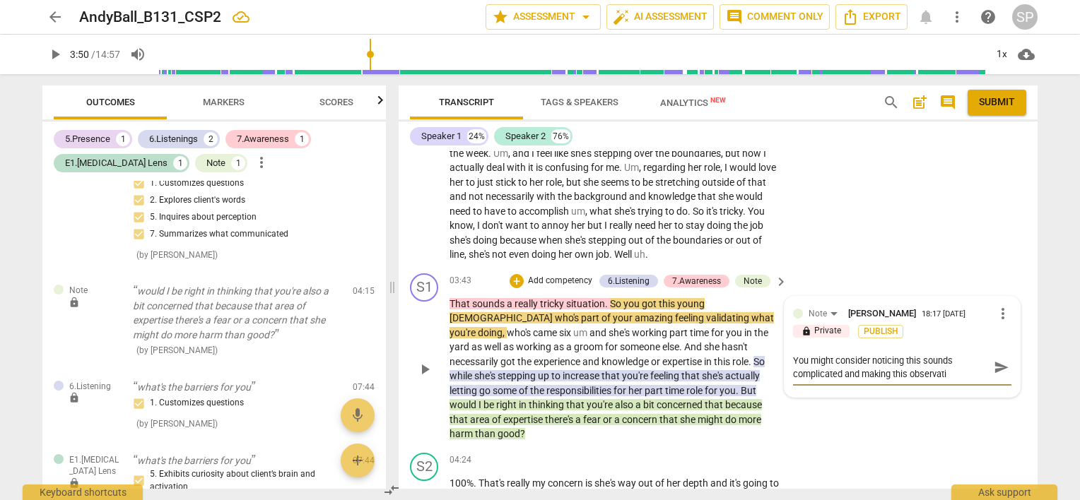
type textarea "You might consider noticing this sounds complicated and making this observatio"
type textarea "You might consider noticing this sounds complicated and making this observation"
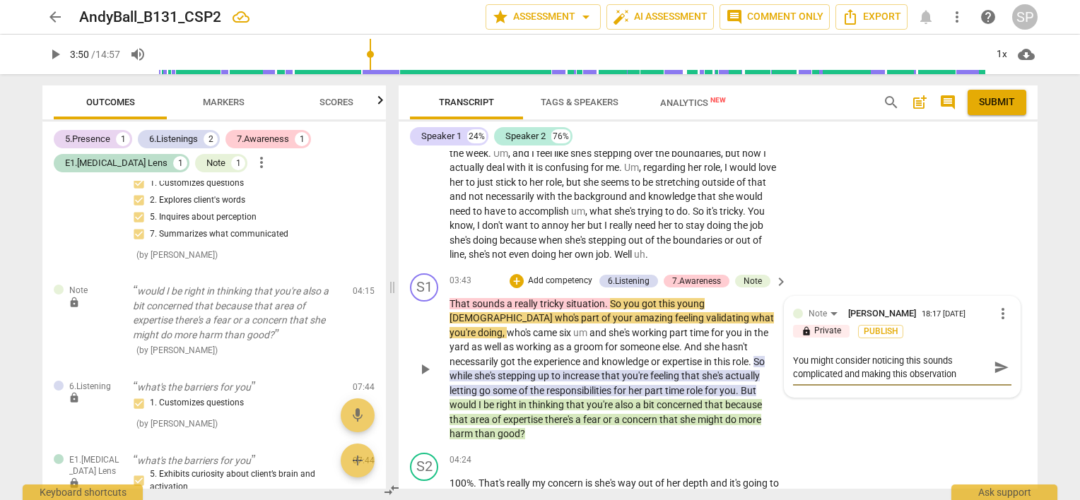
type textarea "You might consider noticing this sounds complicated and making this observation…"
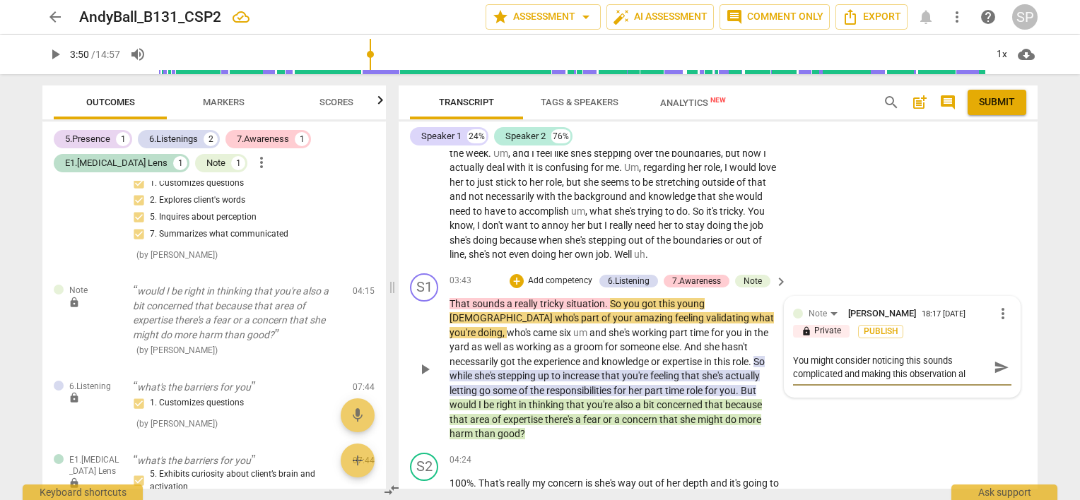
type textarea "You might consider noticing this sounds complicated and making this observation…"
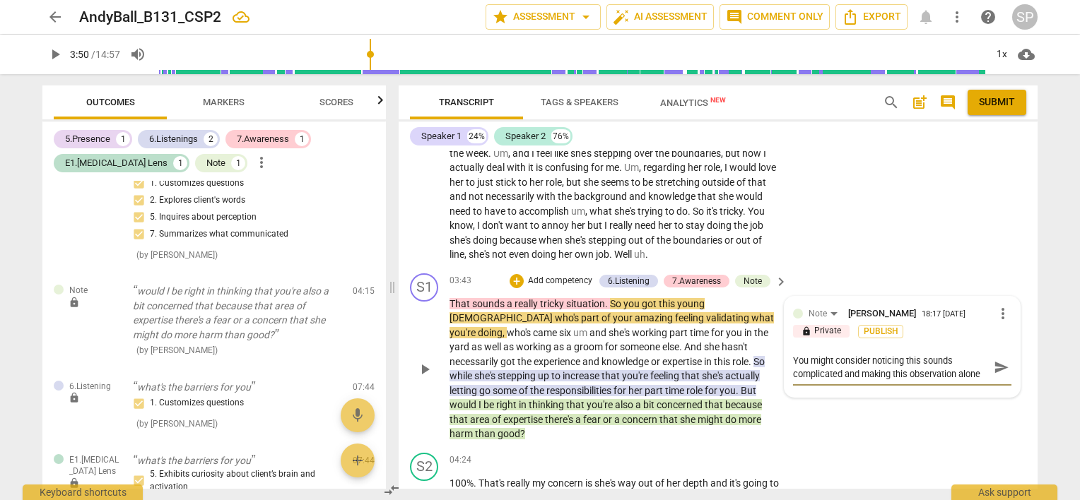
type textarea "You might consider noticing this sounds complicated and making this observation…"
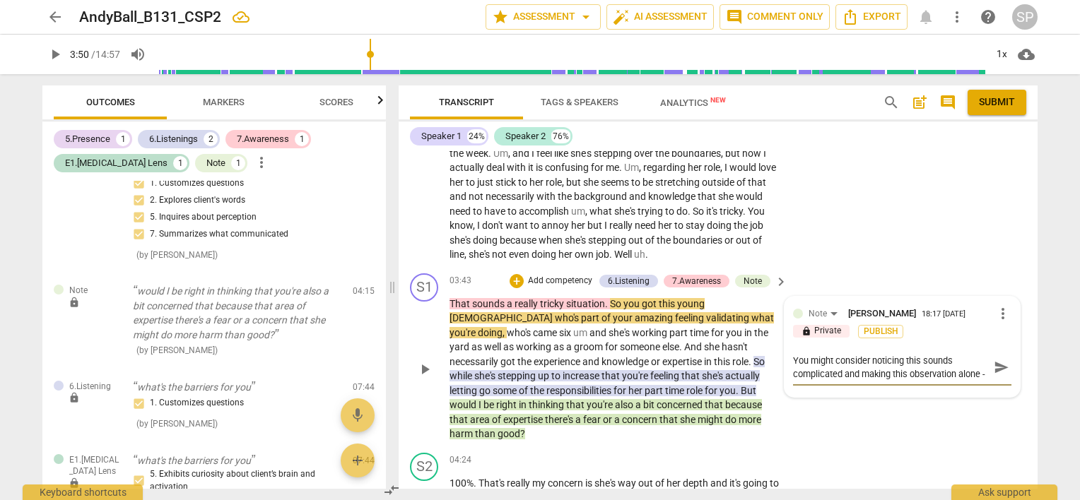
type textarea "You might consider noticing this sounds complicated and making this observation…"
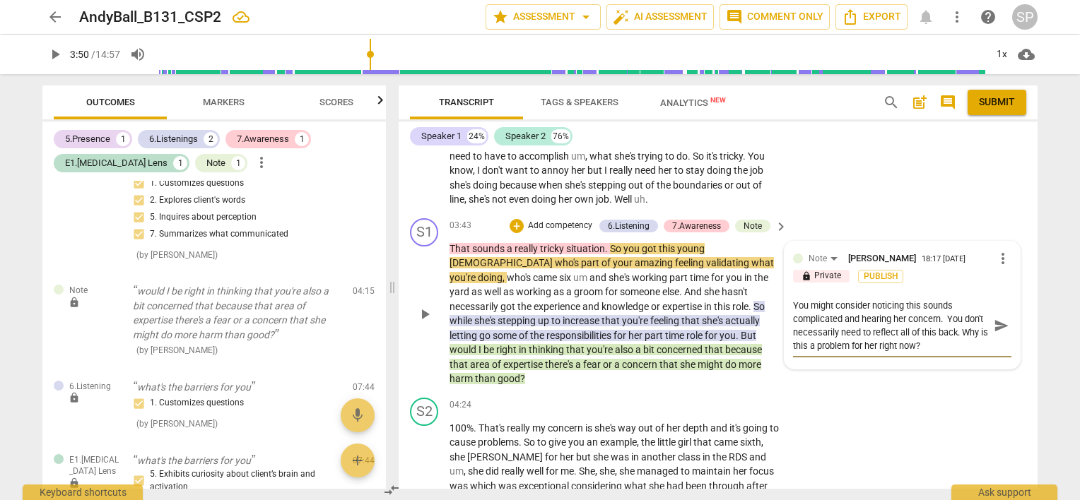
scroll to position [1016, 0]
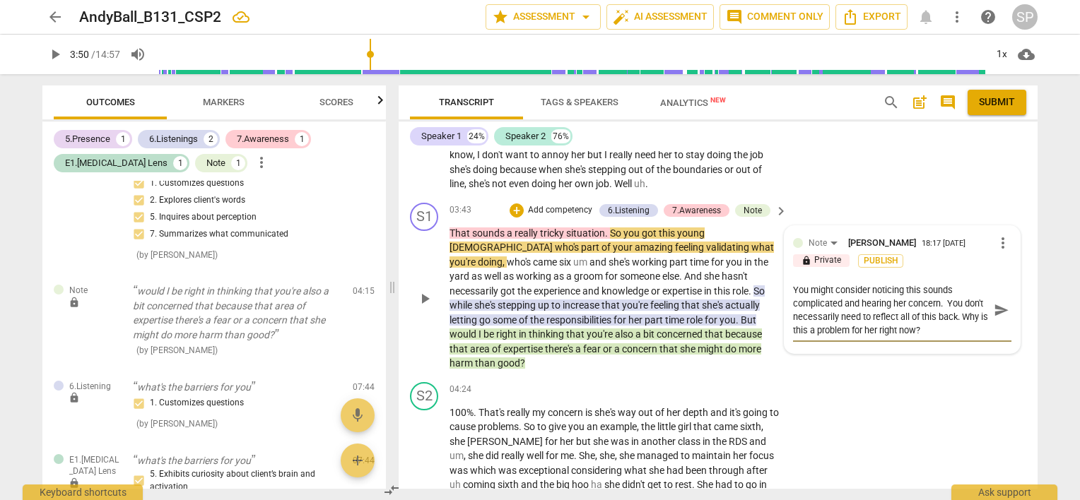
click at [979, 311] on textarea "You might consider noticing this sounds complicated and hearing her concern. Yo…" at bounding box center [891, 310] width 196 height 54
click at [967, 326] on textarea "You might consider noticing this sounds complicated and hearing her concern. Yo…" at bounding box center [891, 310] width 196 height 54
click at [830, 328] on textarea "You might consider noticing this sounds complicated and hearing her concern. Yo…" at bounding box center [891, 310] width 196 height 54
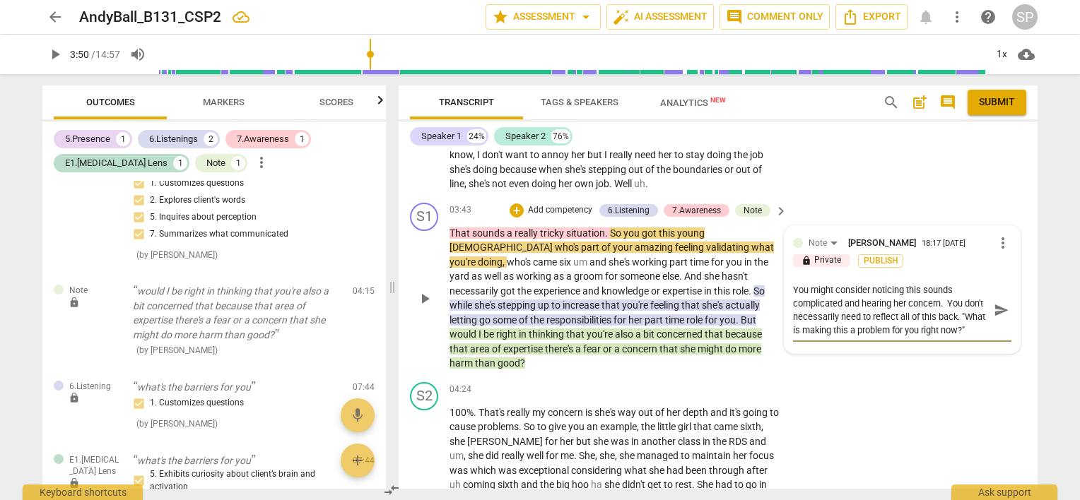
click at [943, 298] on textarea "You might consider noticing this sounds complicated and hearing her concern. Yo…" at bounding box center [891, 310] width 196 height 54
click at [813, 331] on textarea "You might consider noticing this sounds complicated and hearing her concern (yo…" at bounding box center [891, 310] width 196 height 54
click at [839, 326] on textarea "You might consider noticing this sounds complicated and hearing her concern (yo…" at bounding box center [891, 310] width 196 height 54
click at [994, 305] on span "send" at bounding box center [1002, 310] width 16 height 16
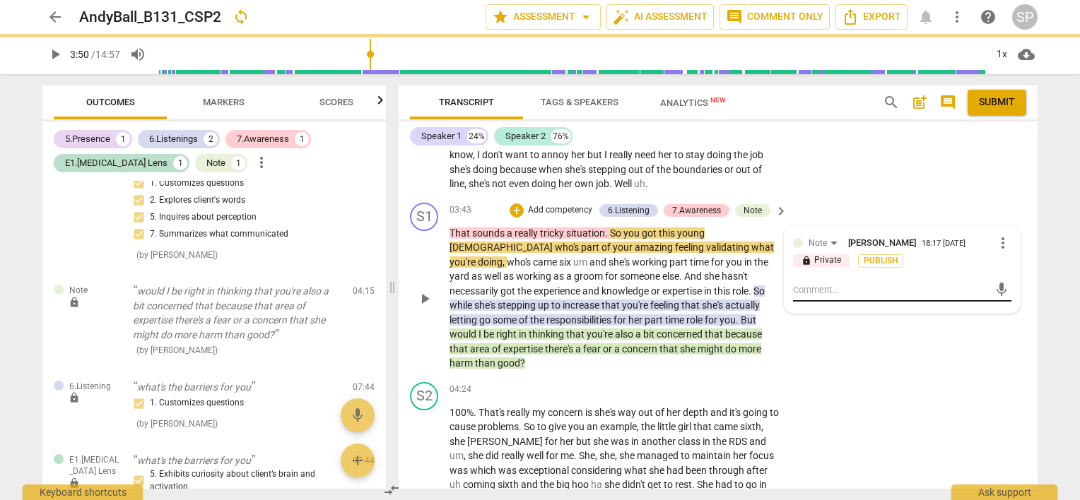
scroll to position [0, 0]
